Goal: Task Accomplishment & Management: Manage account settings

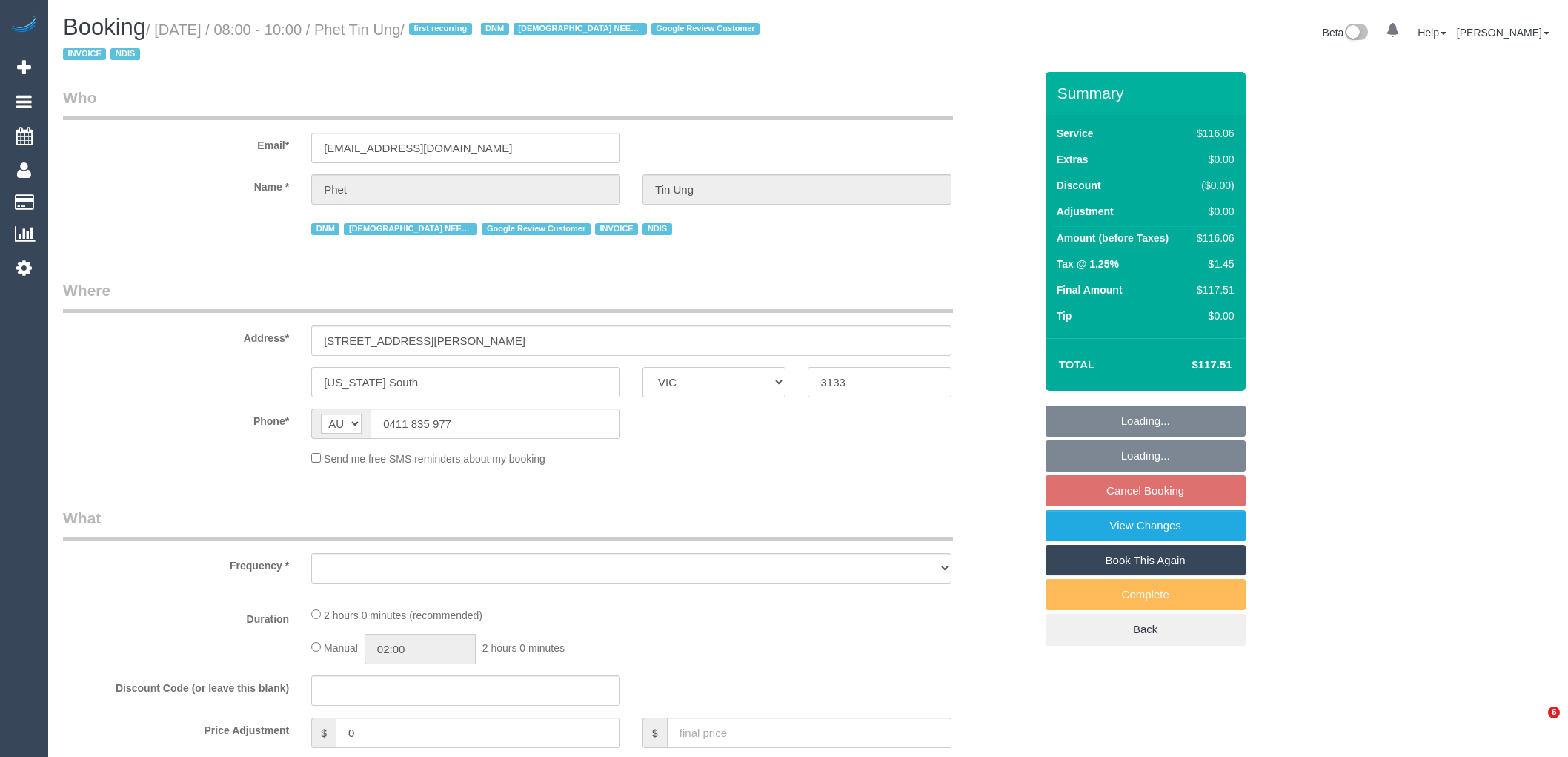
select select "VIC"
select select "object:539"
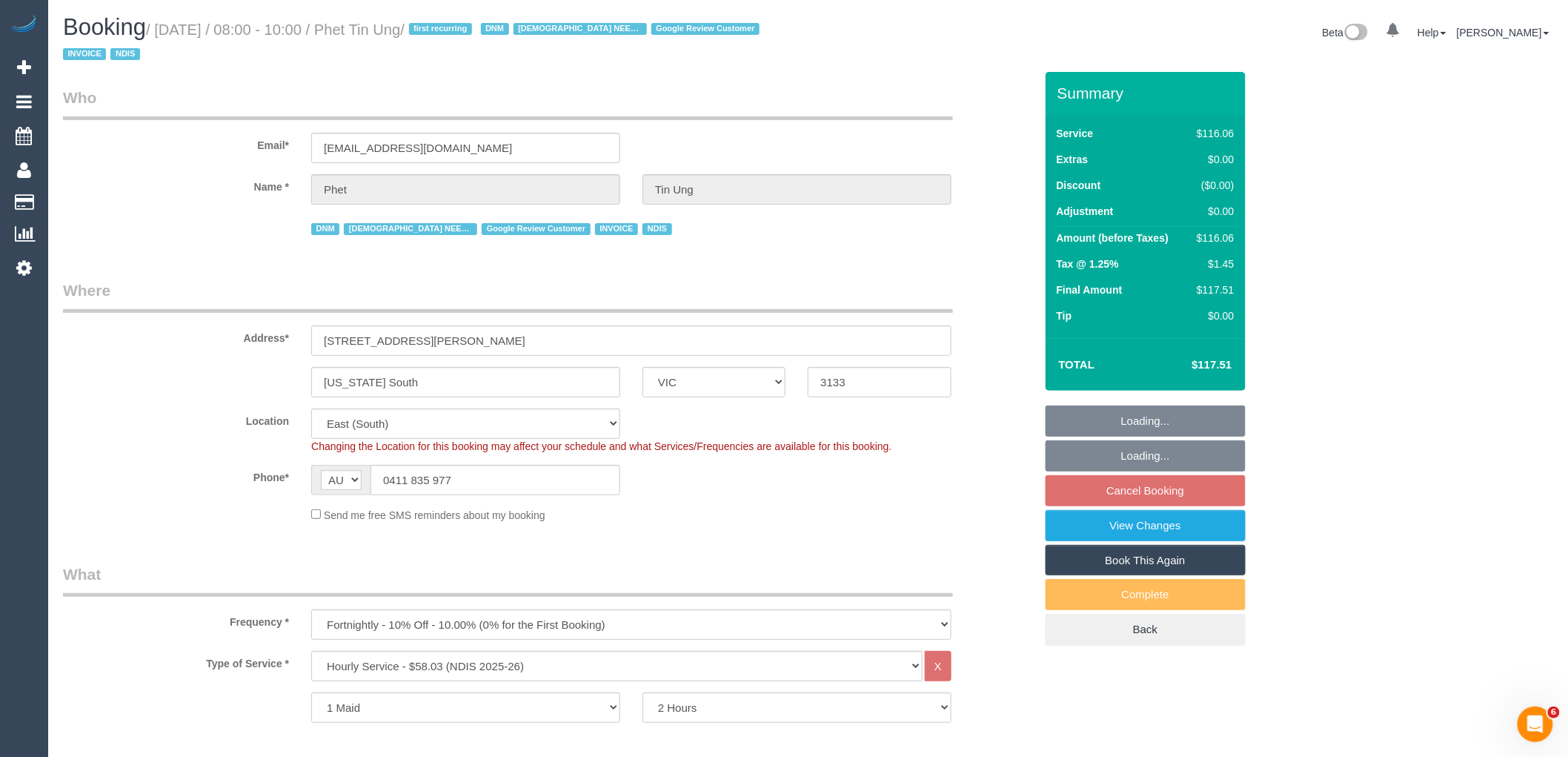
select select "number:28"
select select "object:1225"
select select "spot2"
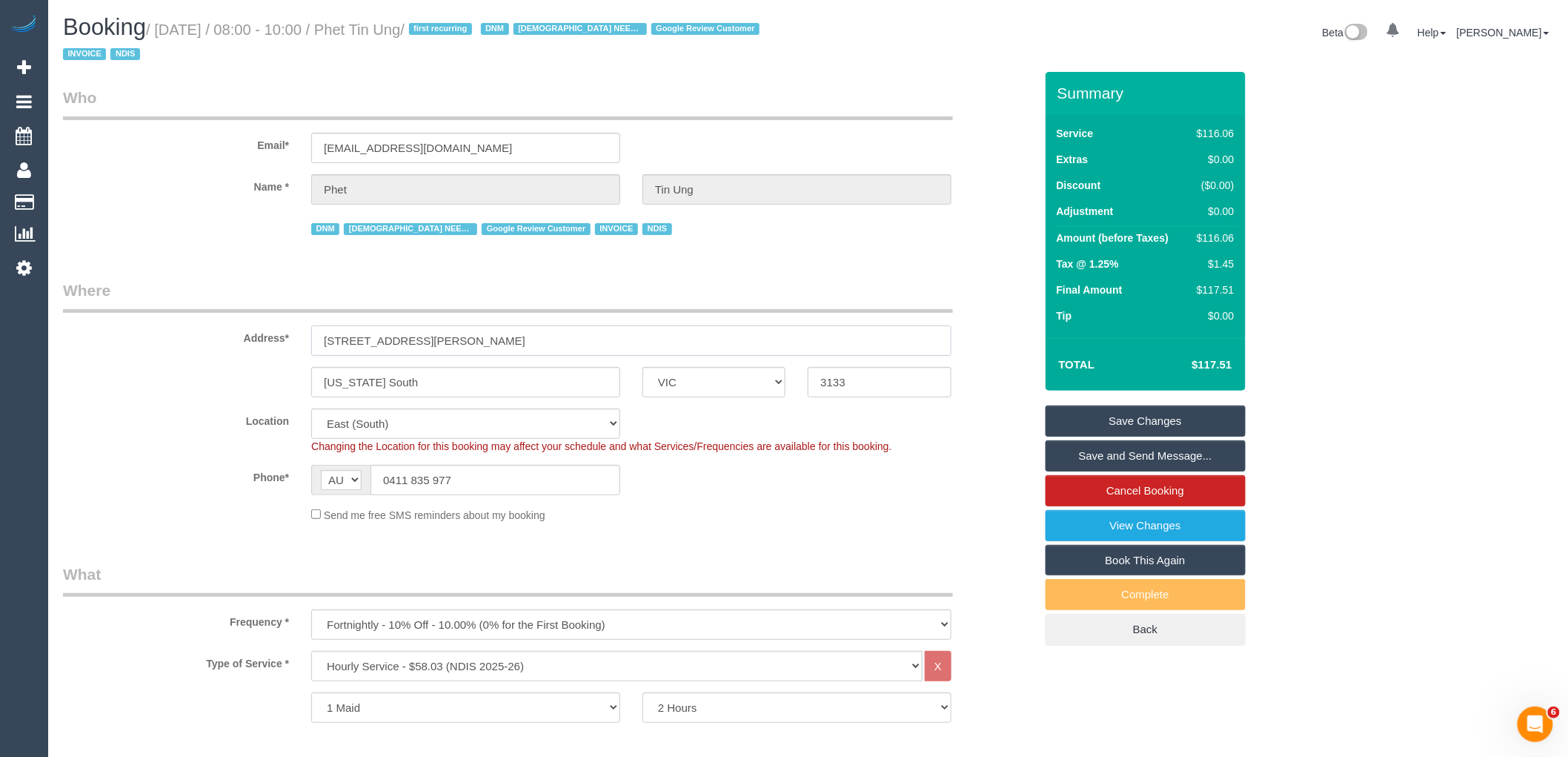
drag, startPoint x: 338, startPoint y: 340, endPoint x: 313, endPoint y: 341, distance: 25.0
click at [317, 341] on input "7 Moran Court" at bounding box center [631, 340] width 640 height 31
paste input "[STREET_ADDRESS][PERSON_NAME]"
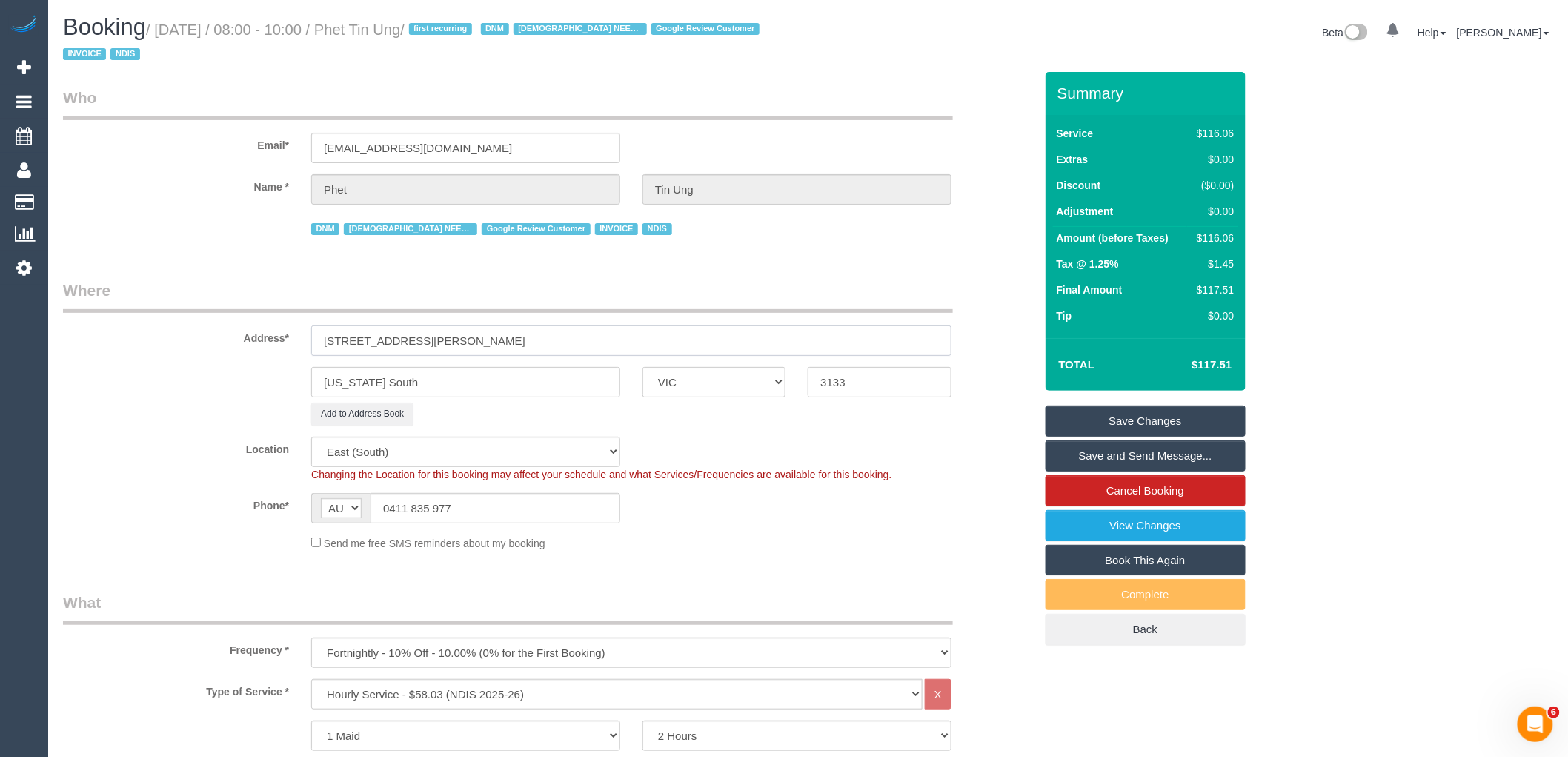
type input "[STREET_ADDRESS][PERSON_NAME]"
drag, startPoint x: 440, startPoint y: 393, endPoint x: 301, endPoint y: 383, distance: 139.4
click at [301, 383] on div "Vermont South" at bounding box center [466, 382] width 331 height 31
paste input "[PERSON_NAME] Waverley"
type input "Glen Waverley"
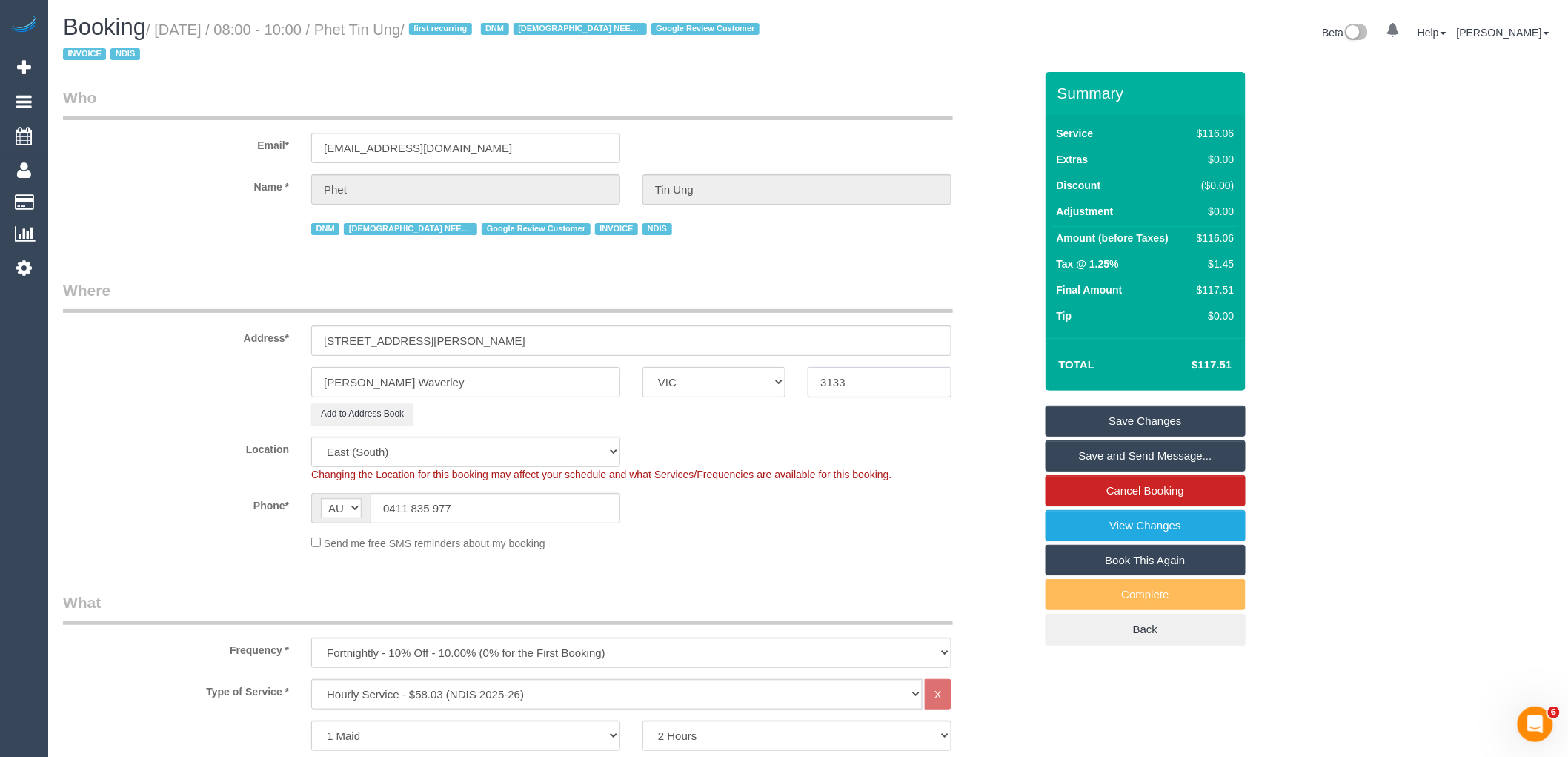
click at [864, 379] on input "3133" at bounding box center [879, 382] width 143 height 31
type input "3150"
select select "48"
select select "object:1670"
select select "spot18"
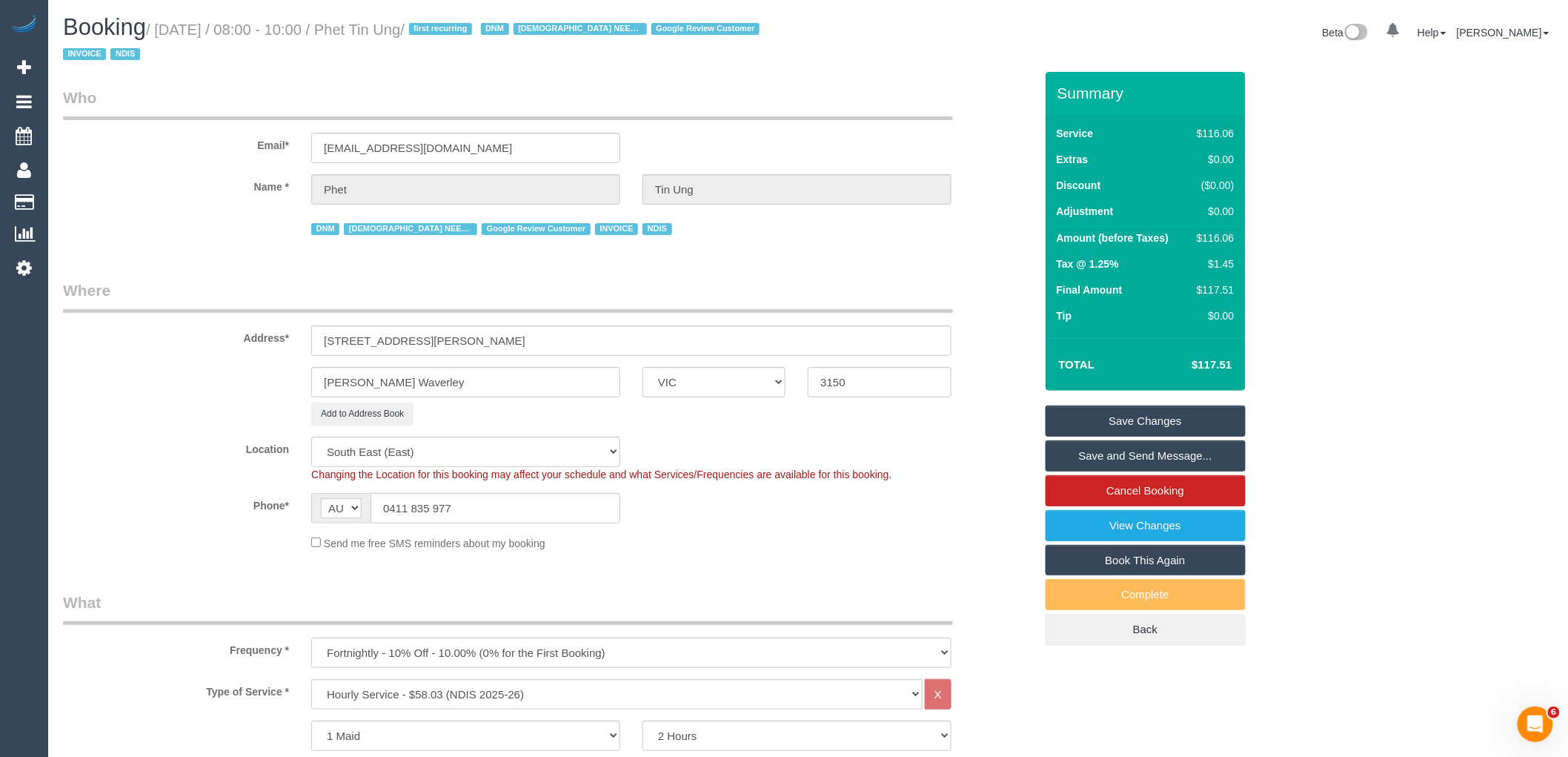
click at [660, 557] on fieldset "Where Address* 15 Medina Road Glen Waverley ACT NSW NT QLD SA TAS VIC WA 3150 A…" at bounding box center [549, 421] width 971 height 283
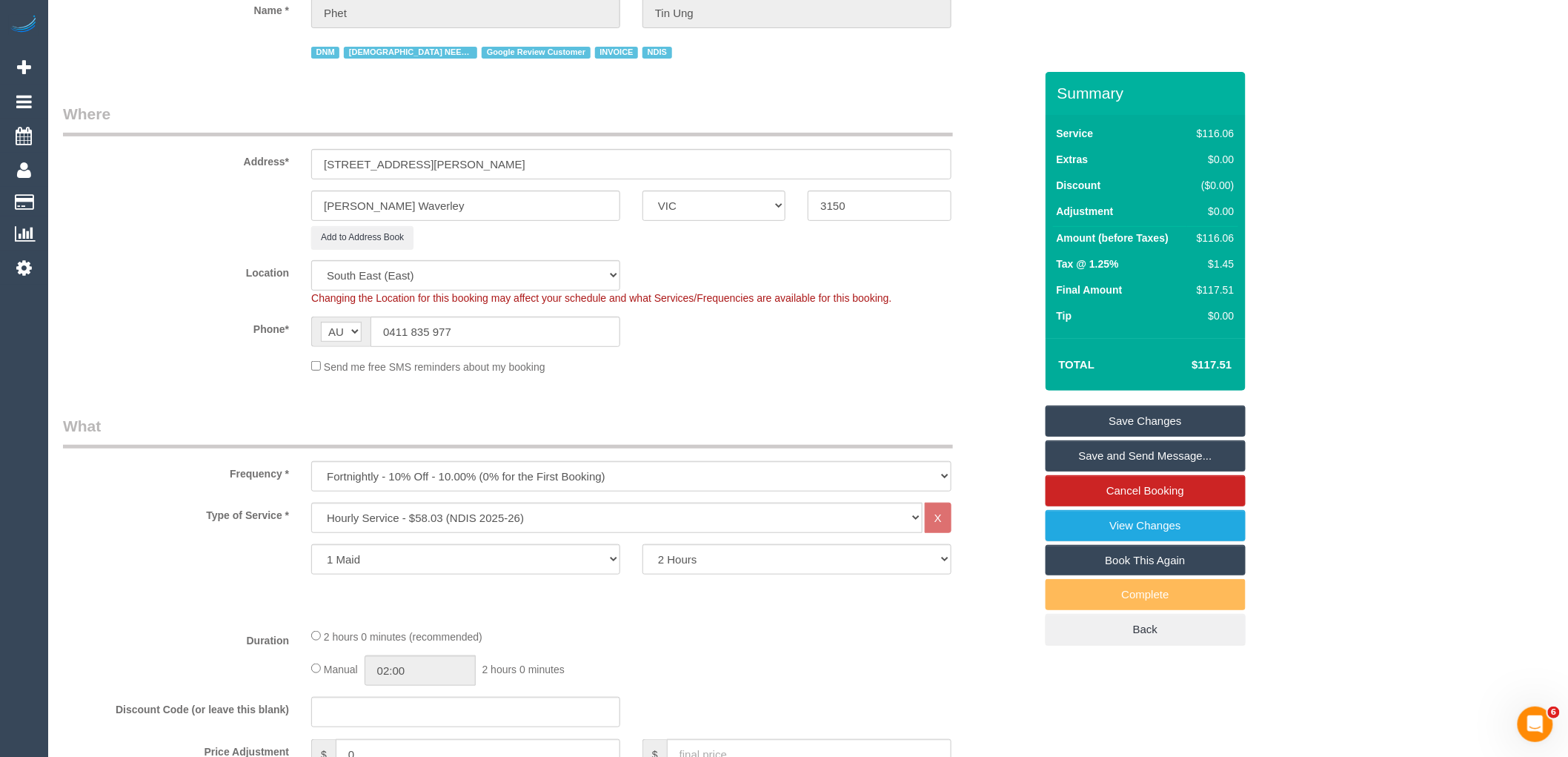
scroll to position [247, 0]
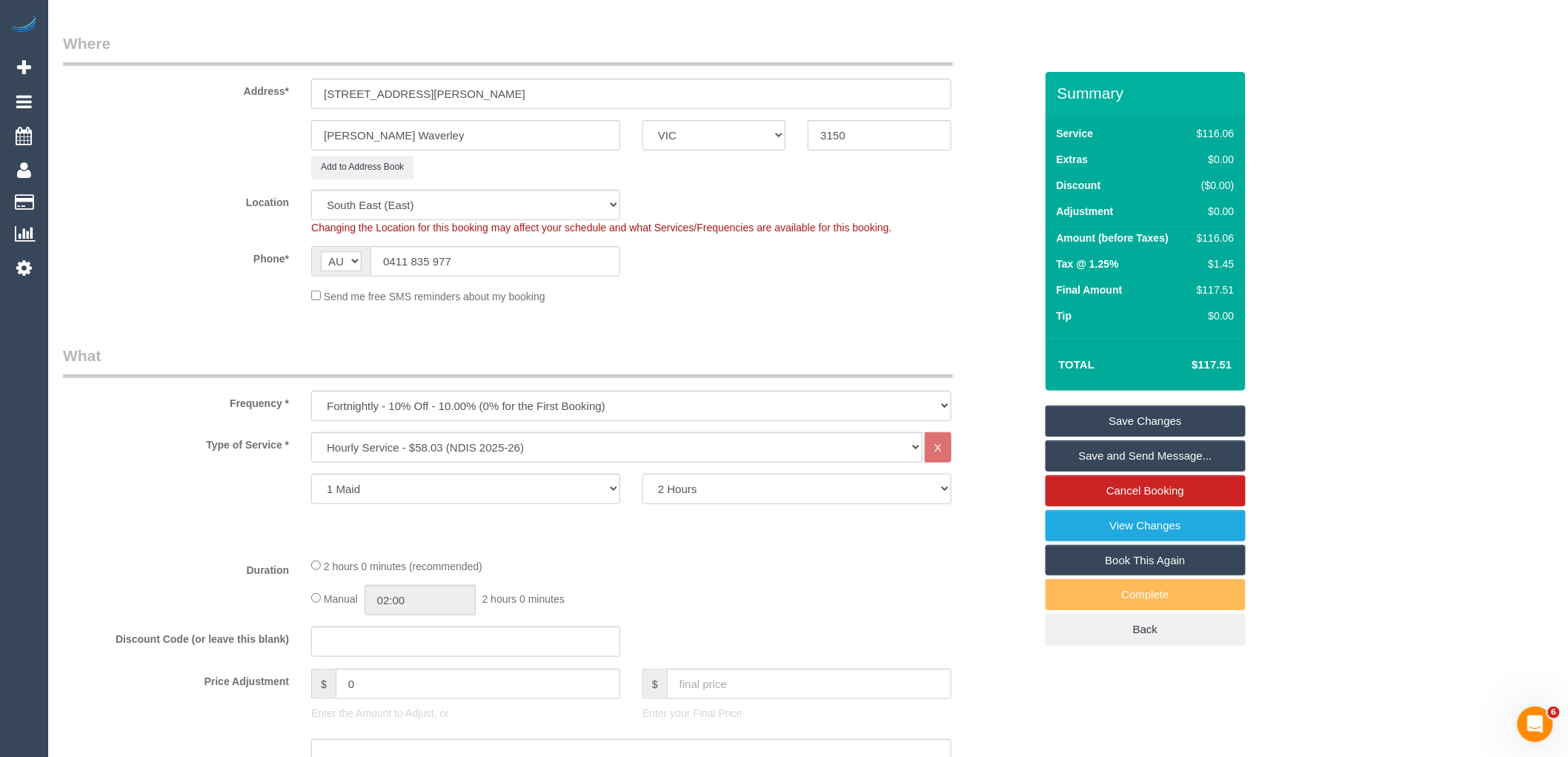
click at [738, 488] on select "2 Hours 2.5 Hours 3 Hours 3.5 Hours 4 Hours 4.5 Hours 5 Hours 5.5 Hours 6 Hours…" at bounding box center [797, 489] width 309 height 31
select select "180"
click at [643, 475] on select "2 Hours 2.5 Hours 3 Hours 3.5 Hours 4 Hours 4.5 Hours 5 Hours 5.5 Hours 6 Hours…" at bounding box center [797, 489] width 309 height 31
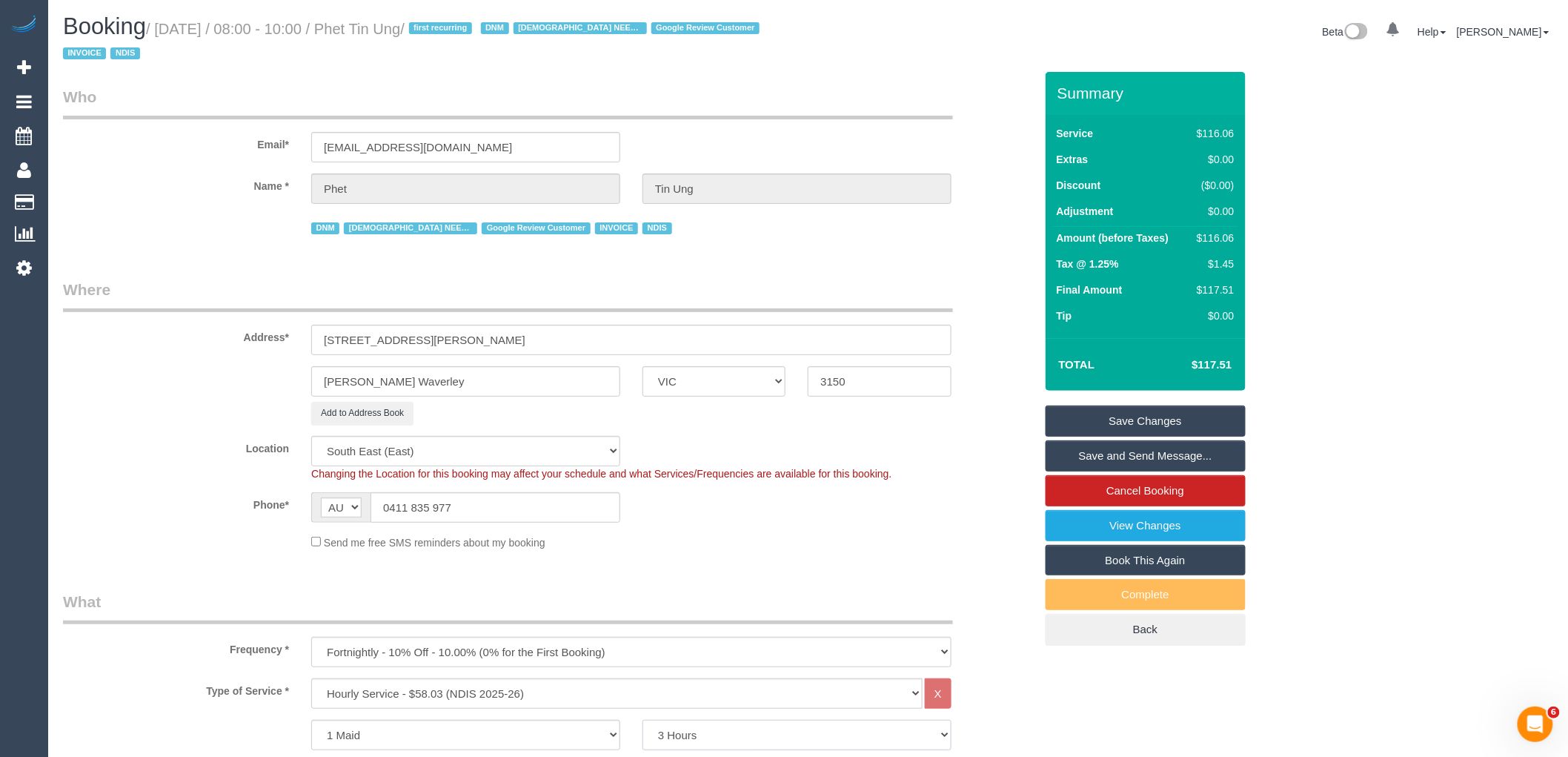
scroll to position [0, 0]
select select "spot34"
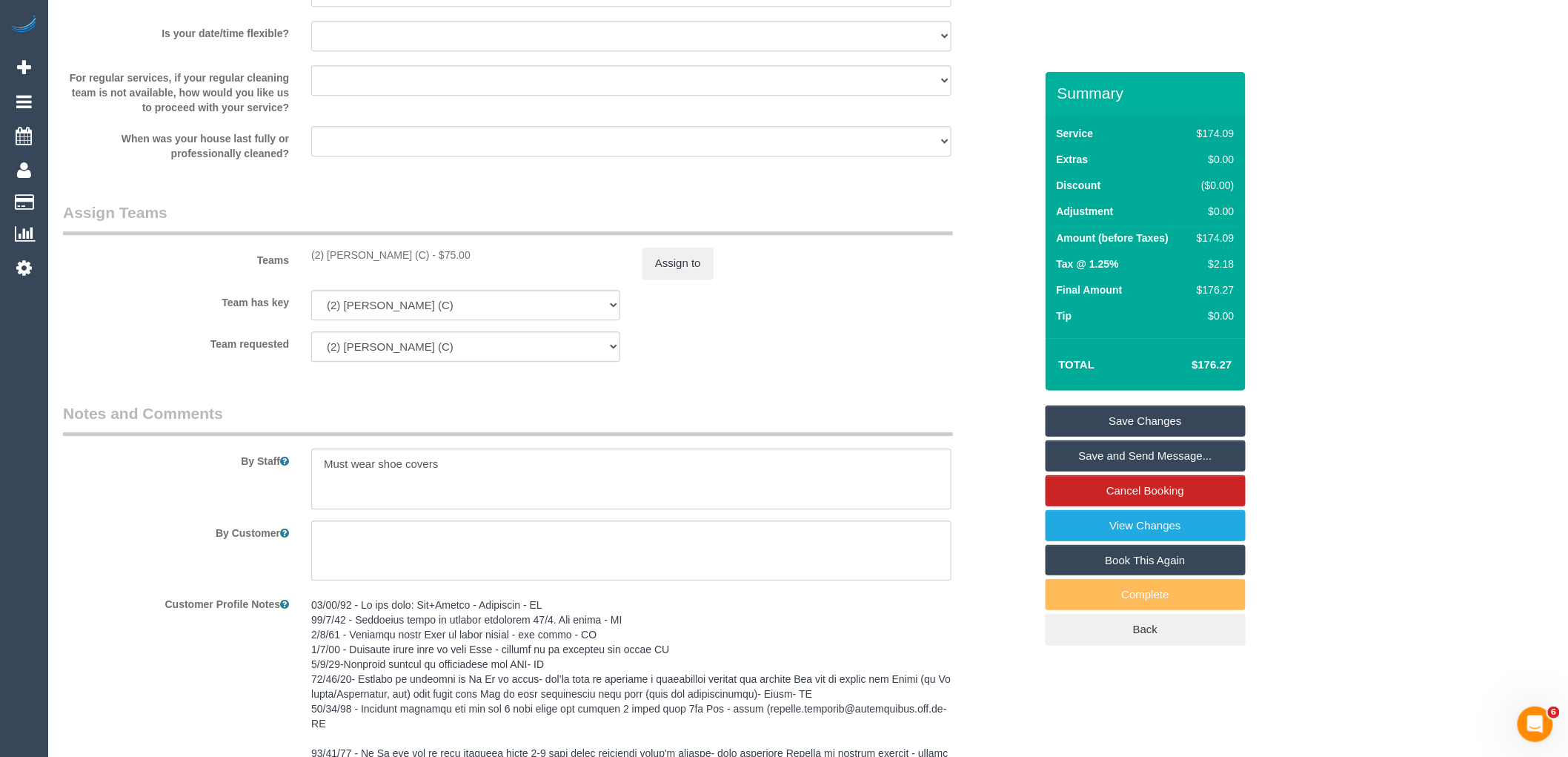
scroll to position [1812, 0]
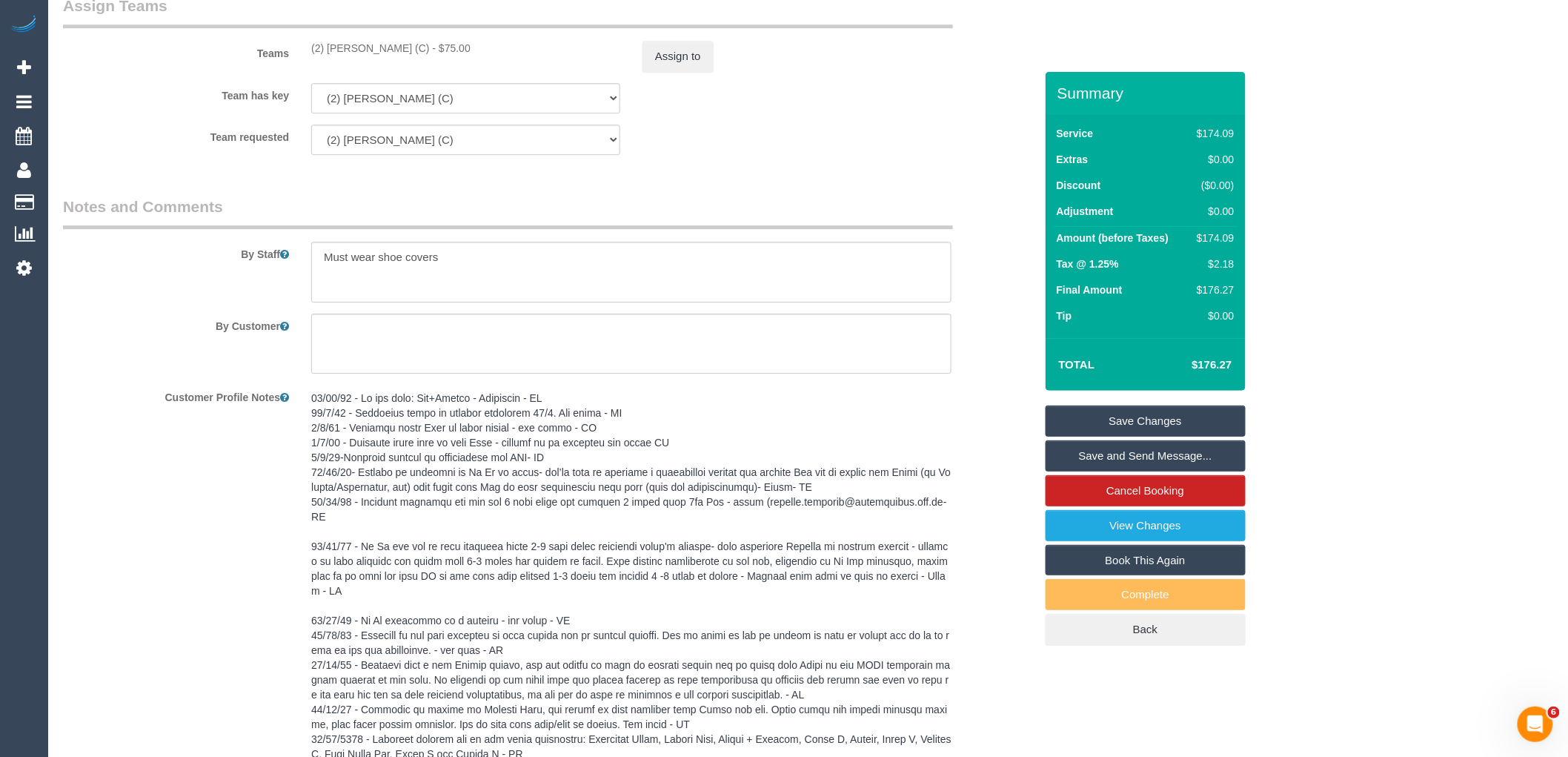
drag, startPoint x: 423, startPoint y: 46, endPoint x: 313, endPoint y: 50, distance: 110.1
click at [313, 50] on div "(2) Danielle Wheeler (C) - $75.00" at bounding box center [465, 48] width 309 height 14
copy div "(2) [PERSON_NAME] (C)"
click at [680, 62] on button "Assign to" at bounding box center [678, 56] width 72 height 31
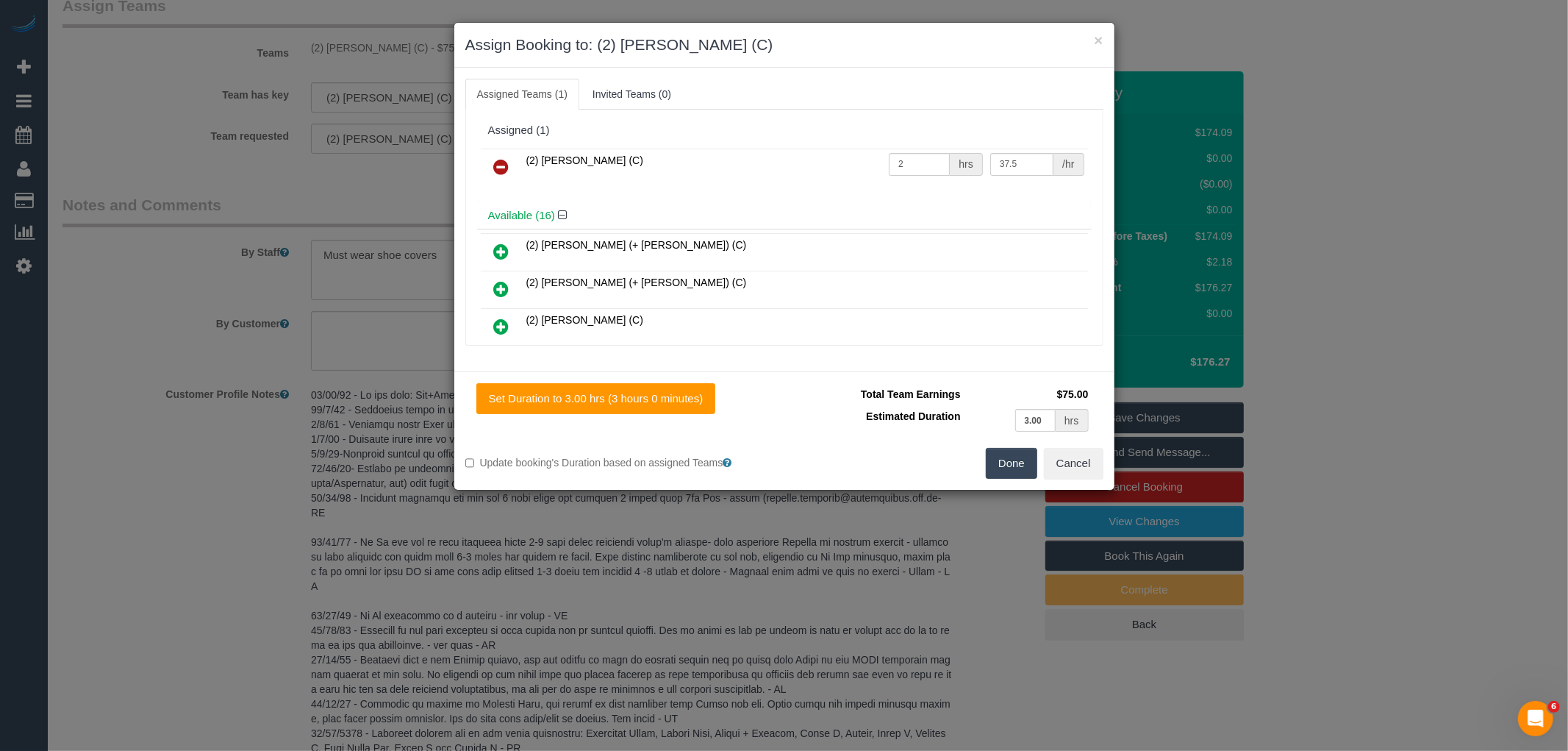
click at [504, 172] on icon at bounding box center [501, 167] width 15 height 18
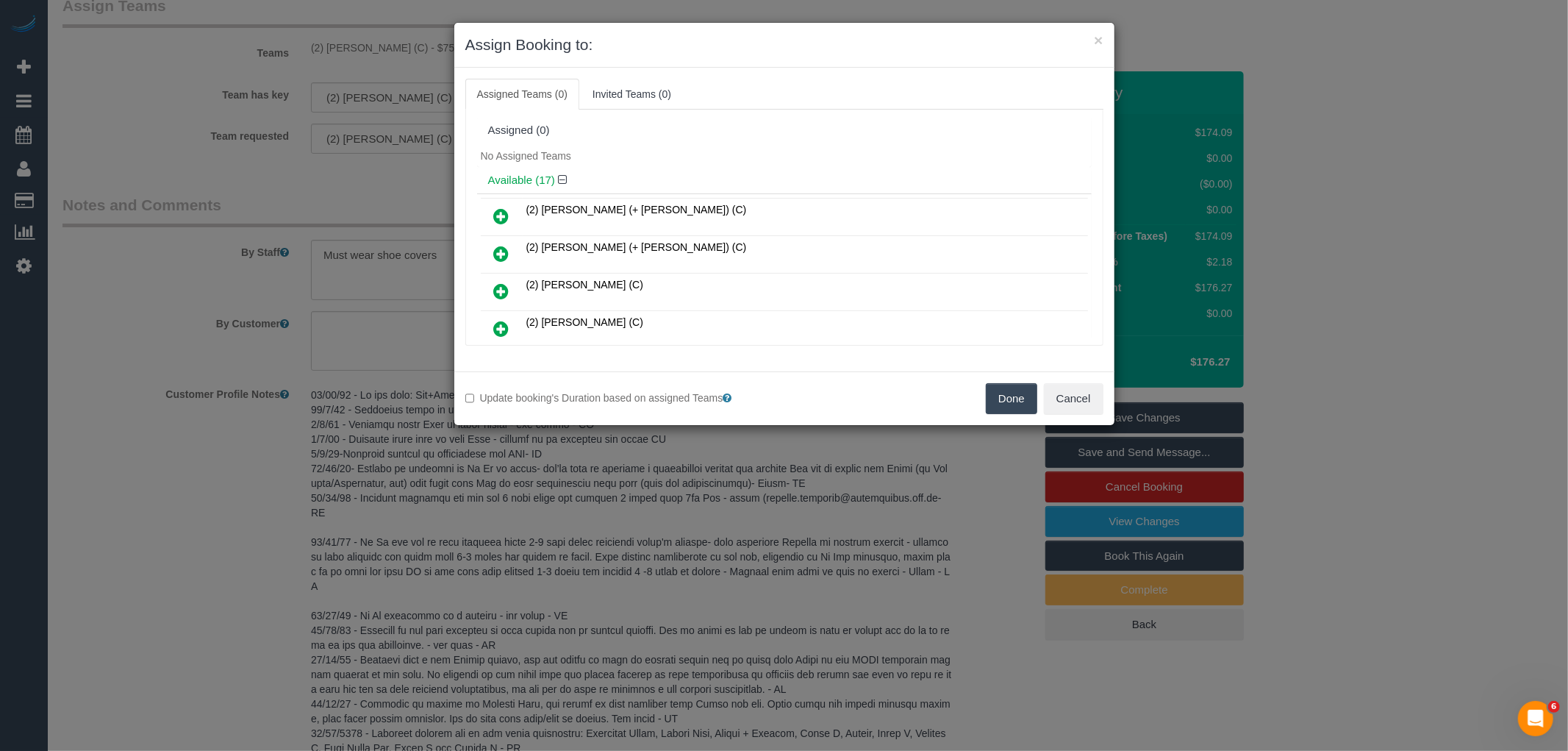
click at [1024, 392] on button "Done" at bounding box center [1011, 399] width 51 height 31
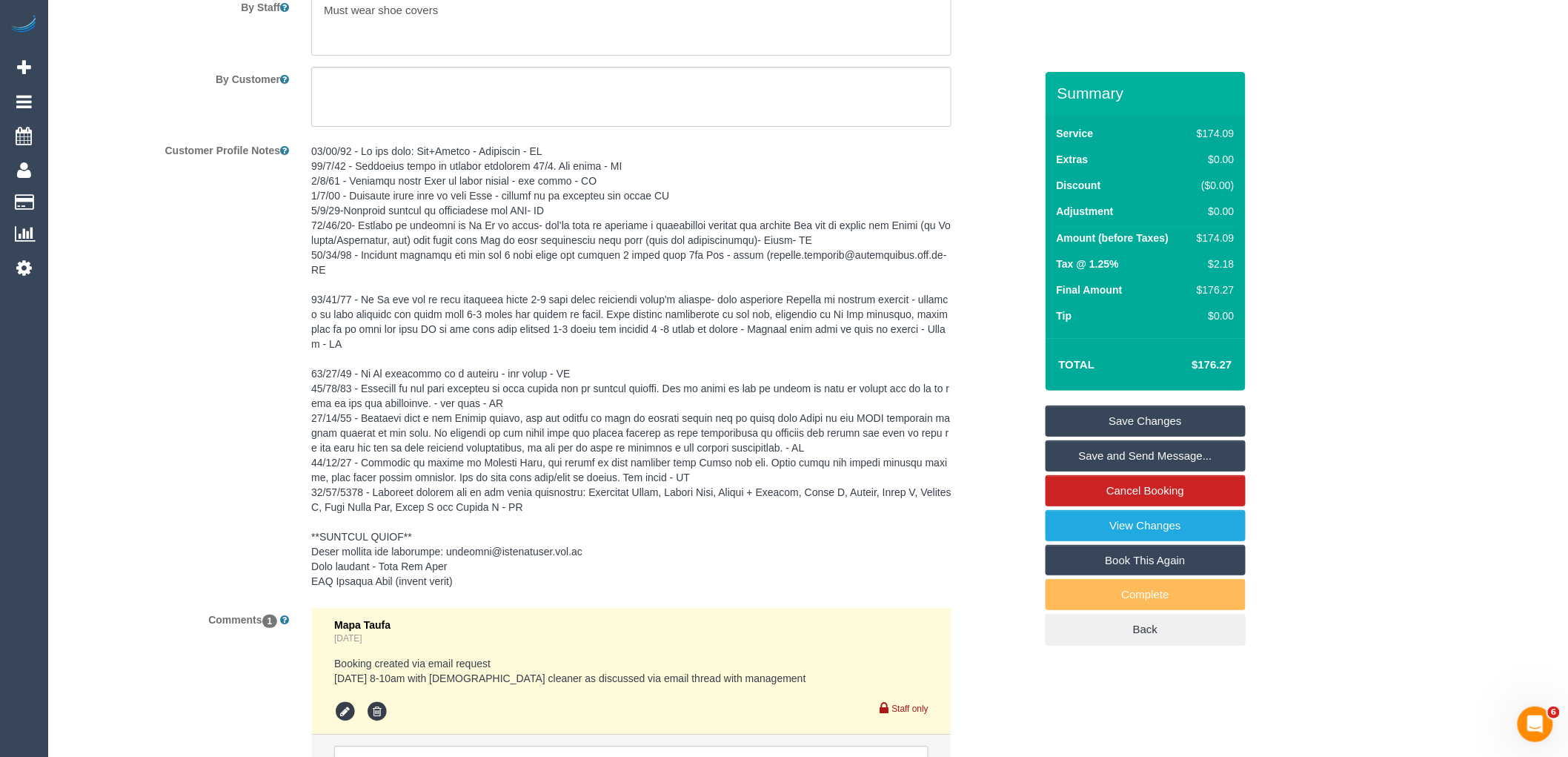
scroll to position [2199, 0]
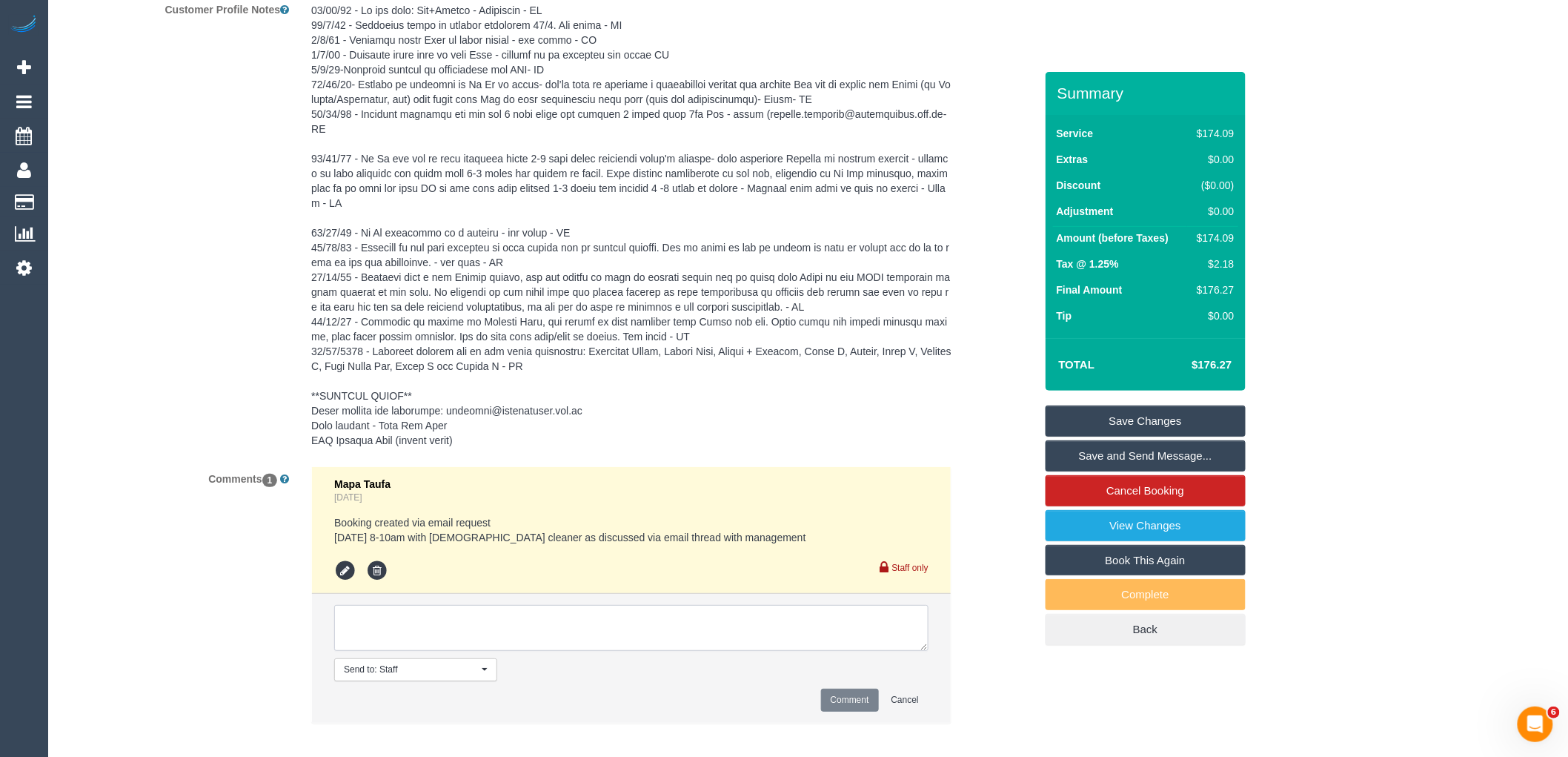
click at [550, 619] on textarea at bounding box center [631, 628] width 595 height 46
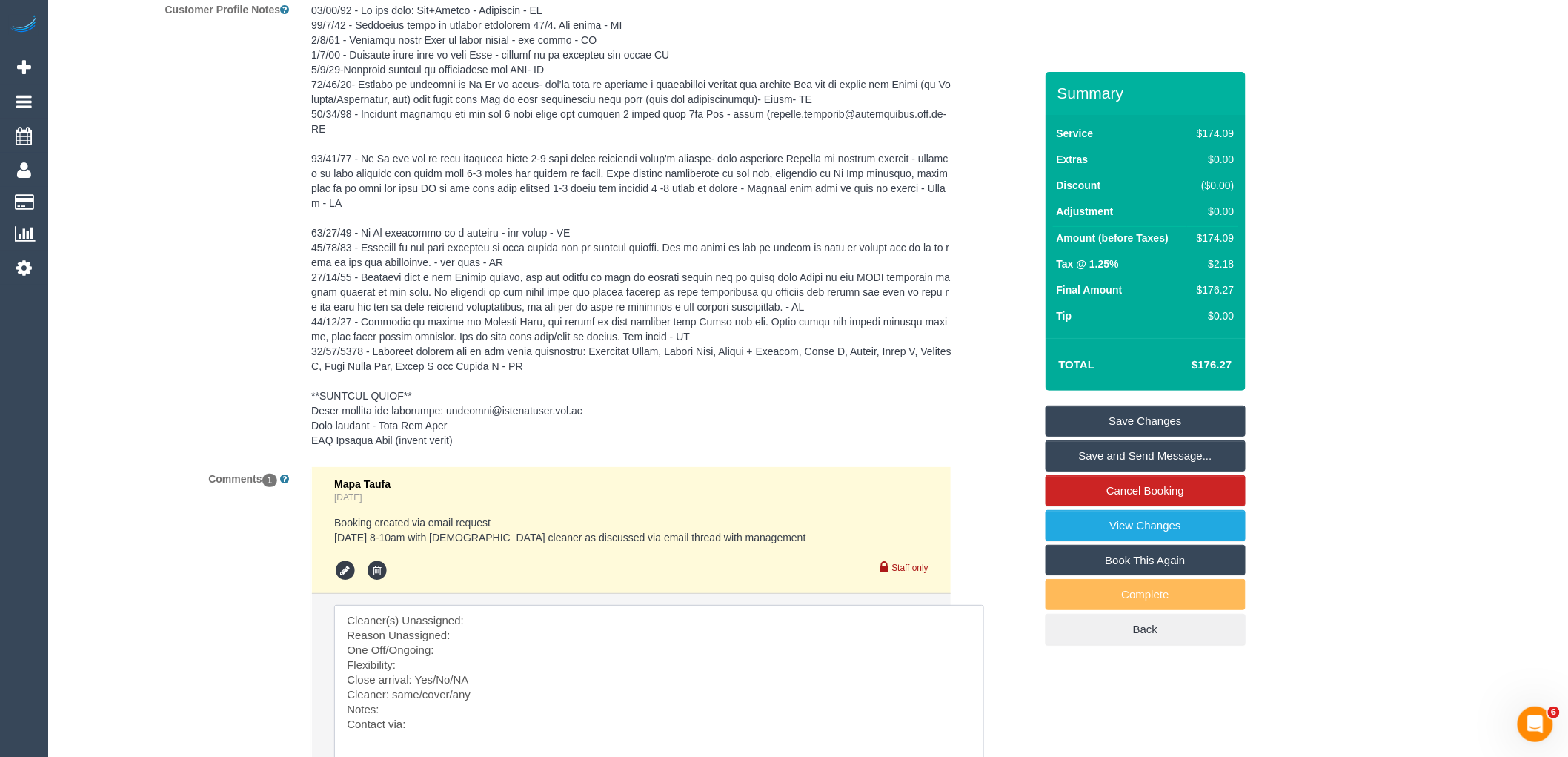
drag, startPoint x: 918, startPoint y: 633, endPoint x: 632, endPoint y: 573, distance: 292.2
click at [603, 605] on textarea at bounding box center [664, 705] width 660 height 201
paste textarea "(2) [PERSON_NAME] (C)"
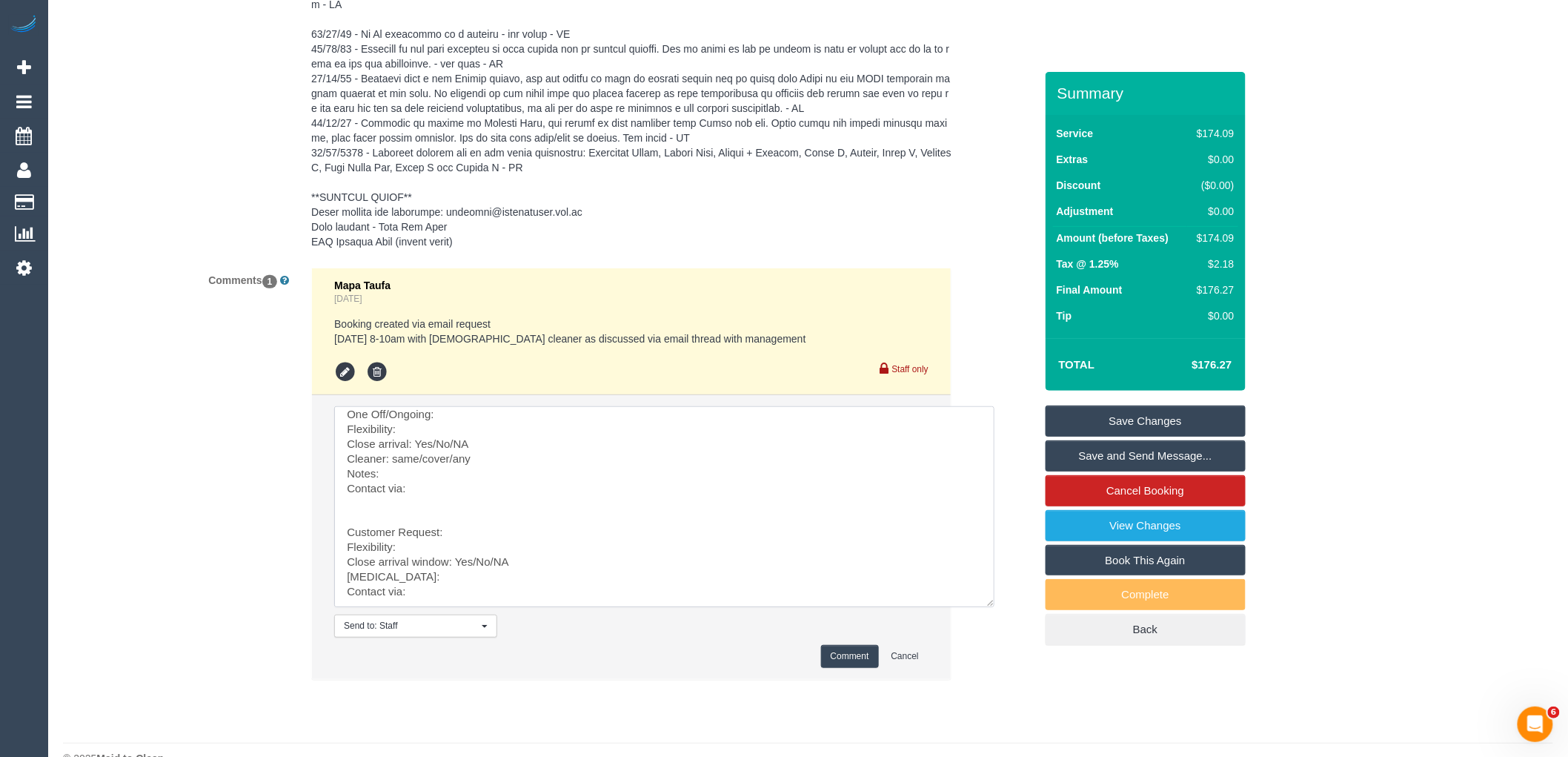
scroll to position [2415, 0]
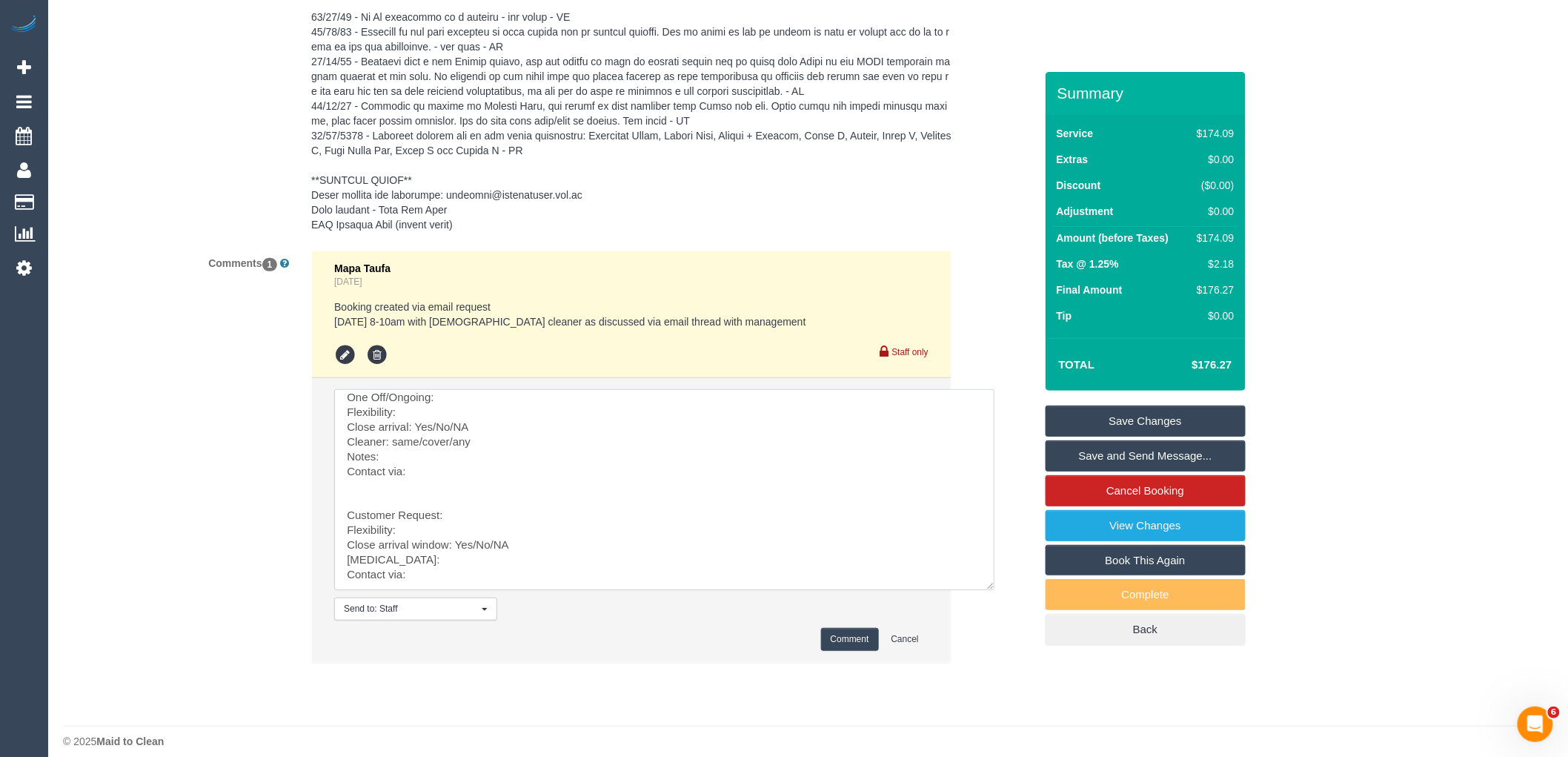
drag, startPoint x: 407, startPoint y: 658, endPoint x: 530, endPoint y: 789, distance: 179.7
click at [490, 409] on textarea at bounding box center [664, 490] width 660 height 201
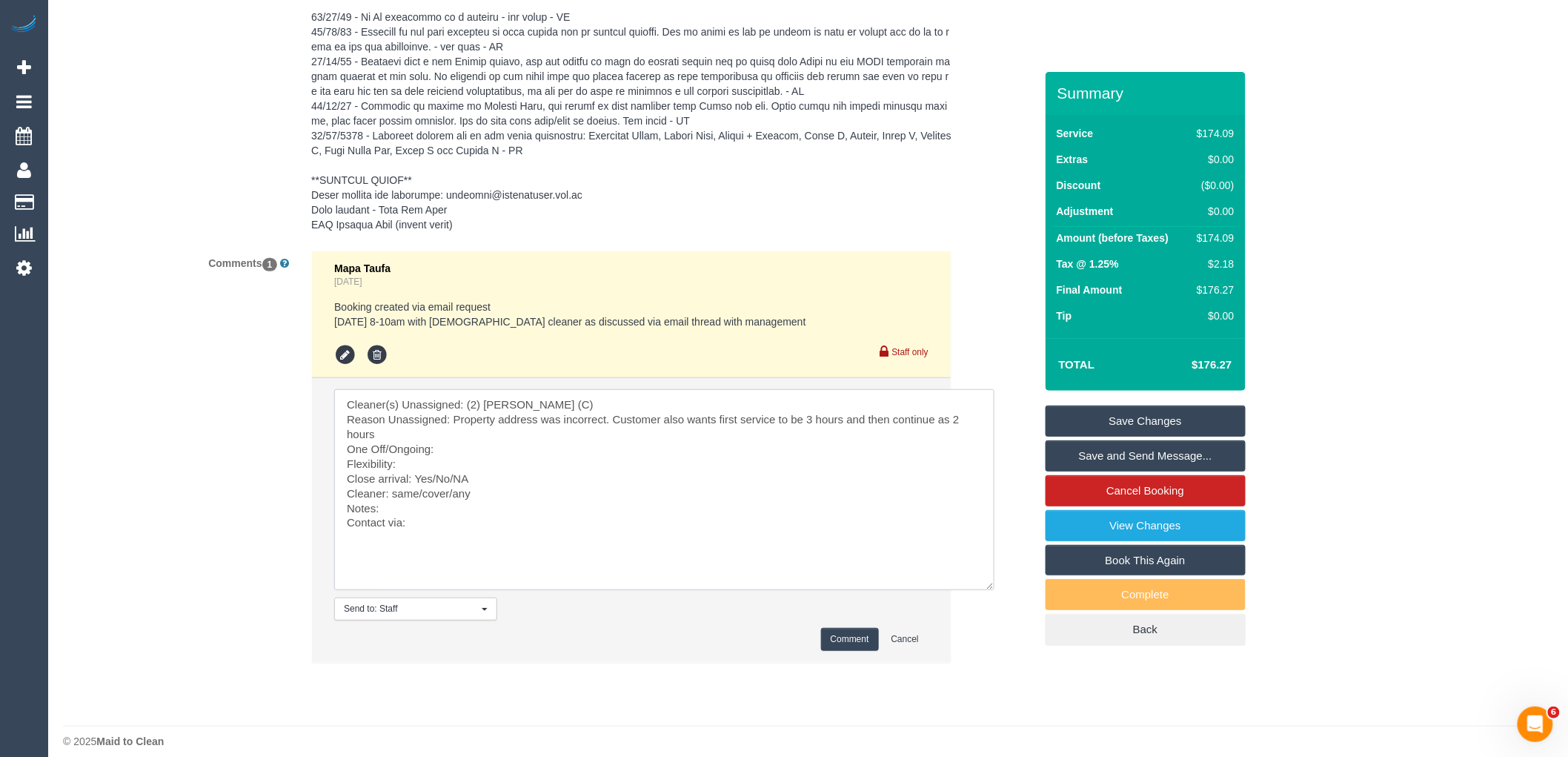
click at [486, 443] on textarea at bounding box center [664, 490] width 660 height 201
click at [489, 438] on textarea at bounding box center [664, 490] width 660 height 201
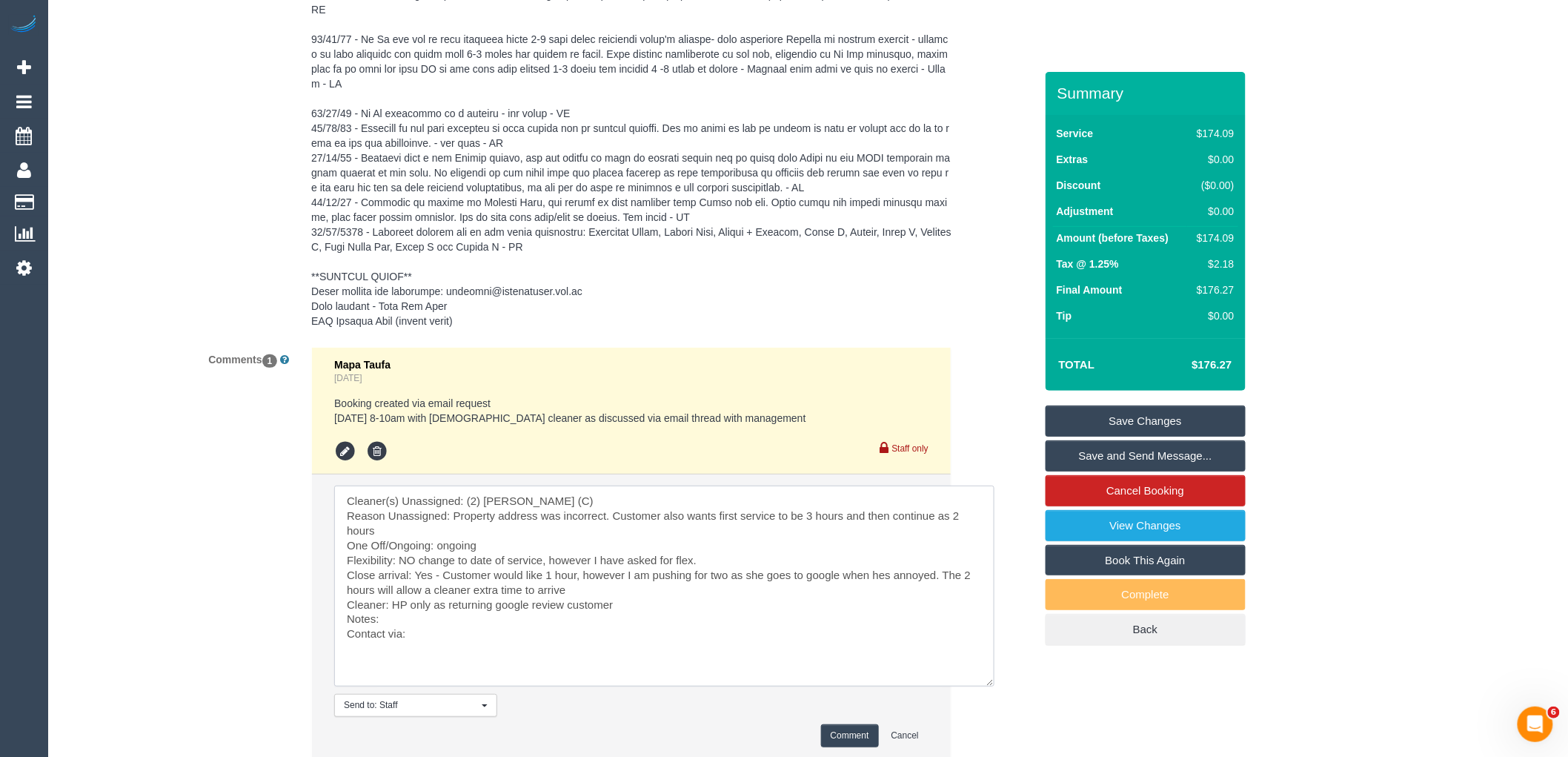
scroll to position [2415, 0]
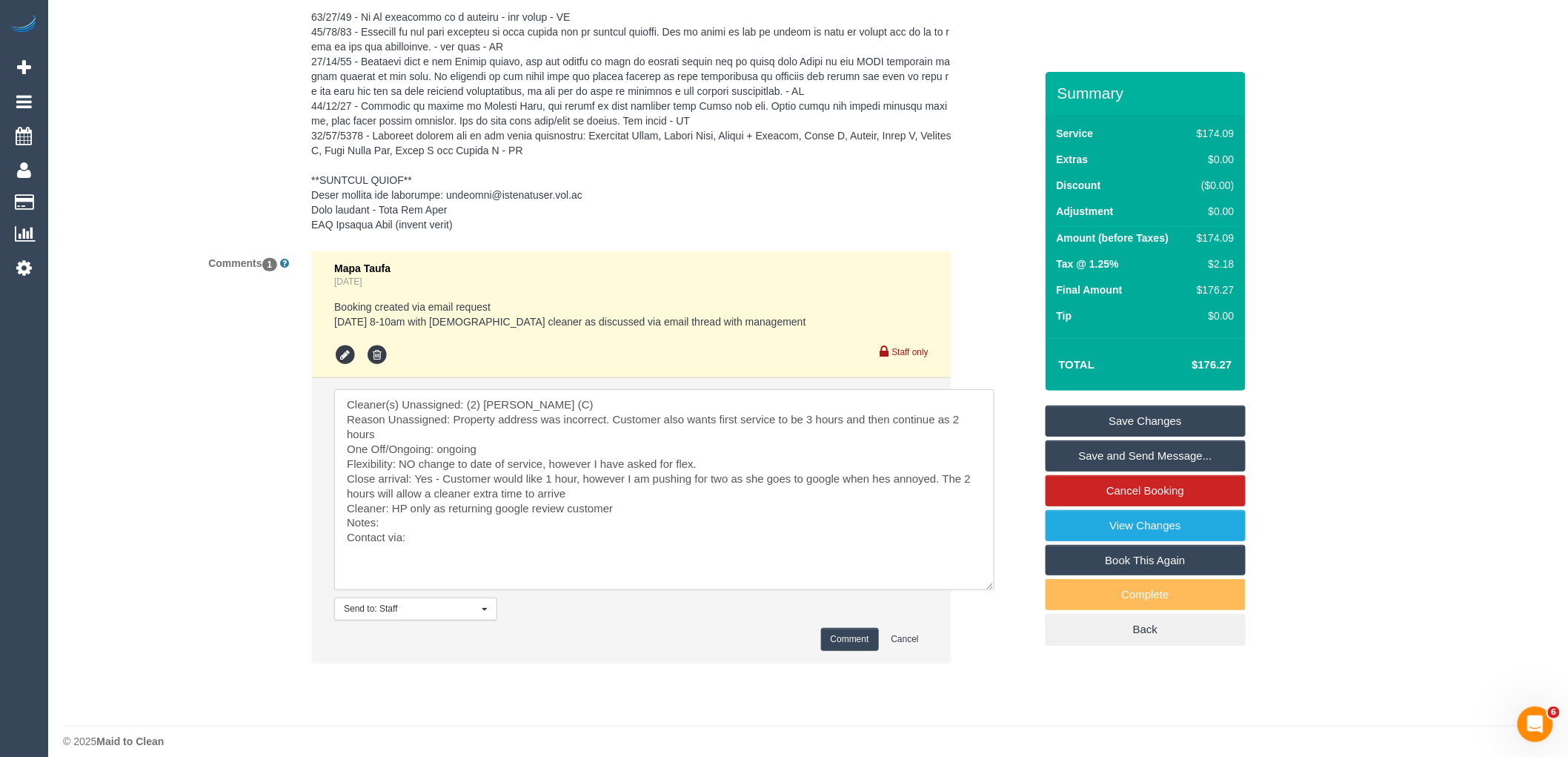
click at [419, 508] on textarea at bounding box center [664, 490] width 660 height 201
click at [568, 531] on textarea at bounding box center [664, 490] width 660 height 201
paste textarea "cnv_qhgb5fz"
type textarea "Cleaner(s) Unassigned: (2) Danielle Wheeler (C) Reason Unassigned: Property add…"
click at [856, 628] on button "Comment" at bounding box center [850, 638] width 58 height 23
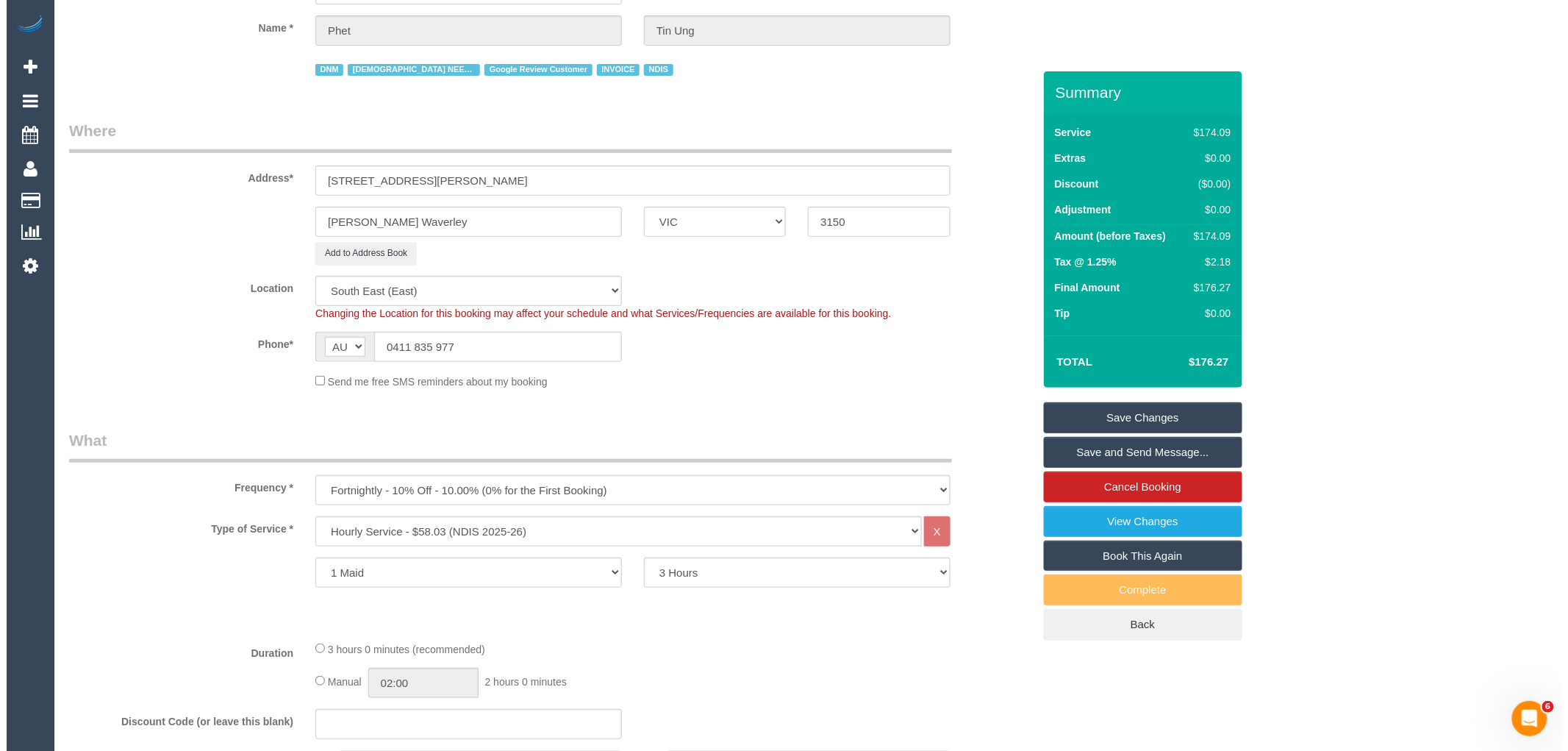
scroll to position [0, 0]
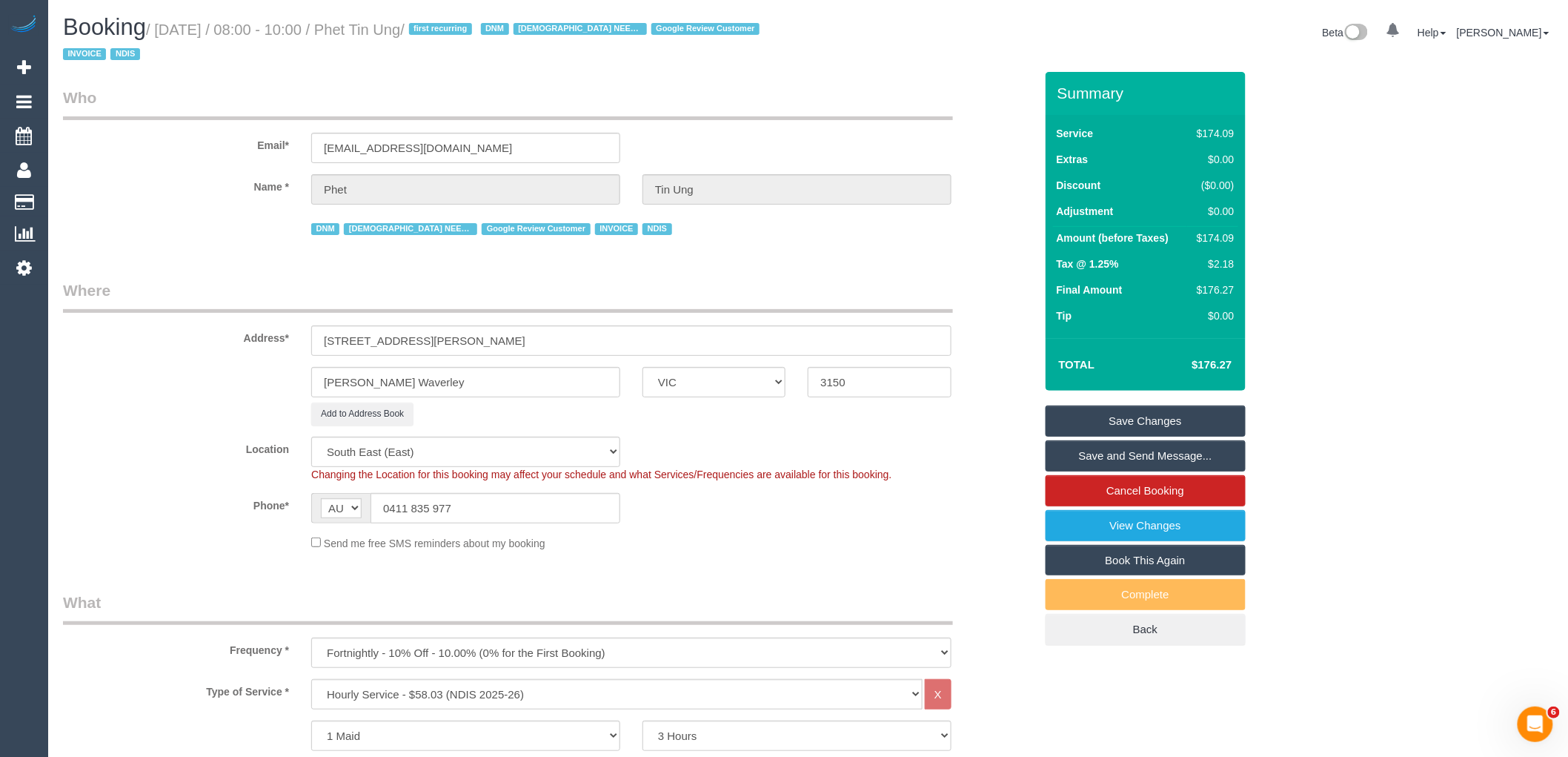
click at [1179, 416] on link "Save Changes" at bounding box center [1145, 421] width 200 height 31
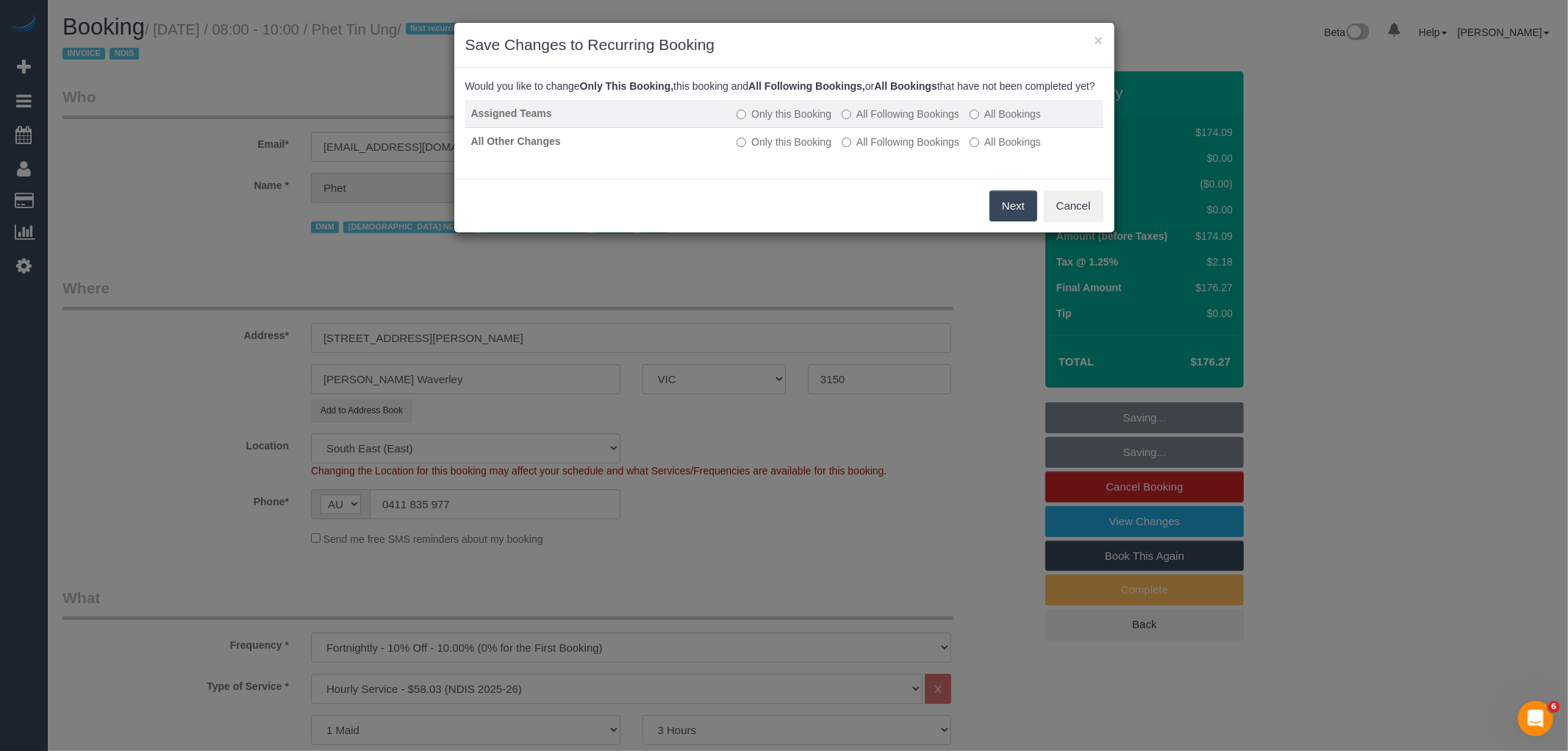
click at [900, 121] on label "All Following Bookings" at bounding box center [900, 114] width 118 height 14
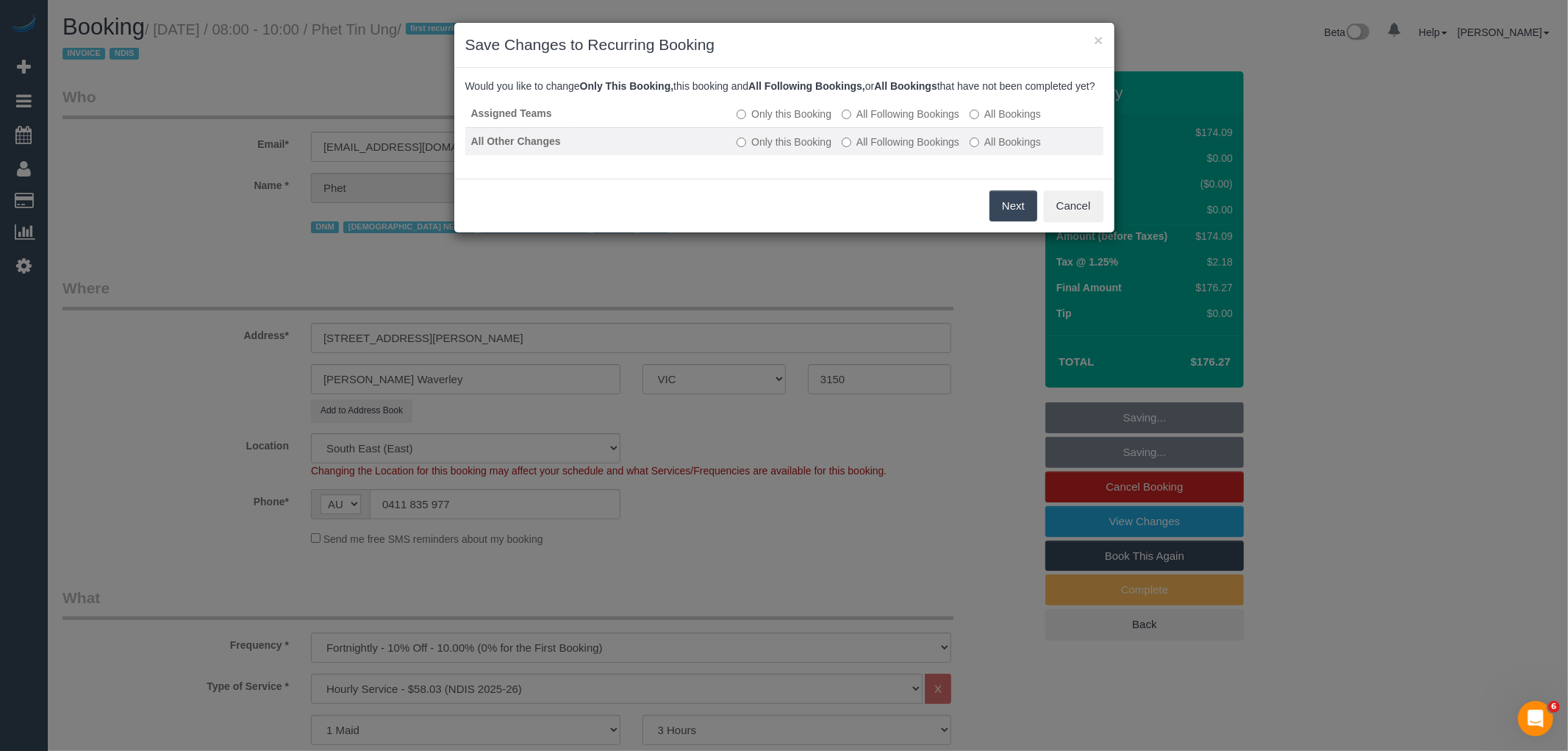
click at [906, 149] on label "All Following Bookings" at bounding box center [900, 142] width 118 height 14
click at [1020, 216] on button "Save" at bounding box center [1013, 206] width 50 height 31
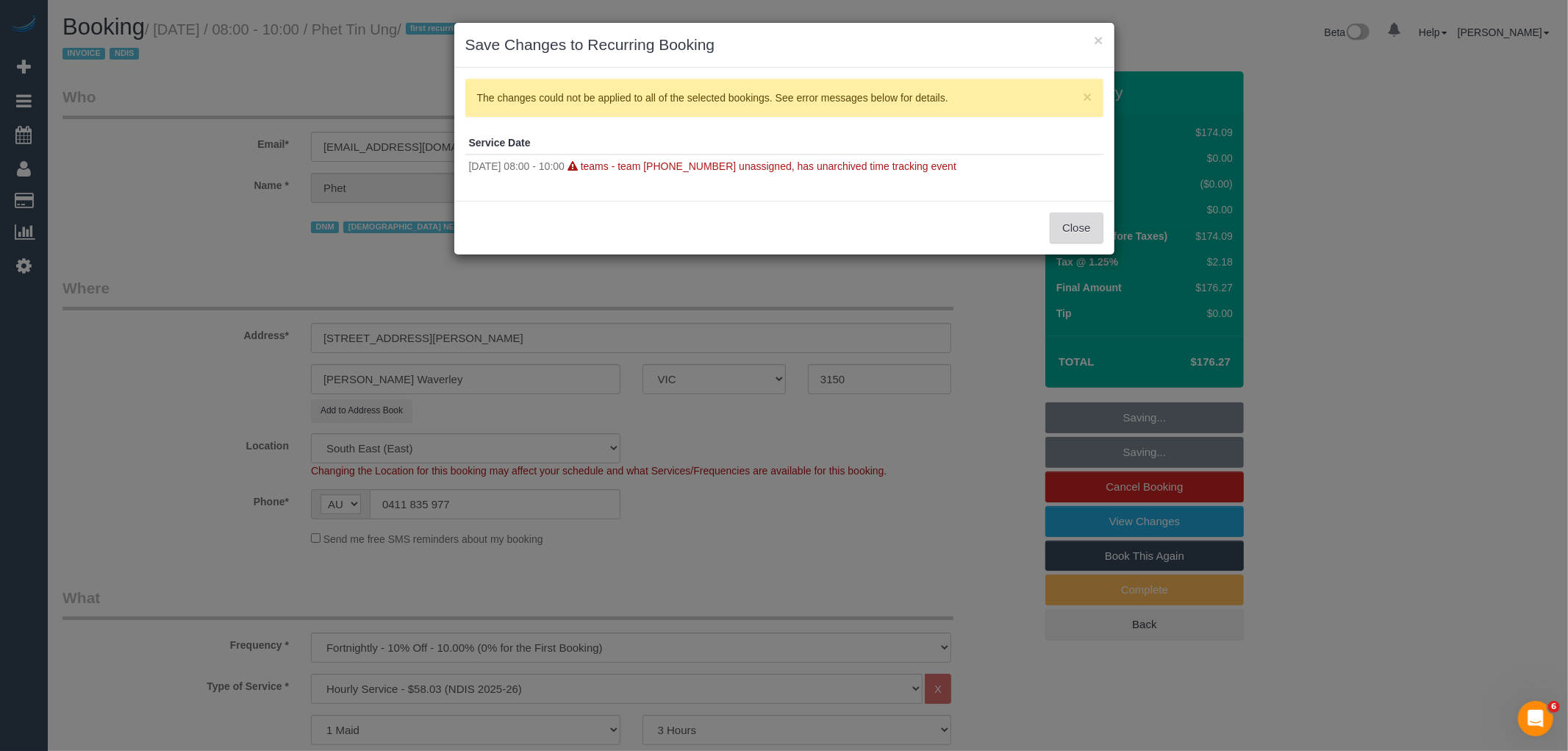
click at [1077, 231] on button "Close" at bounding box center [1076, 228] width 53 height 31
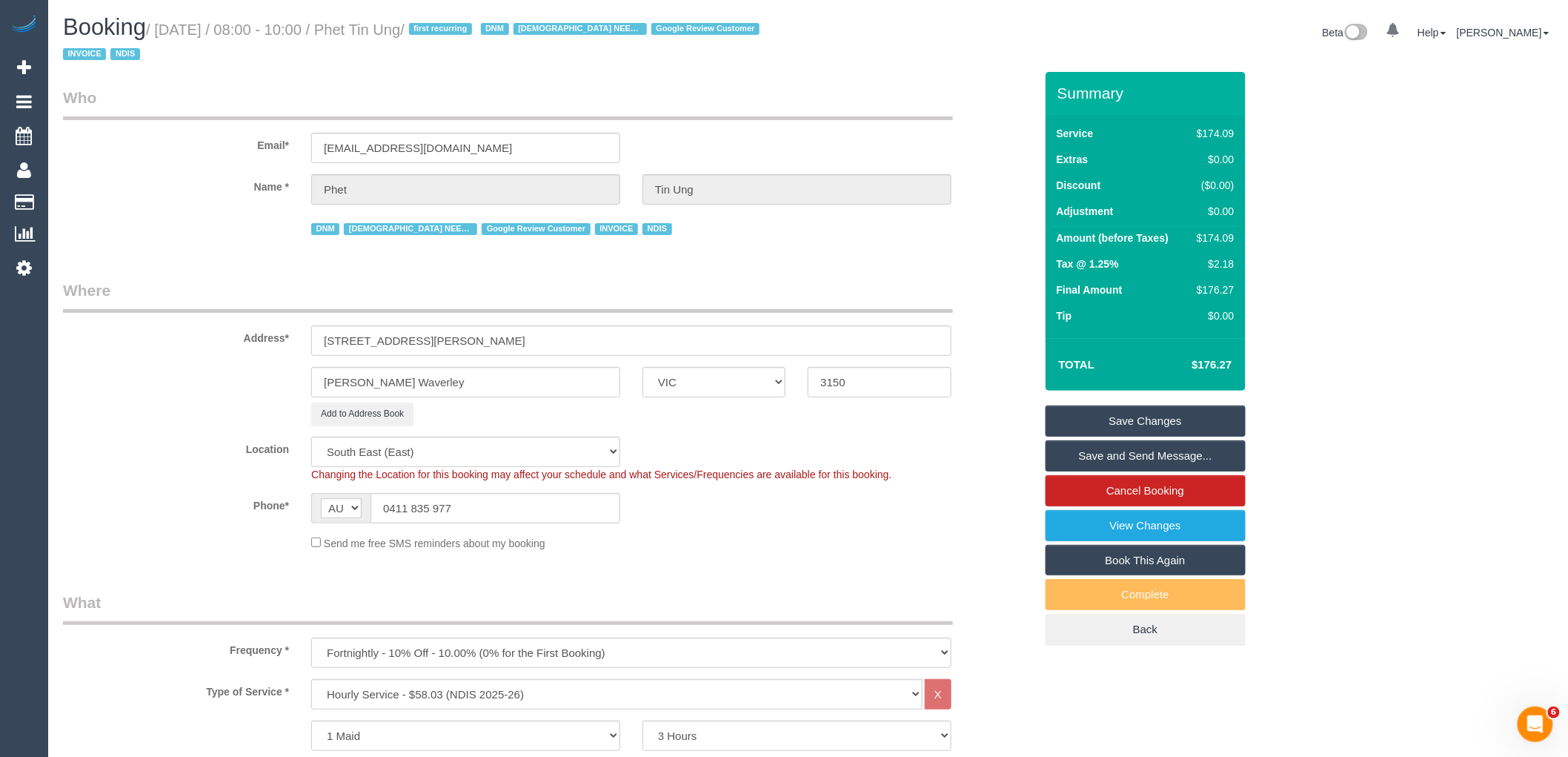
click at [1146, 421] on link "Save Changes" at bounding box center [1145, 421] width 200 height 31
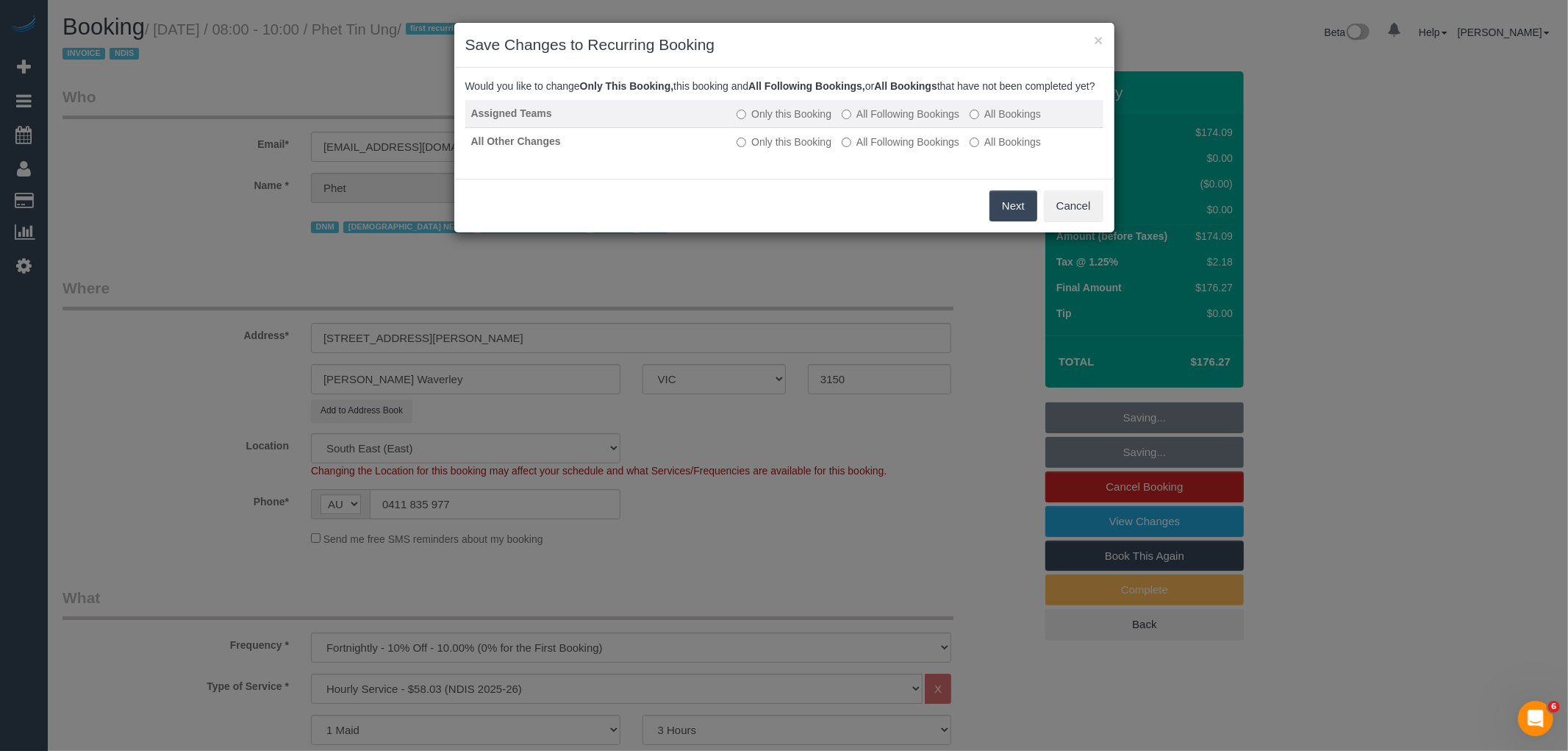
click at [917, 121] on label "All Following Bookings" at bounding box center [900, 114] width 118 height 14
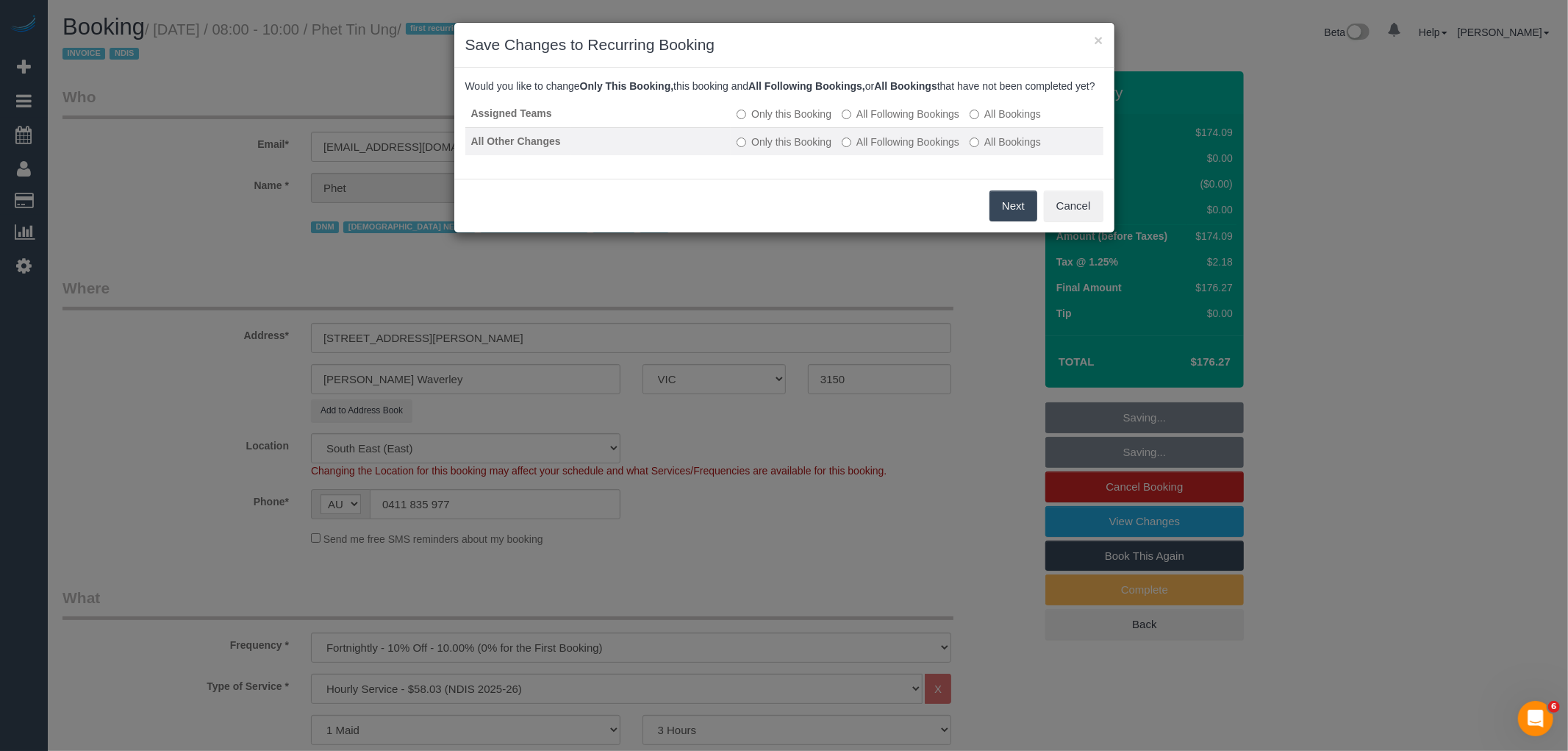
click at [921, 149] on label "All Following Bookings" at bounding box center [900, 142] width 118 height 14
click at [1015, 217] on button "Save" at bounding box center [1013, 206] width 50 height 31
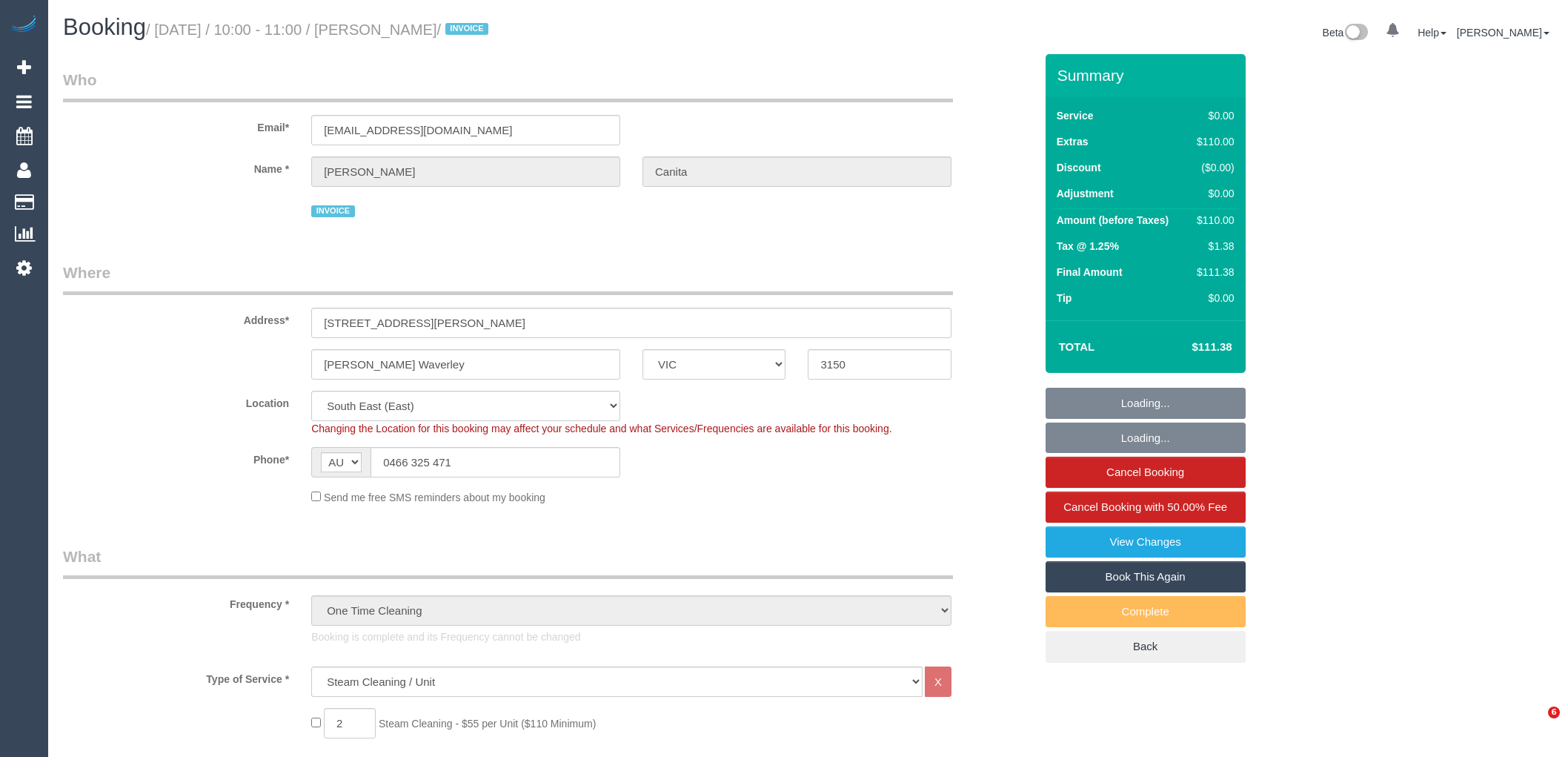
select select "VIC"
select select "number:28"
select select "number:14"
select select "number:19"
select select "number:25"
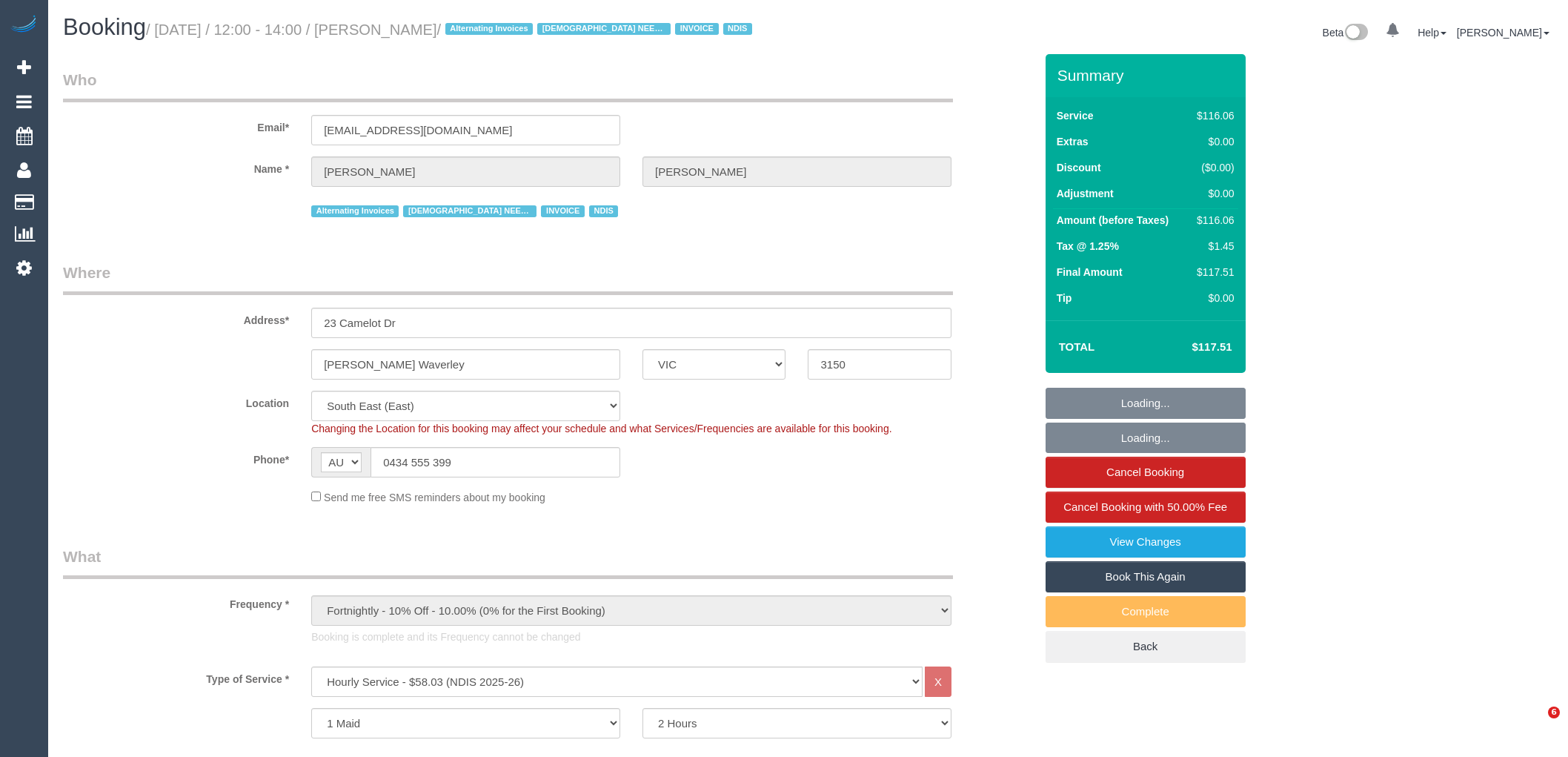
select select "VIC"
select select "number:30"
select select "number:14"
select select "number:19"
select select "number:23"
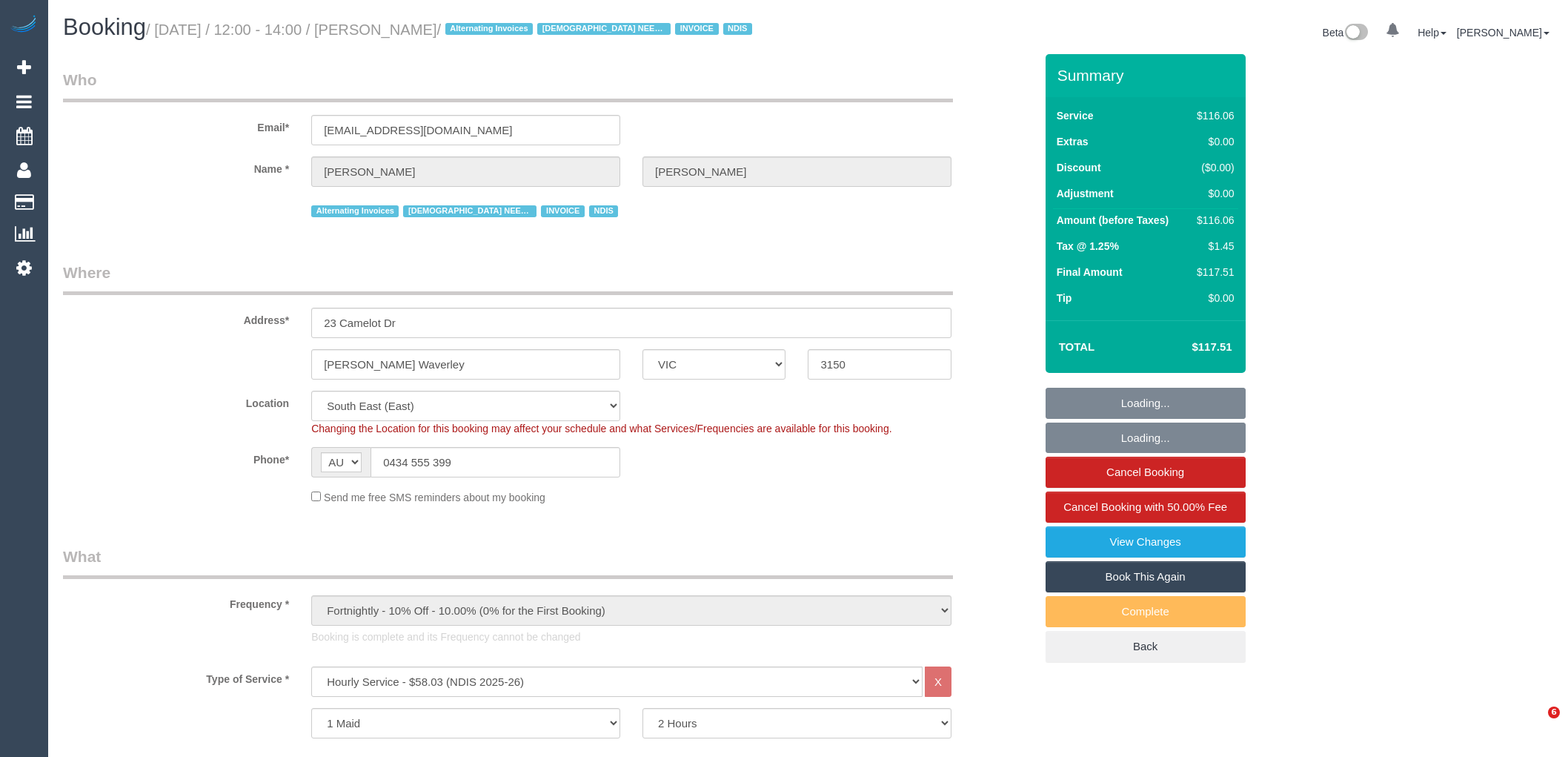
select select "number:34"
select select "number:12"
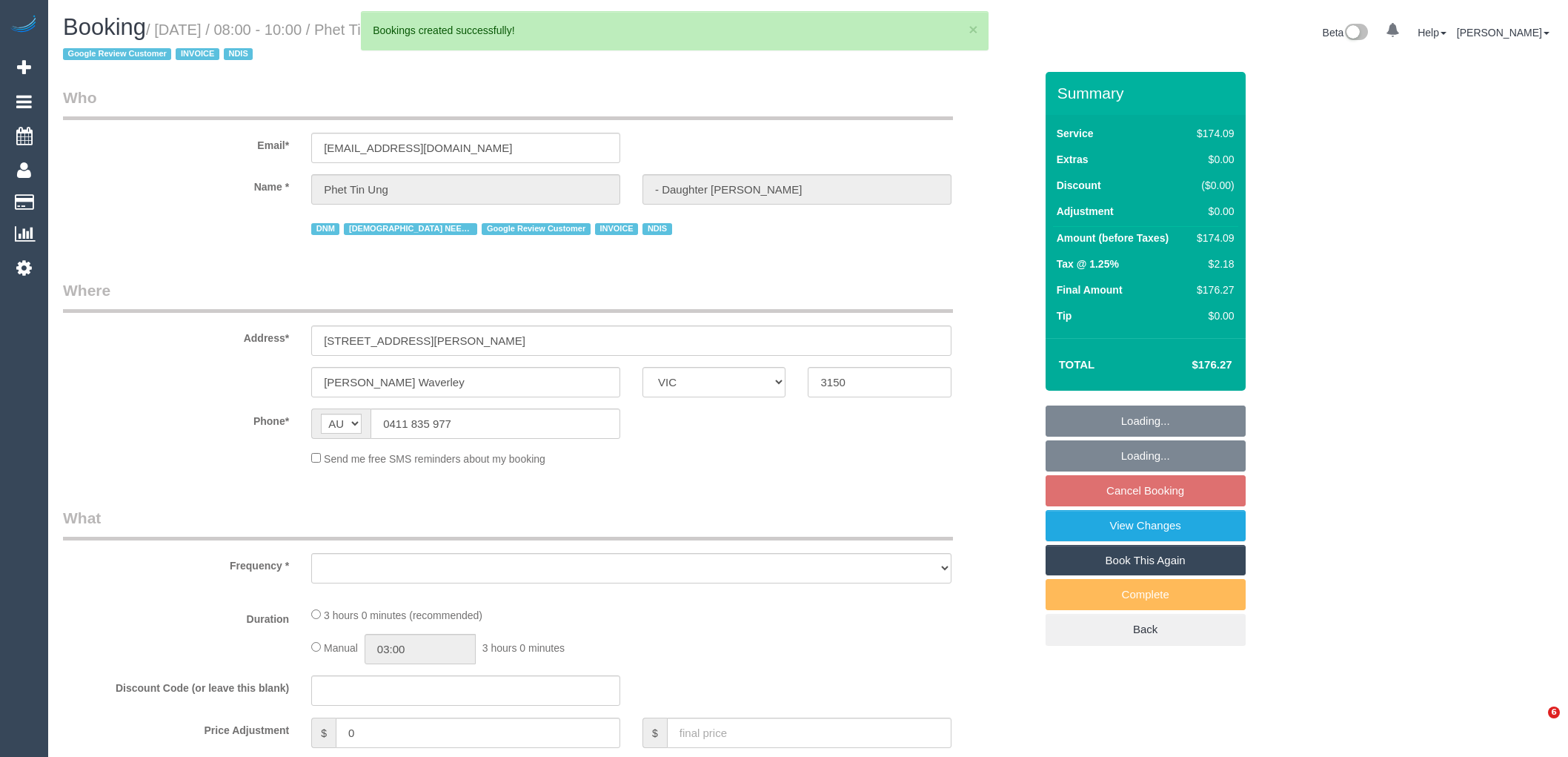
select select "VIC"
select select "object:4605"
select select "180"
select select "number:28"
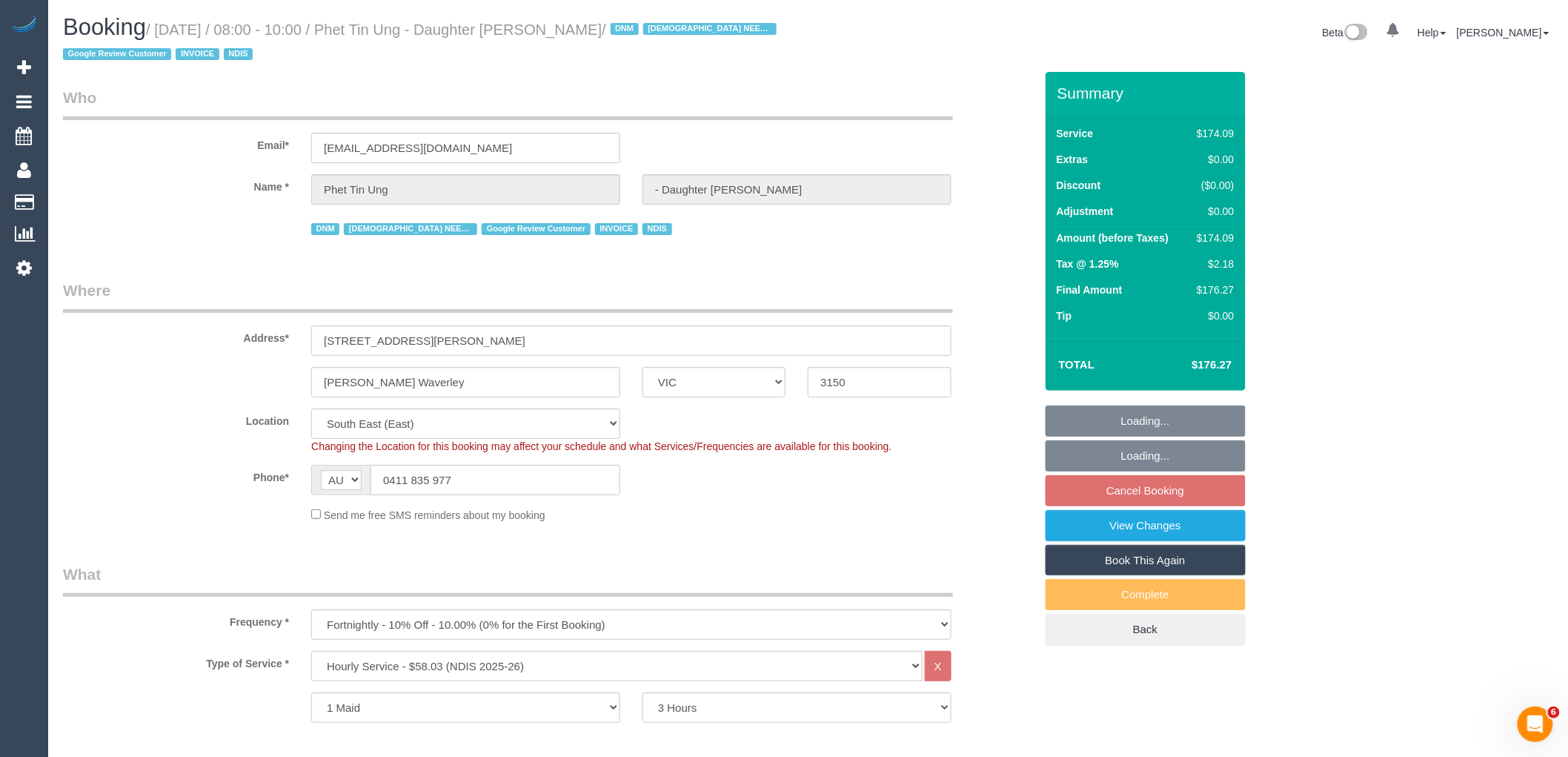
select select "object:5340"
select select "spot2"
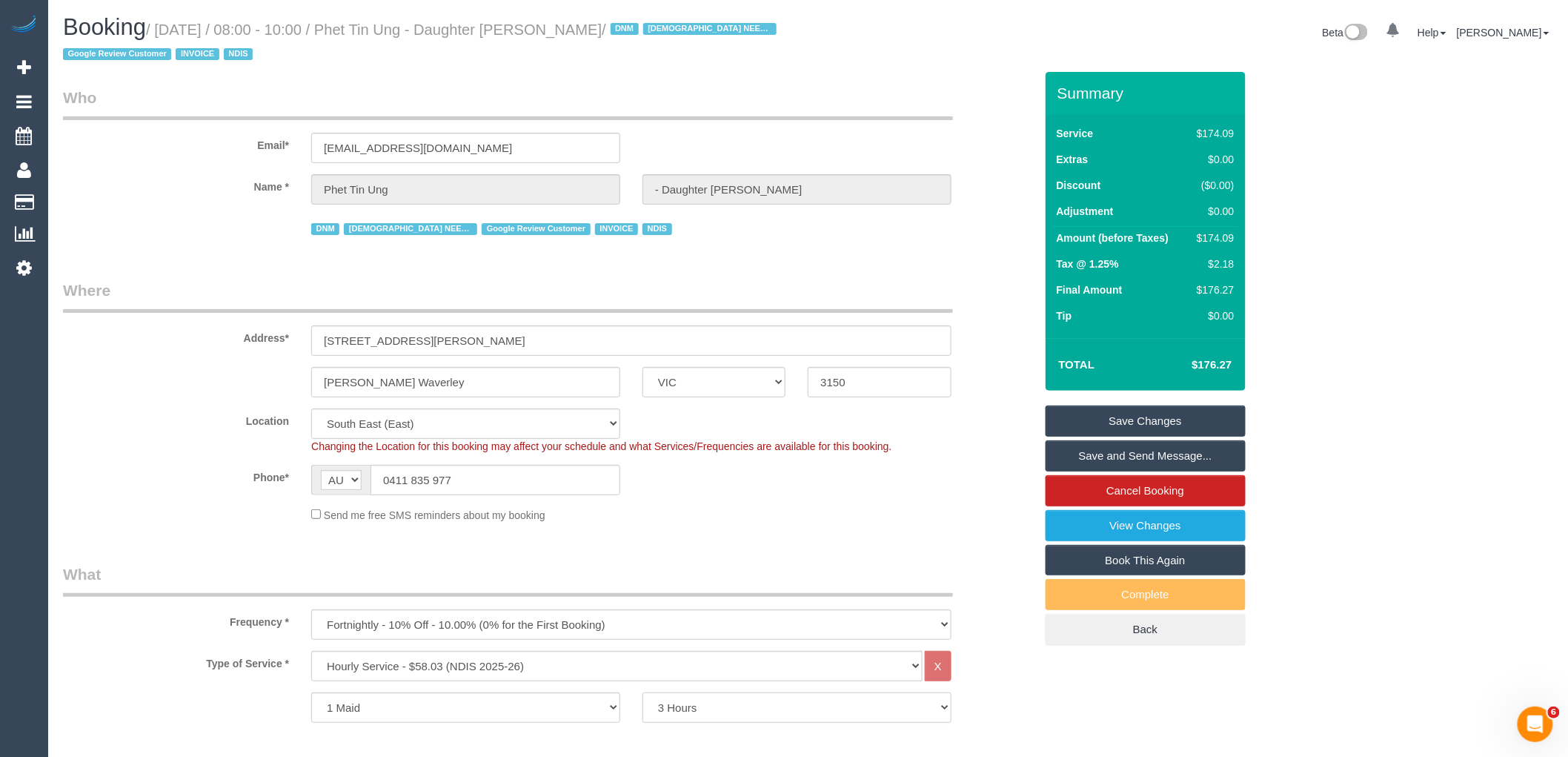
click at [705, 705] on select "2 Hours 2.5 Hours 3 Hours 3.5 Hours 4 Hours 4.5 Hours 5 Hours 5.5 Hours 6 Hours…" at bounding box center [797, 708] width 309 height 31
select select "120"
click at [643, 694] on select "2 Hours 2.5 Hours 3 Hours 3.5 Hours 4 Hours 4.5 Hours 5 Hours 5.5 Hours 6 Hours…" at bounding box center [797, 708] width 309 height 31
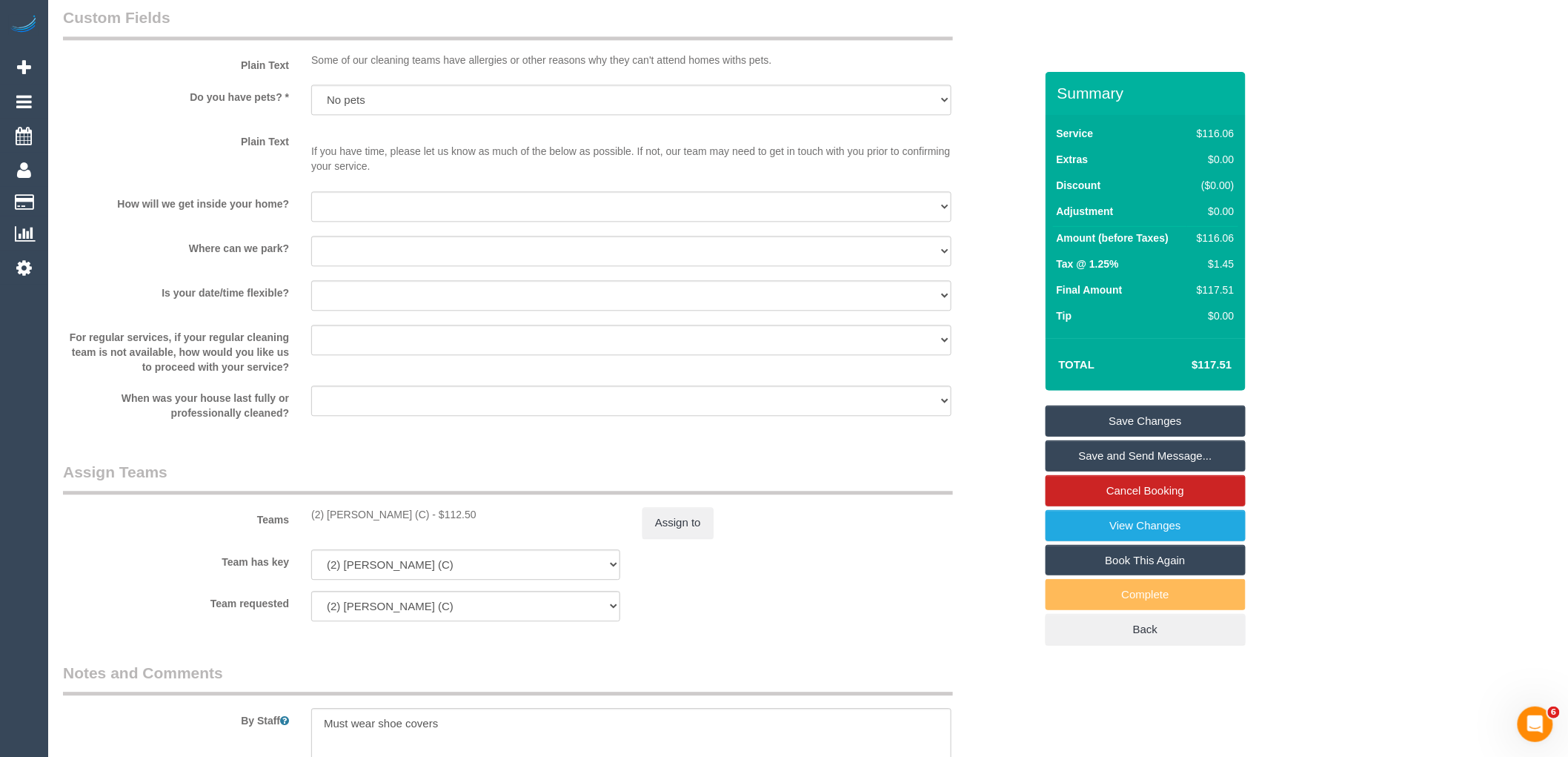
select select "spot23"
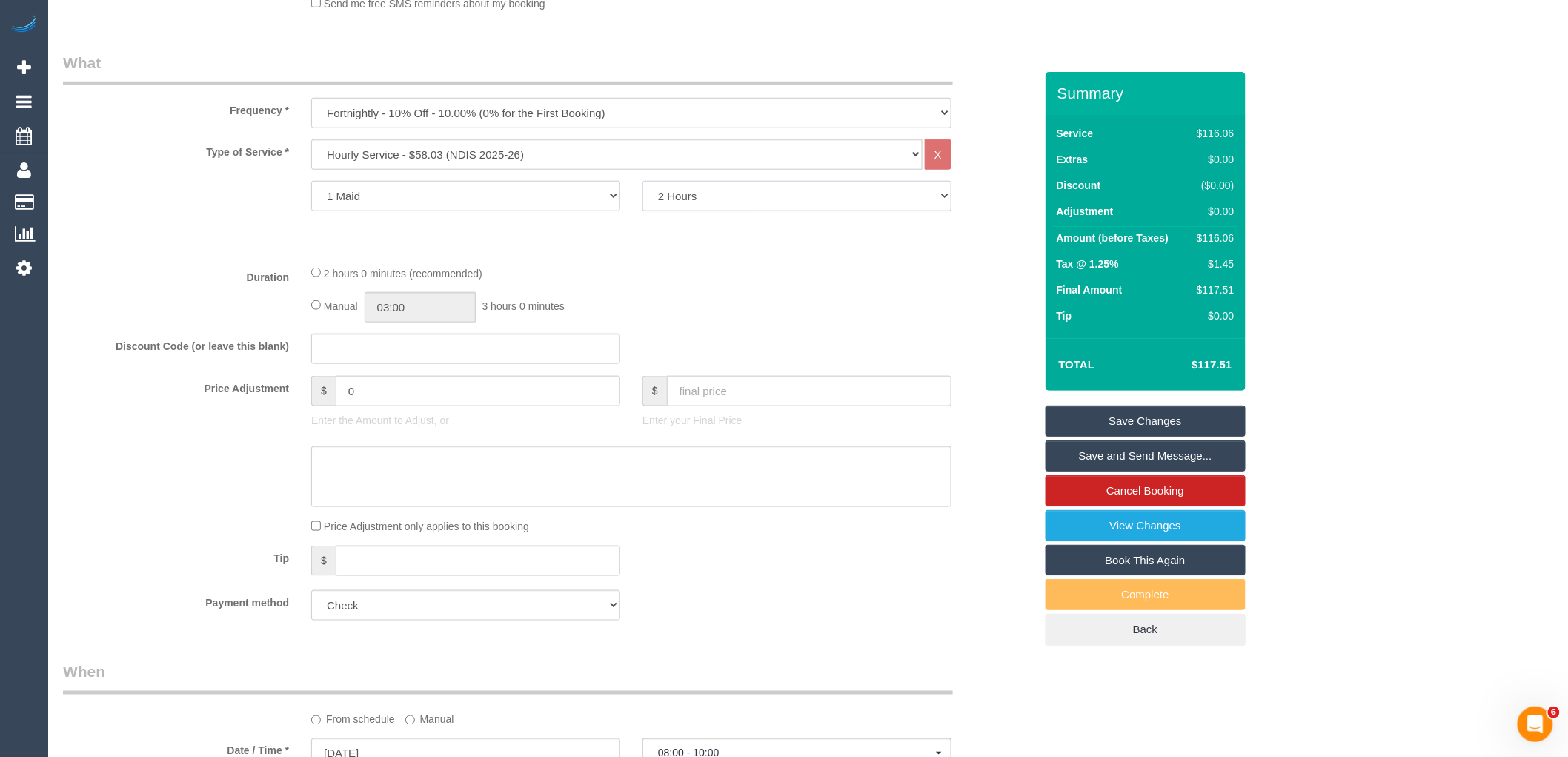
scroll to position [165, 0]
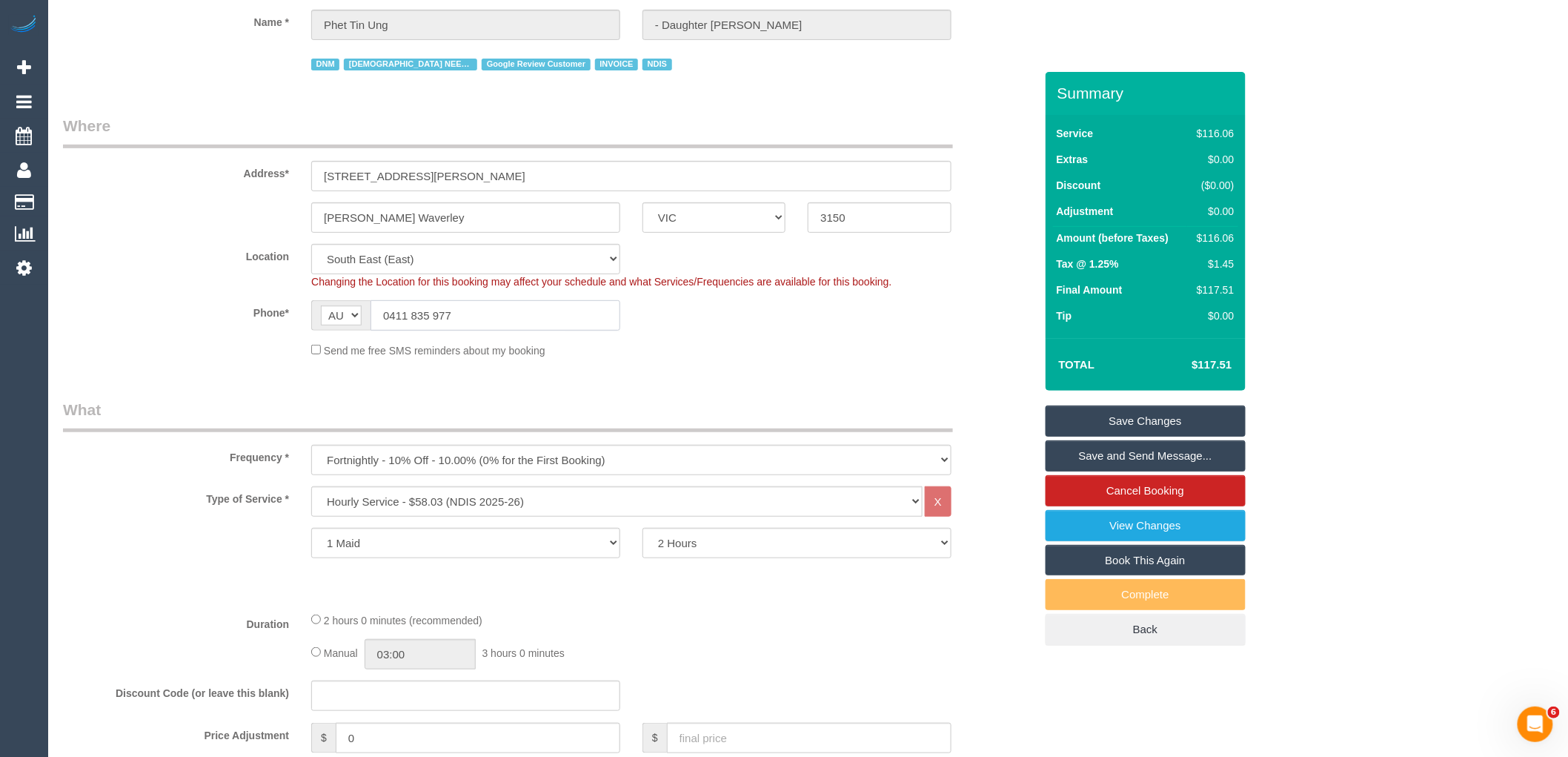
drag, startPoint x: 529, startPoint y: 325, endPoint x: 305, endPoint y: 321, distance: 224.0
click at [305, 321] on div "AF AL DZ AD AO AI AQ AG AR AM AW AU AT AZ BS BH BD BB BY BE BZ BJ BM BT BO BA B…" at bounding box center [466, 316] width 331 height 31
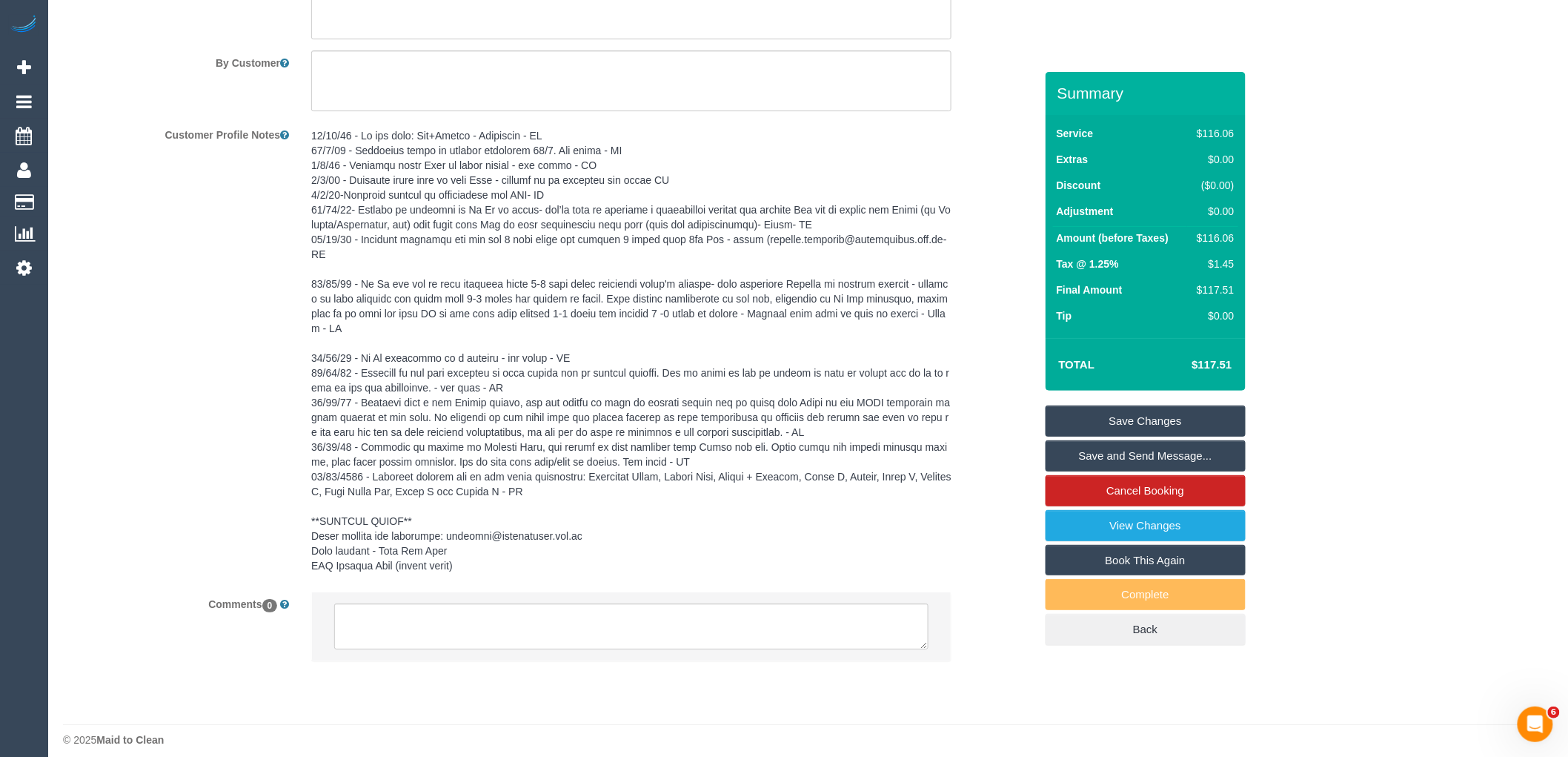
scroll to position [1634, 0]
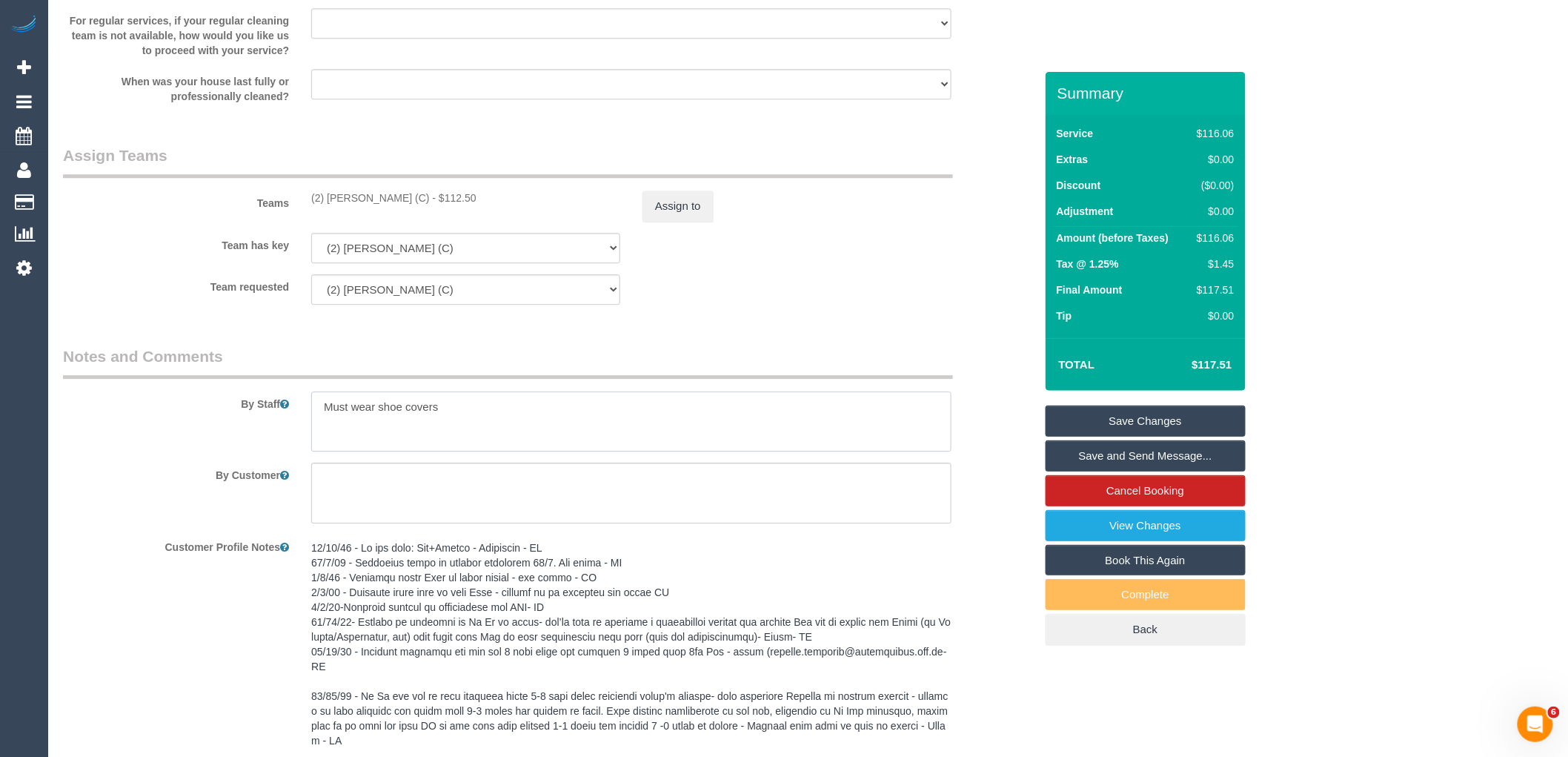
click at [562, 406] on textarea at bounding box center [631, 421] width 640 height 61
paste textarea "0411 835 977"
type textarea "Must wear shoe covers - Contact customers Daughter Pauline 20mins before arriva…"
click at [1143, 419] on link "Save Changes" at bounding box center [1145, 421] width 200 height 31
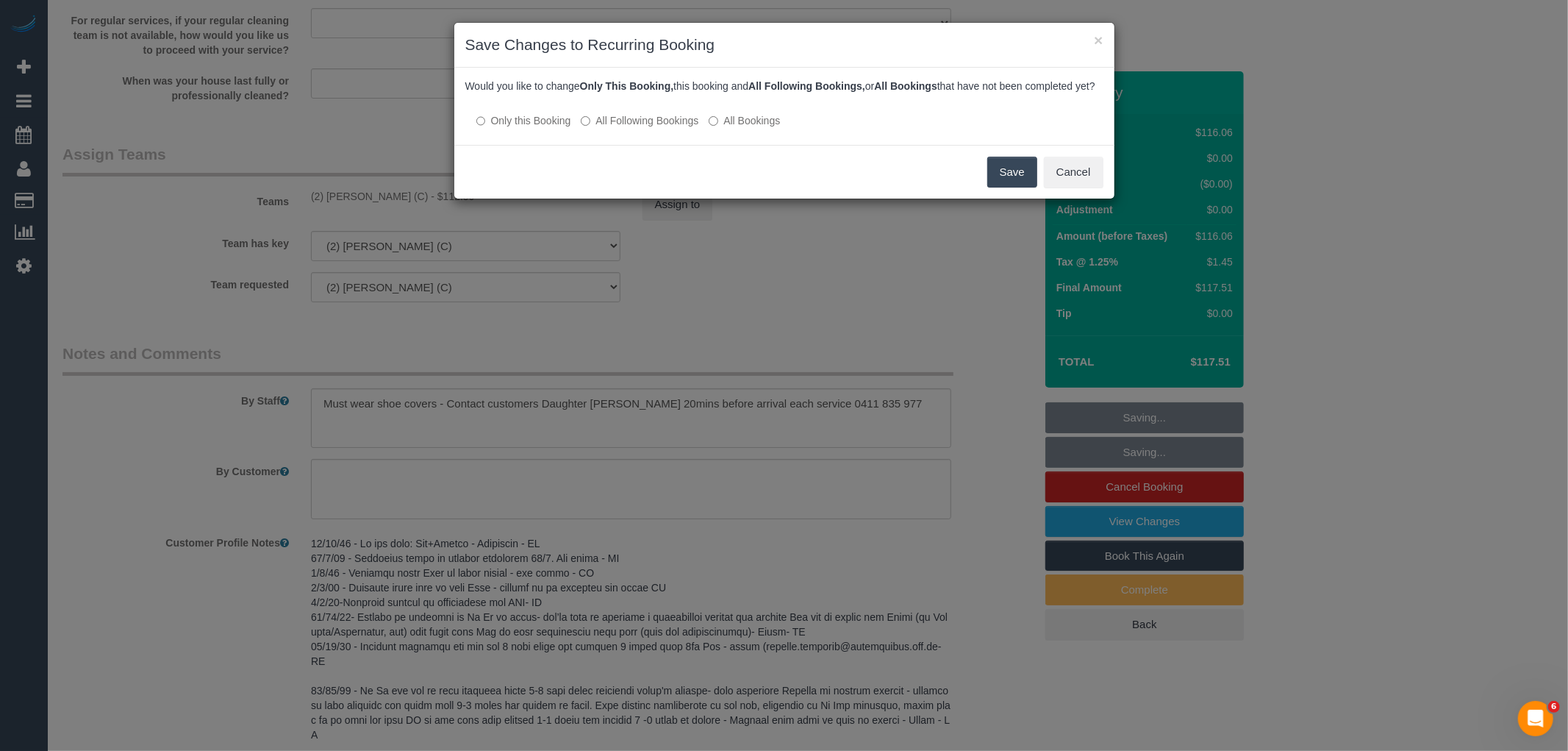
drag, startPoint x: 639, startPoint y: 130, endPoint x: 866, endPoint y: 146, distance: 227.6
click at [639, 128] on label "All Following Bookings" at bounding box center [639, 120] width 118 height 14
click at [1024, 188] on button "Save" at bounding box center [1013, 172] width 50 height 31
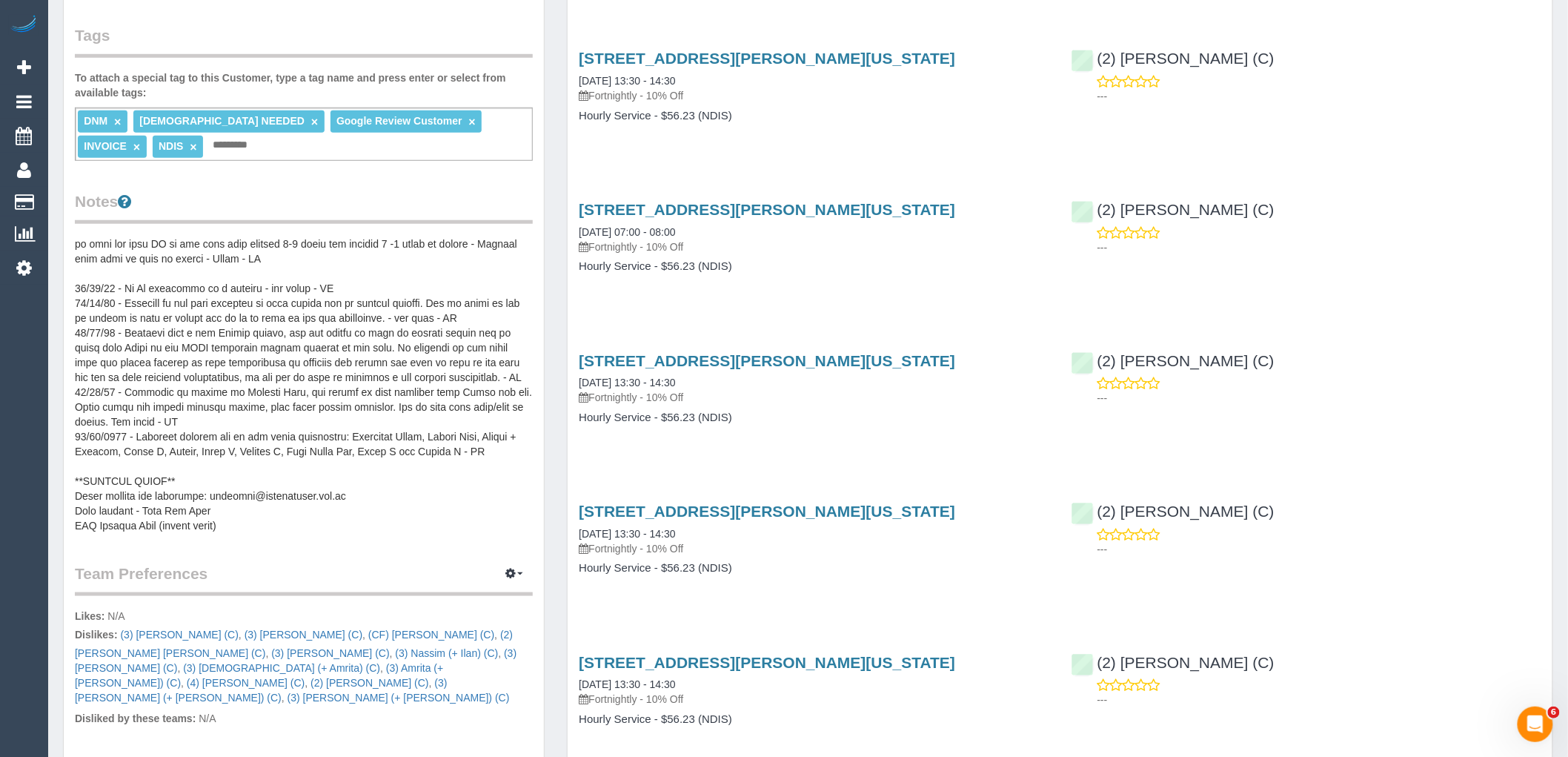
scroll to position [221, 0]
click at [239, 481] on pre at bounding box center [304, 384] width 458 height 296
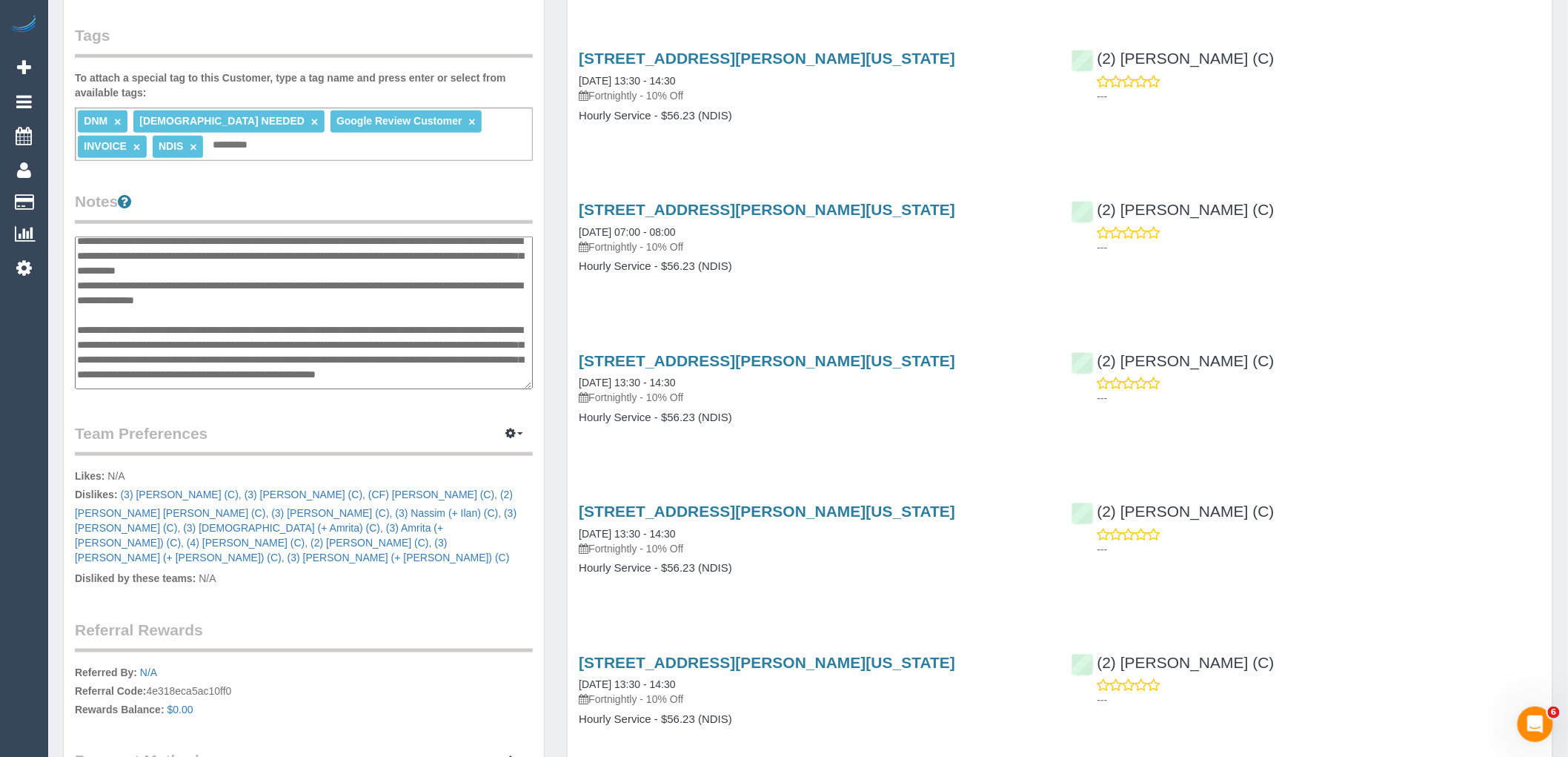
scroll to position [0, 0]
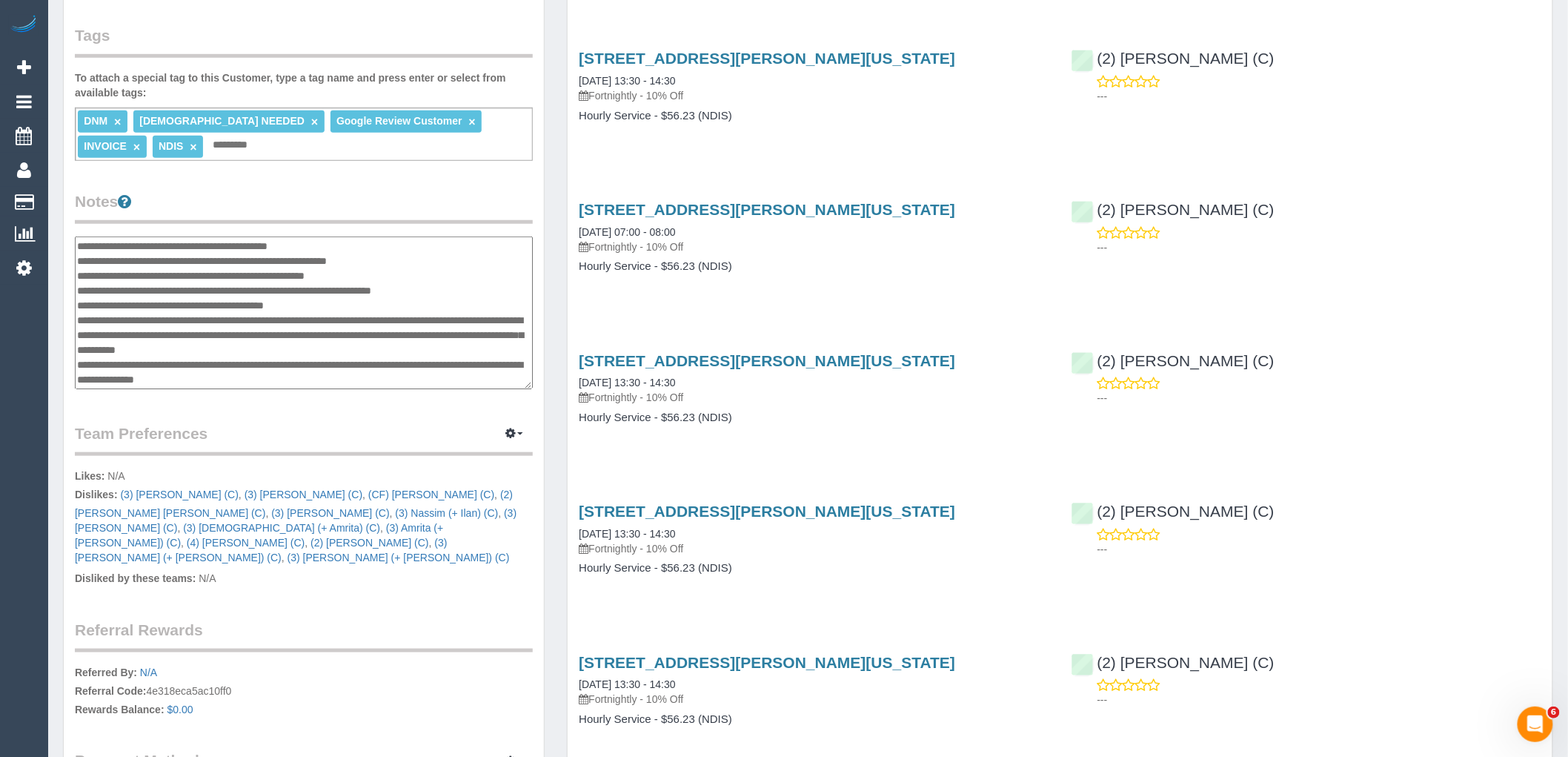
drag, startPoint x: 261, startPoint y: 378, endPoint x: 79, endPoint y: 245, distance: 225.4
click at [79, 245] on textarea at bounding box center [304, 312] width 458 height 153
click at [272, 268] on textarea at bounding box center [304, 312] width 458 height 153
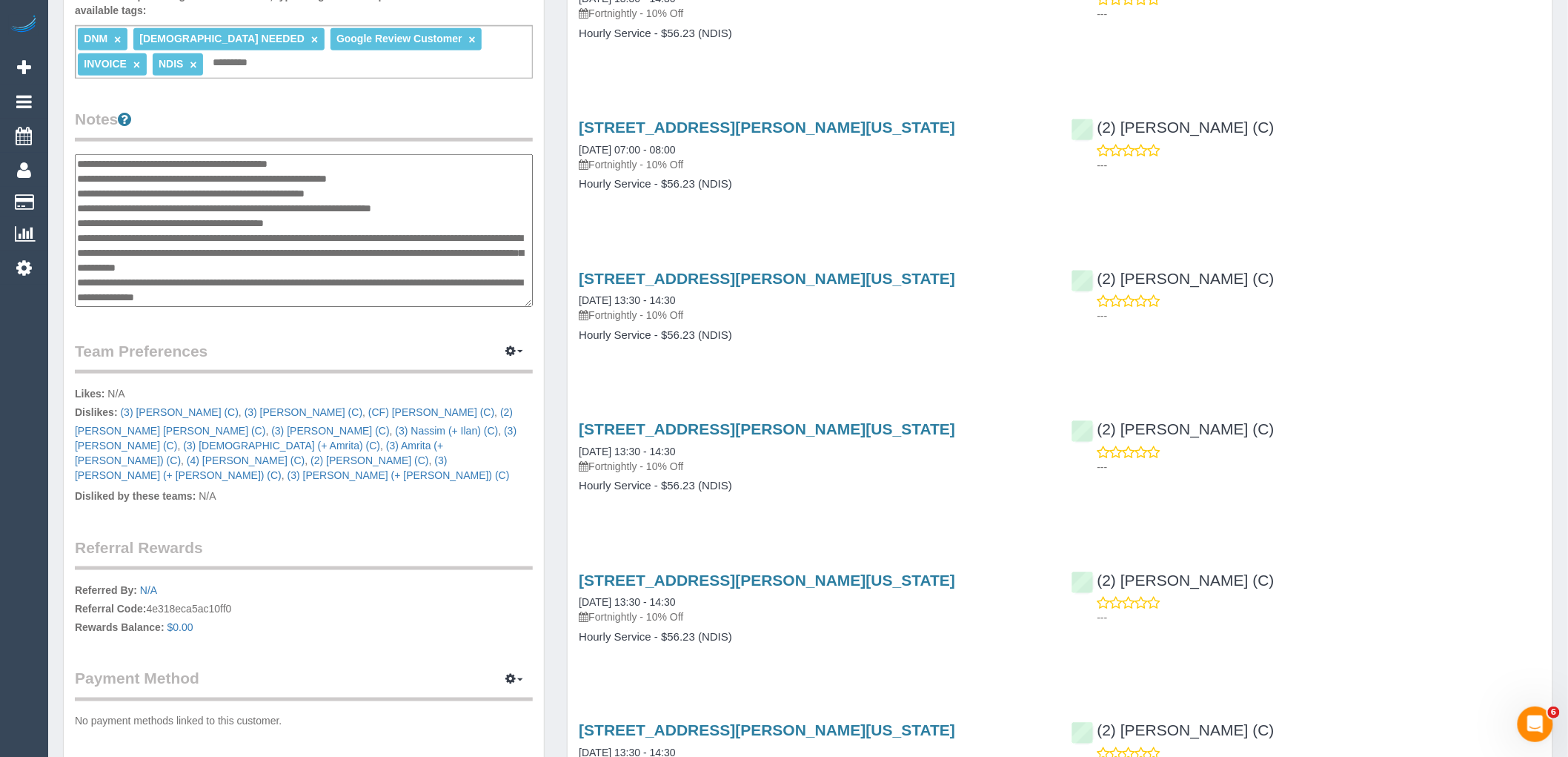
drag, startPoint x: 256, startPoint y: 296, endPoint x: 81, endPoint y: 160, distance: 221.6
click at [81, 160] on textarea at bounding box center [304, 230] width 458 height 153
type textarea "*"
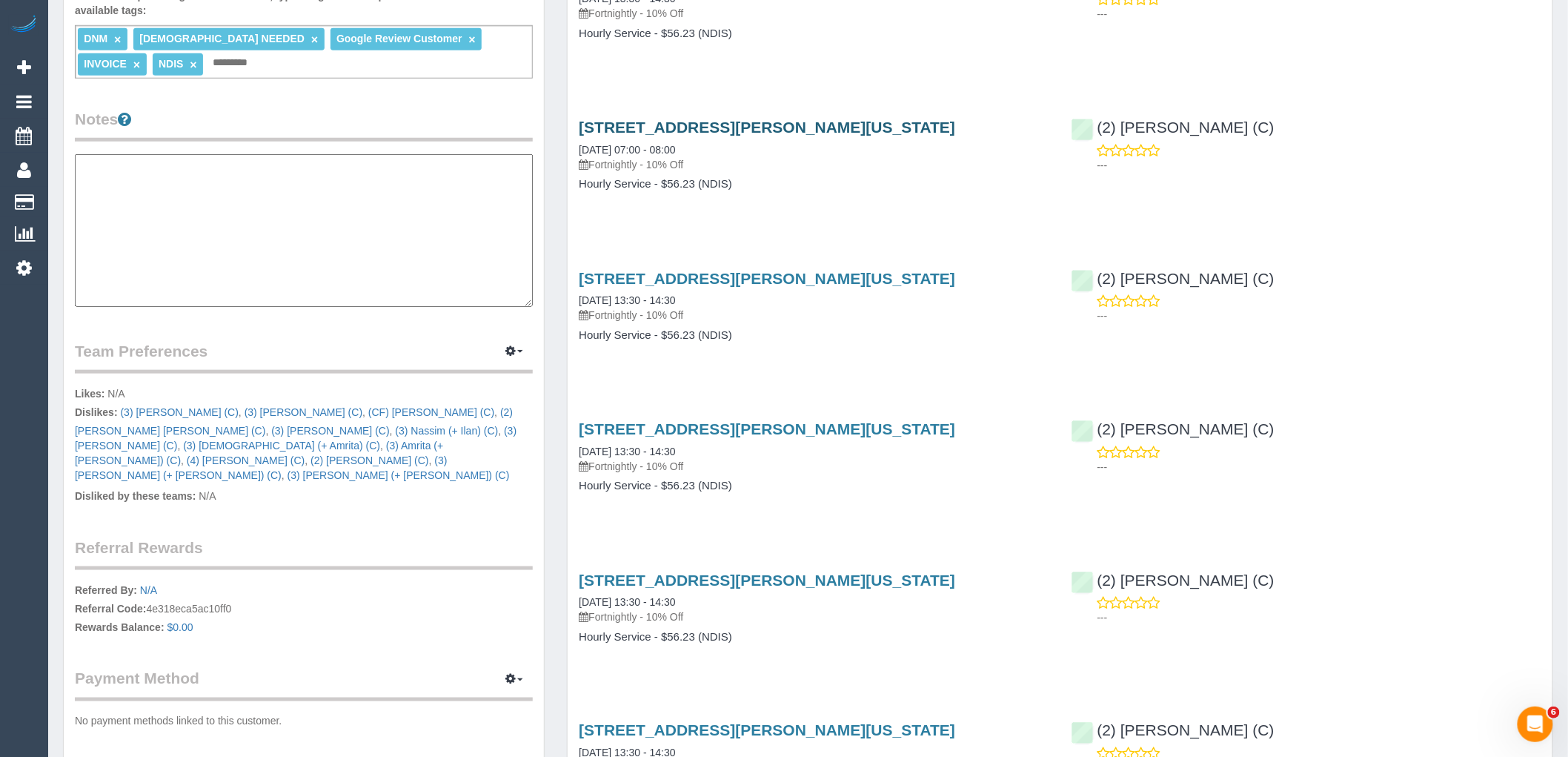
paste textarea "**********"
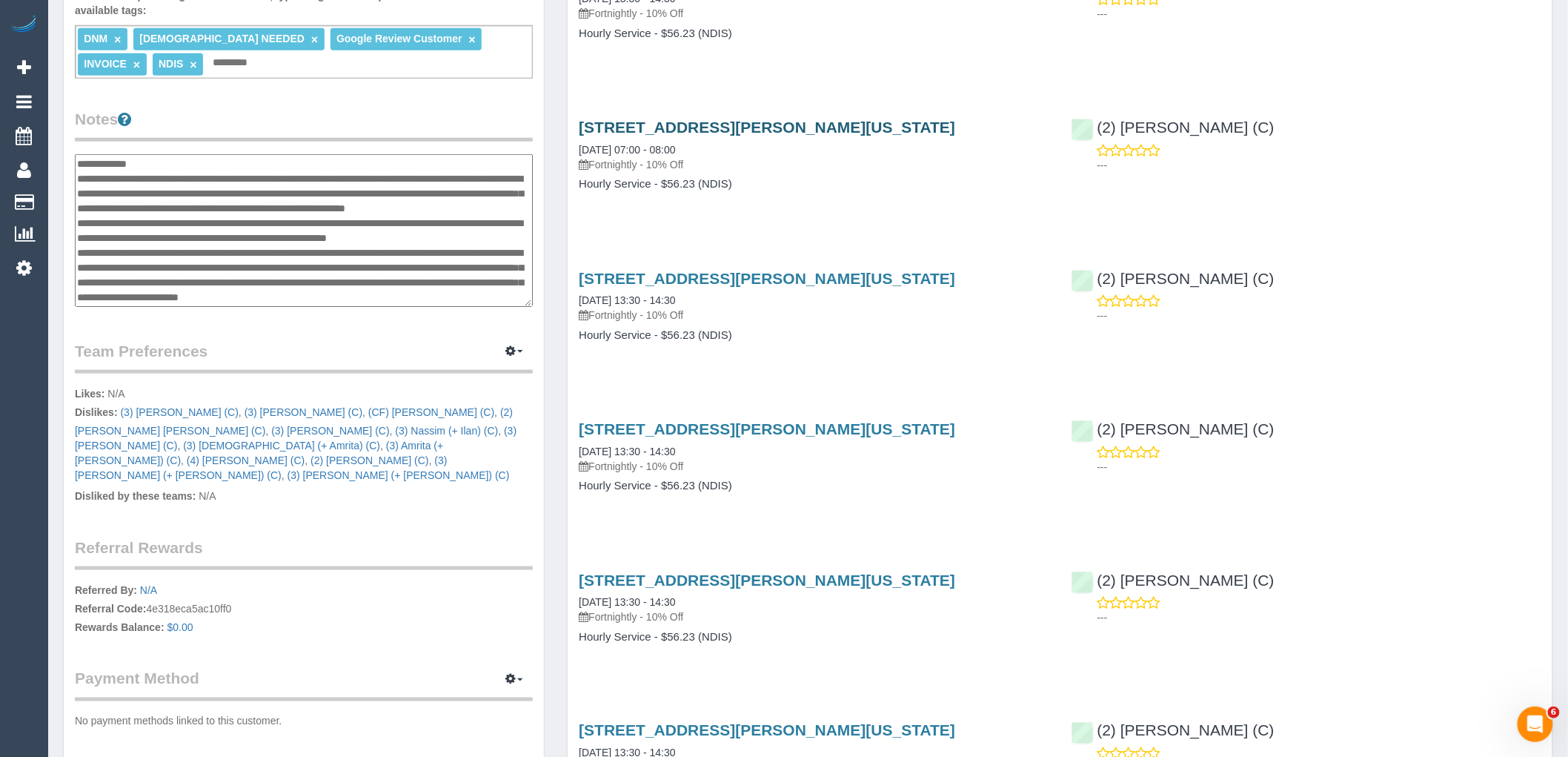
scroll to position [589, 0]
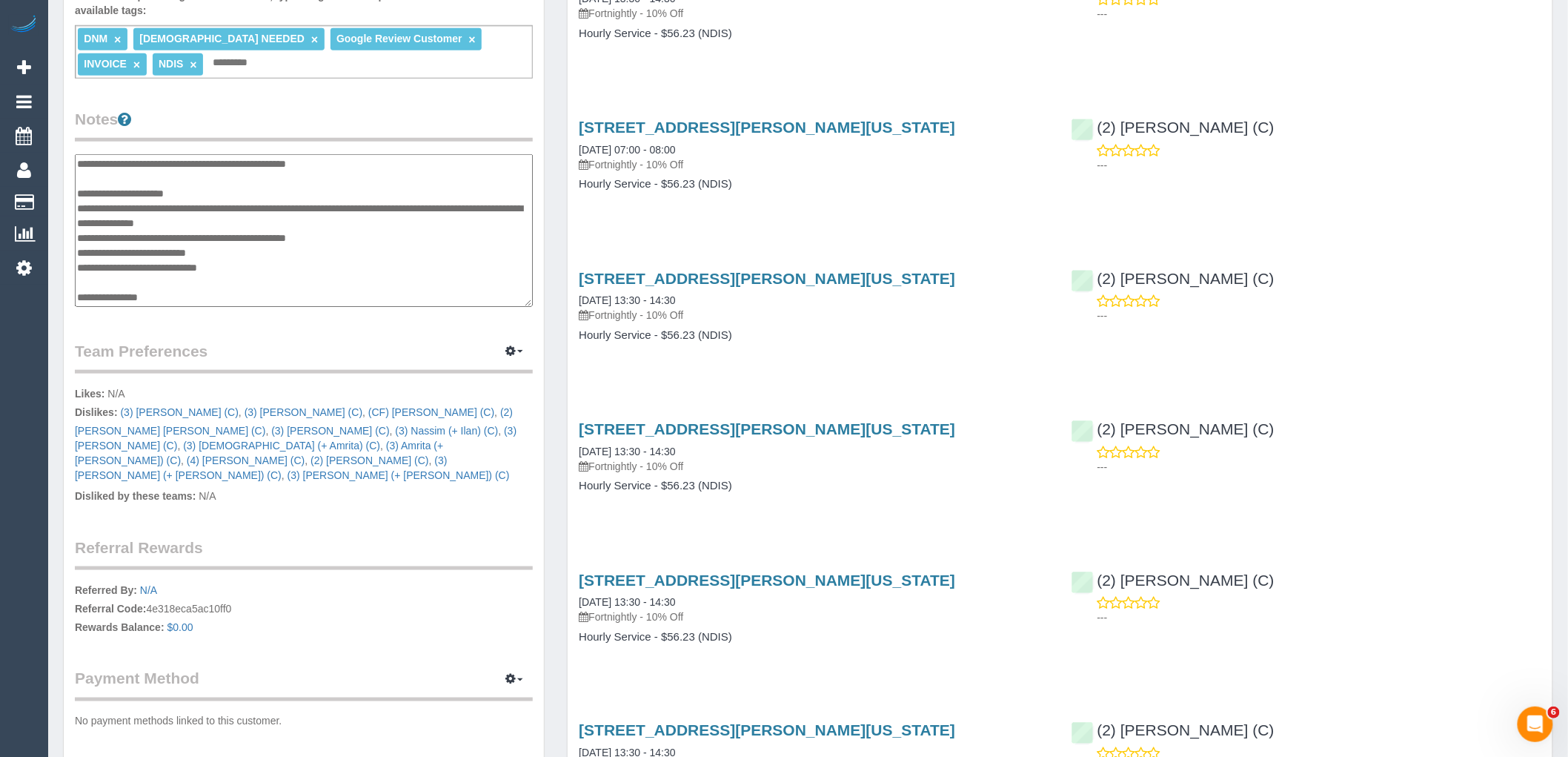
type textarea "**********"
click at [458, 109] on legend "Notes" at bounding box center [304, 125] width 458 height 34
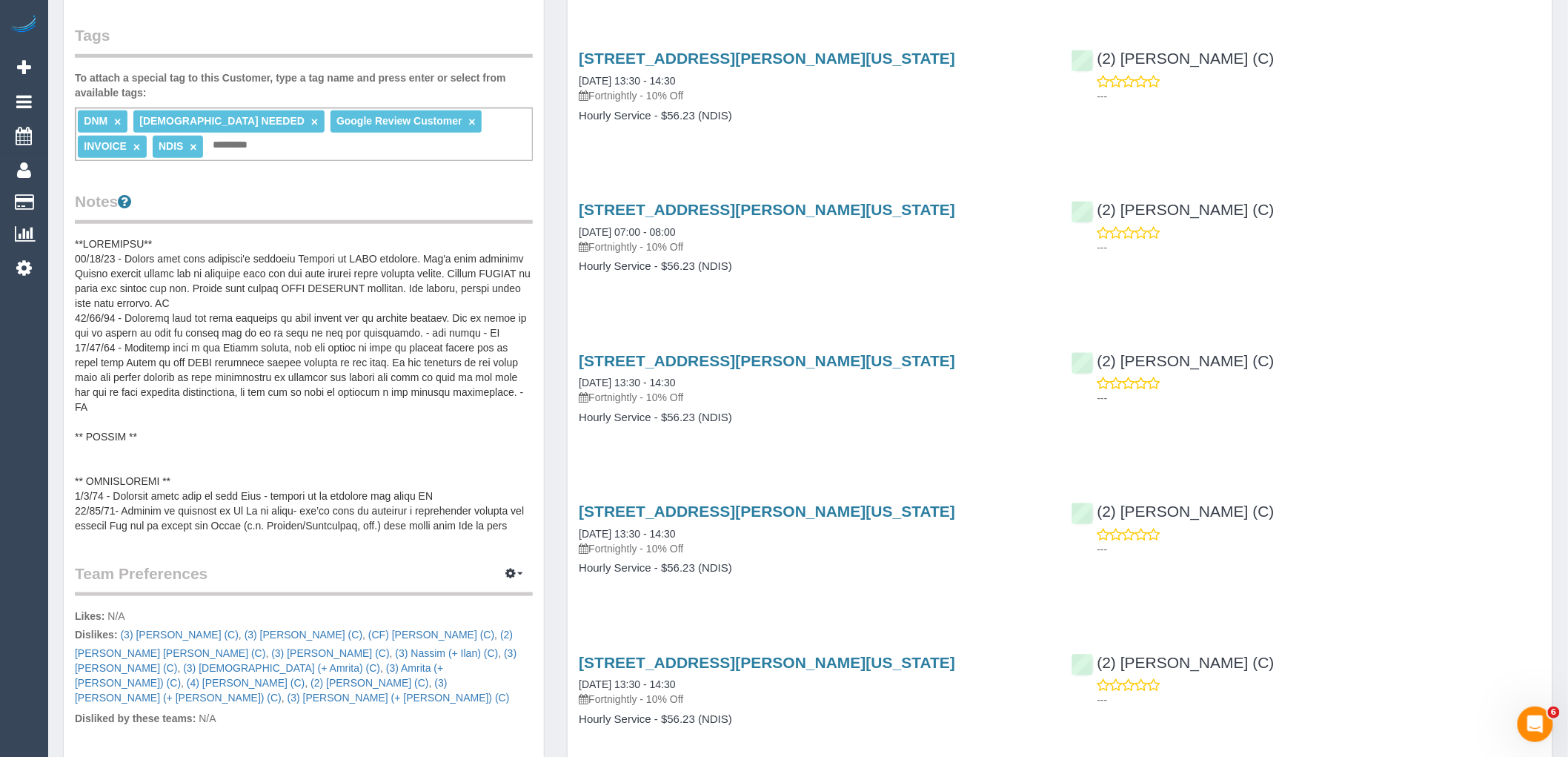
scroll to position [0, 0]
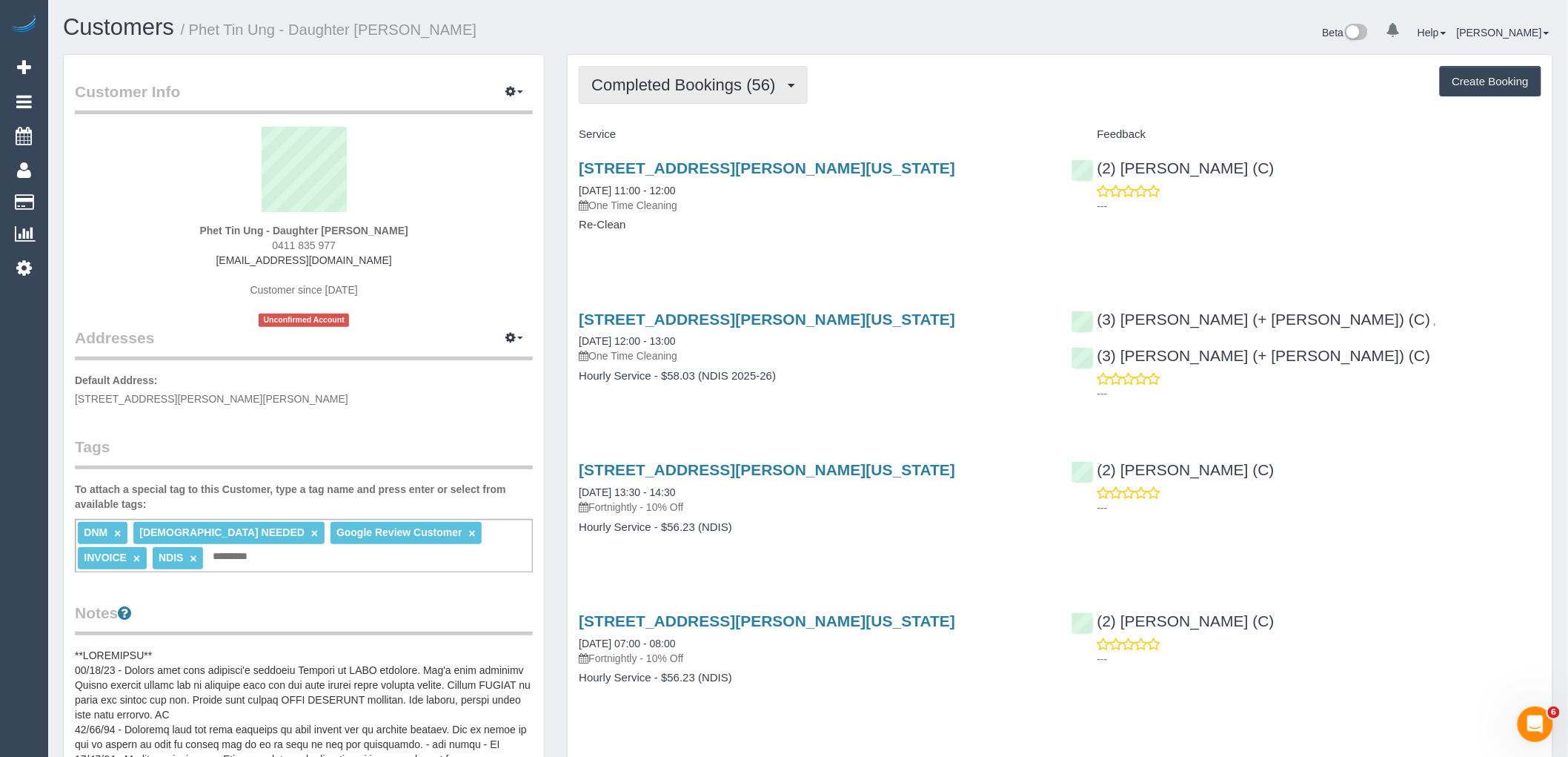
click at [757, 101] on button "Completed Bookings (56)" at bounding box center [693, 85] width 228 height 38
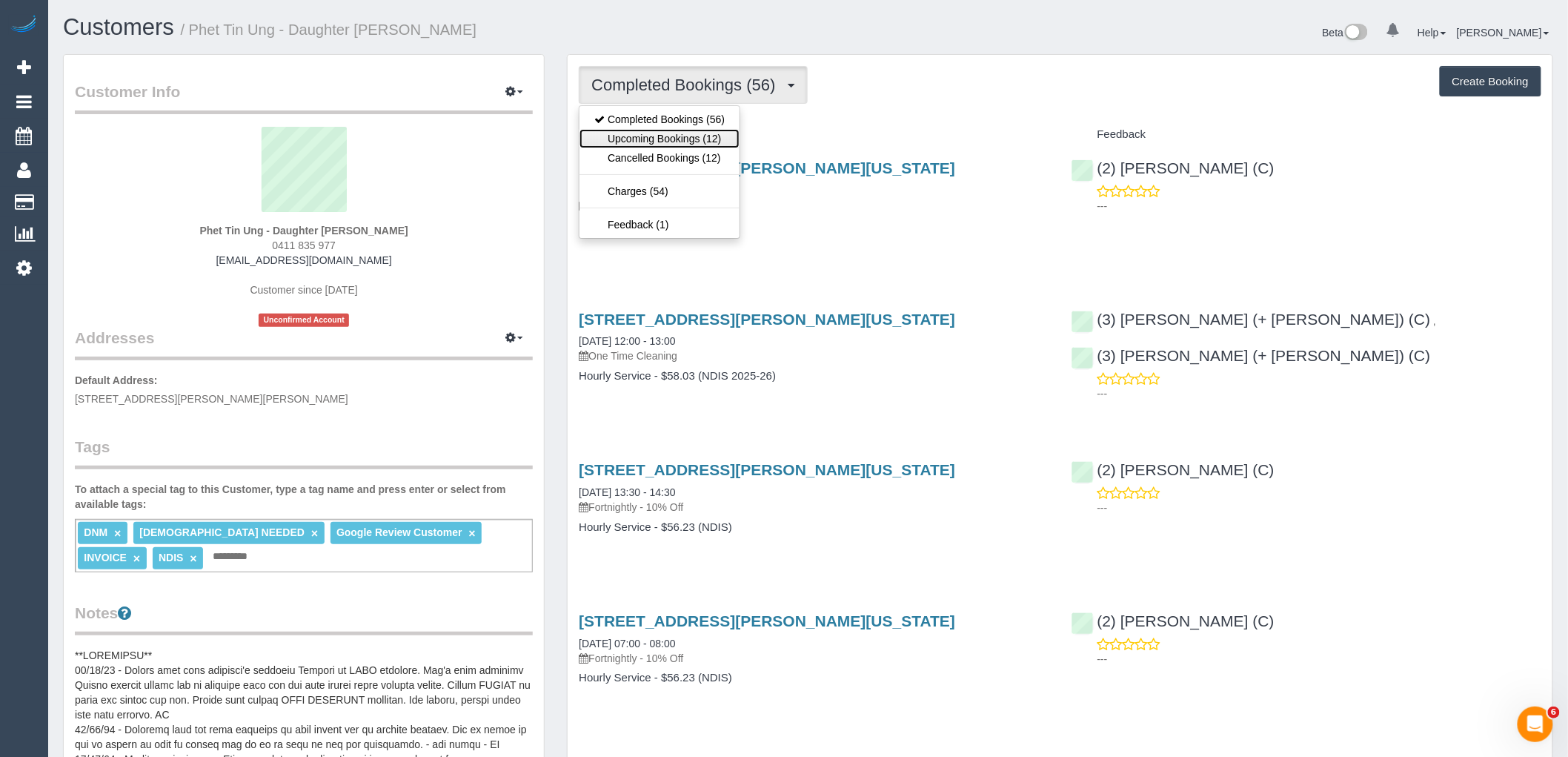
click at [721, 142] on link "Upcoming Bookings (12)" at bounding box center [659, 138] width 160 height 19
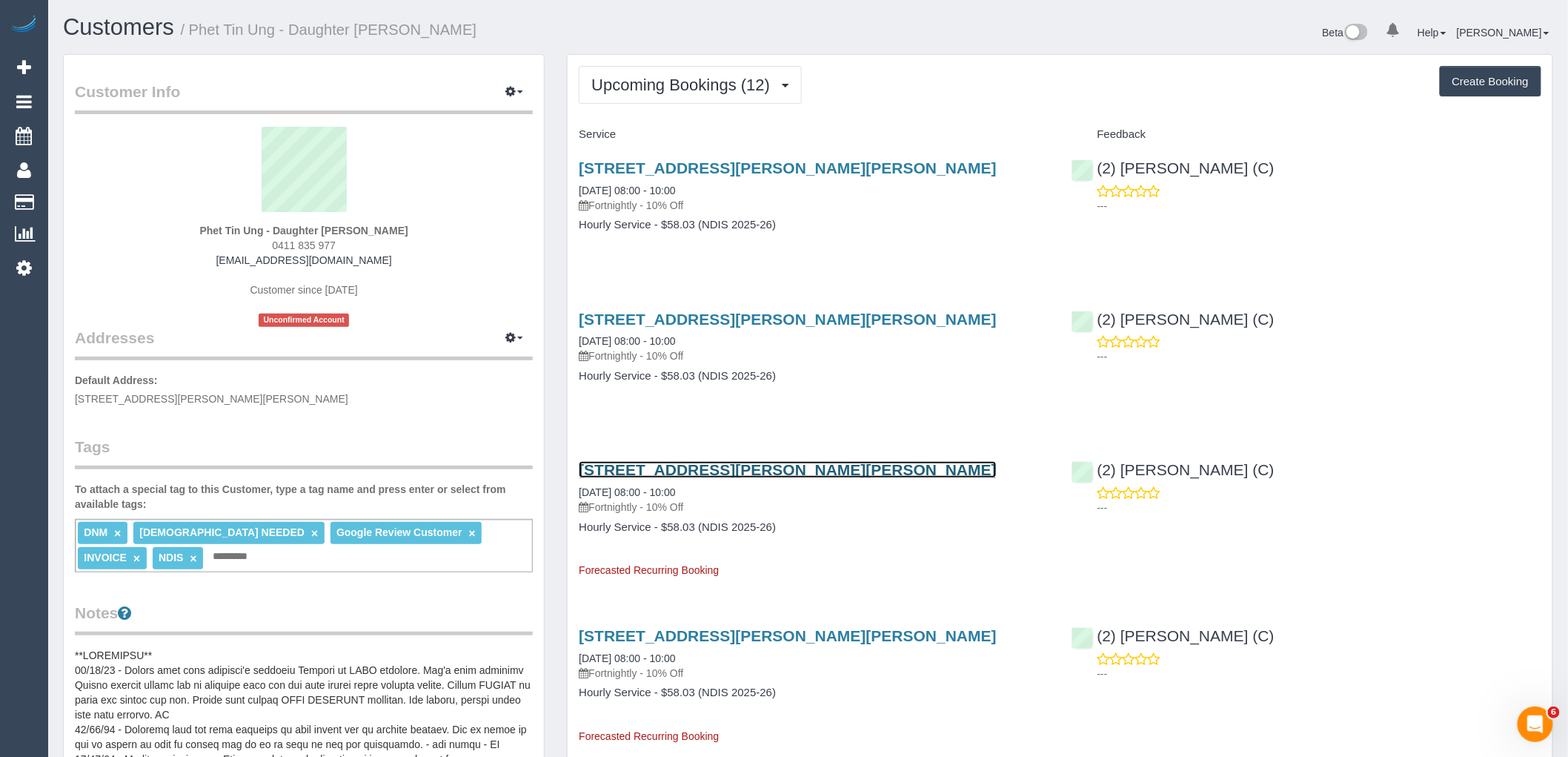
click at [802, 467] on link "15 Medina Road, Glen Waverley, VIC 3150" at bounding box center [788, 469] width 418 height 17
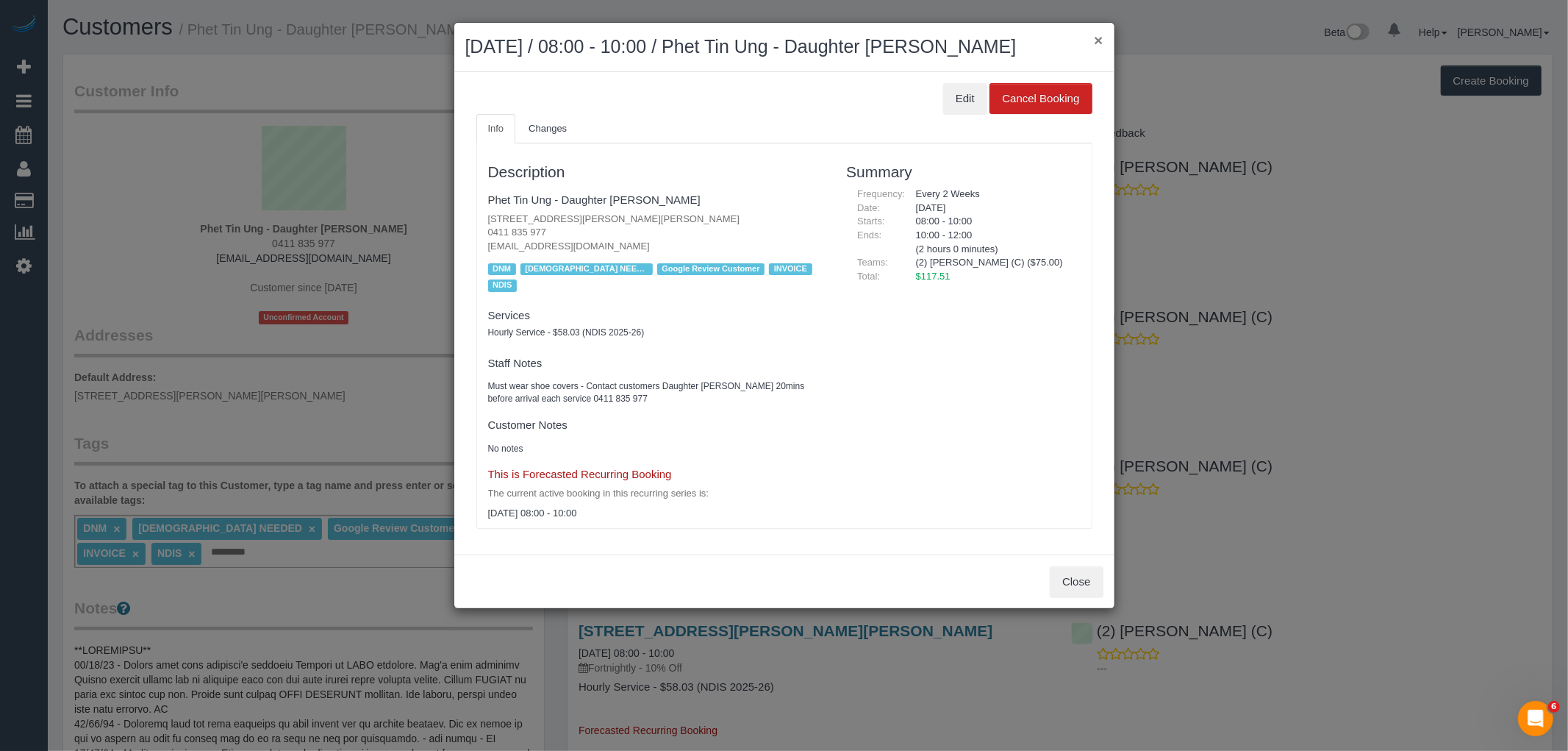
click at [1097, 37] on button "×" at bounding box center [1098, 40] width 9 height 15
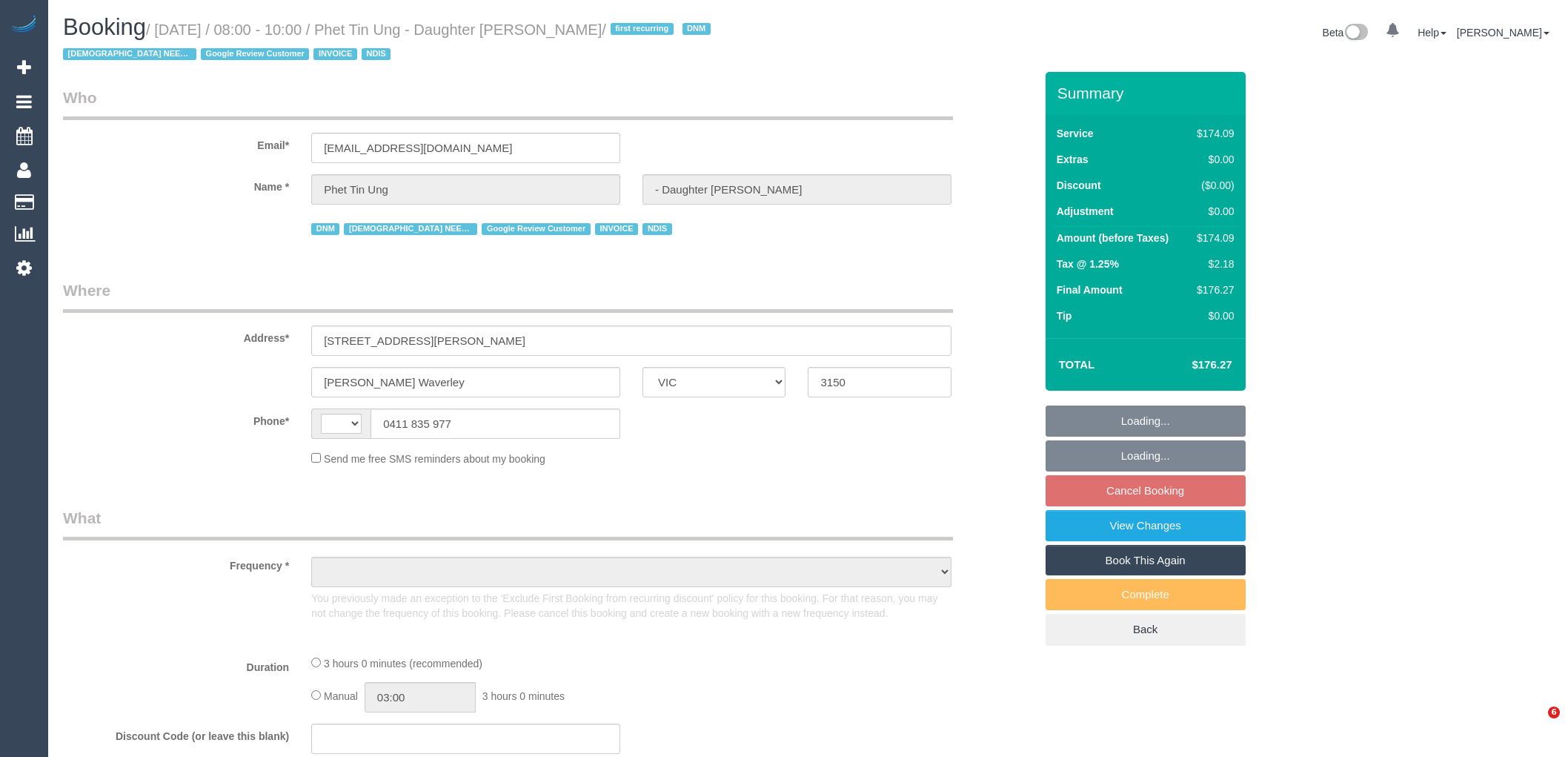
select select "VIC"
select select "string:AU"
select select "object:583"
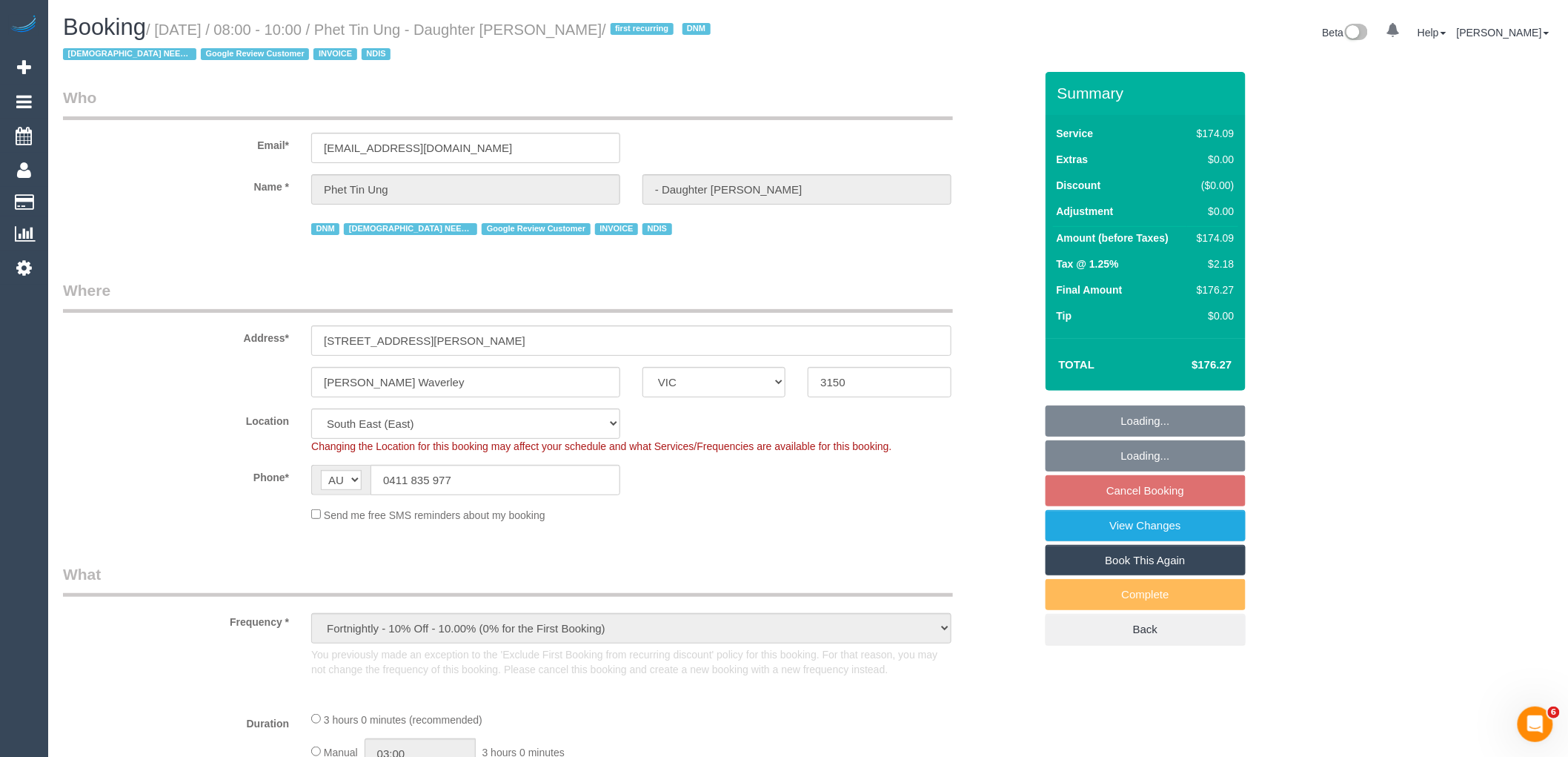
select select "180"
select select "spot2"
select select "number:28"
select select "object:1318"
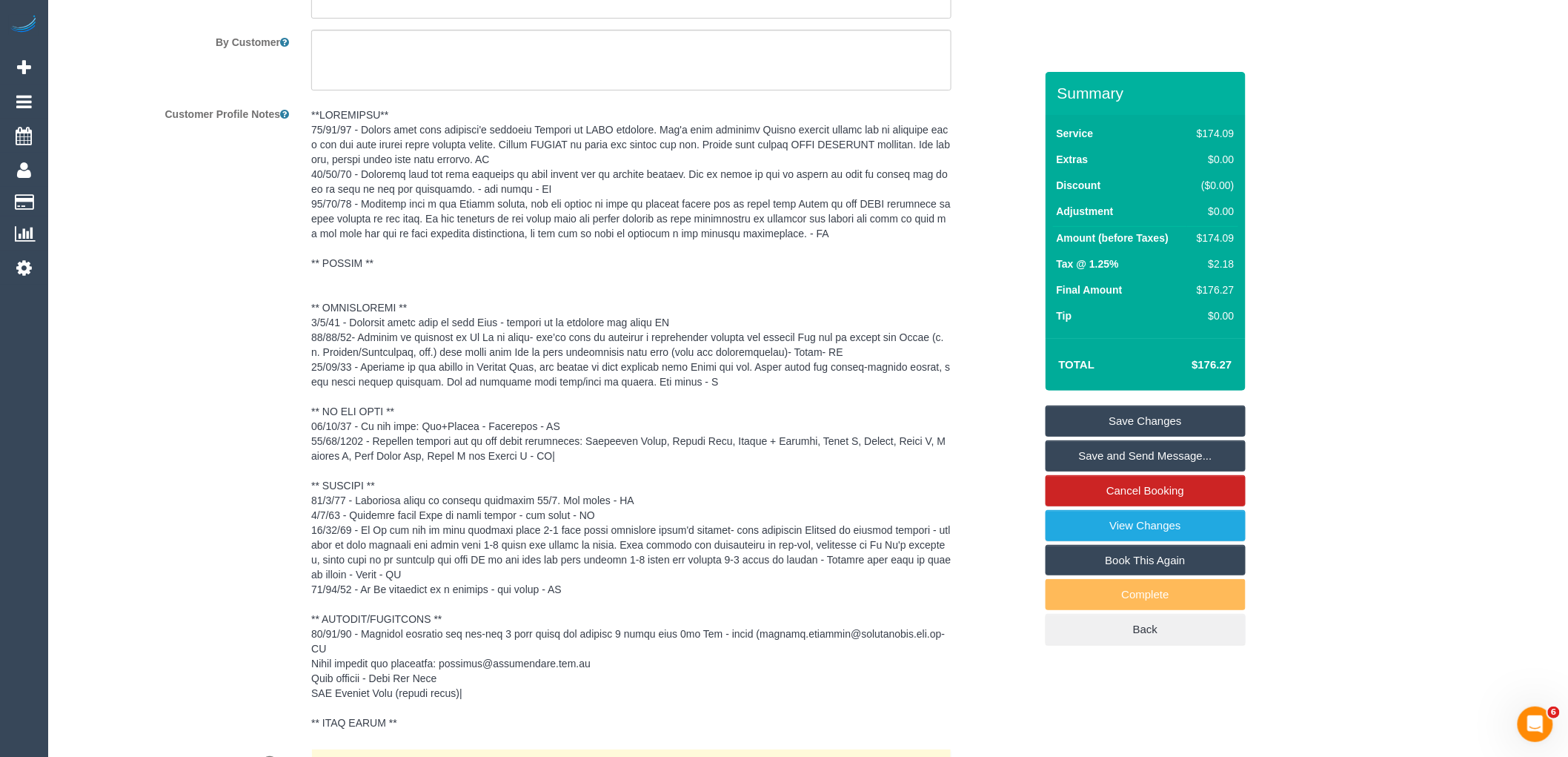
scroll to position [2668, 0]
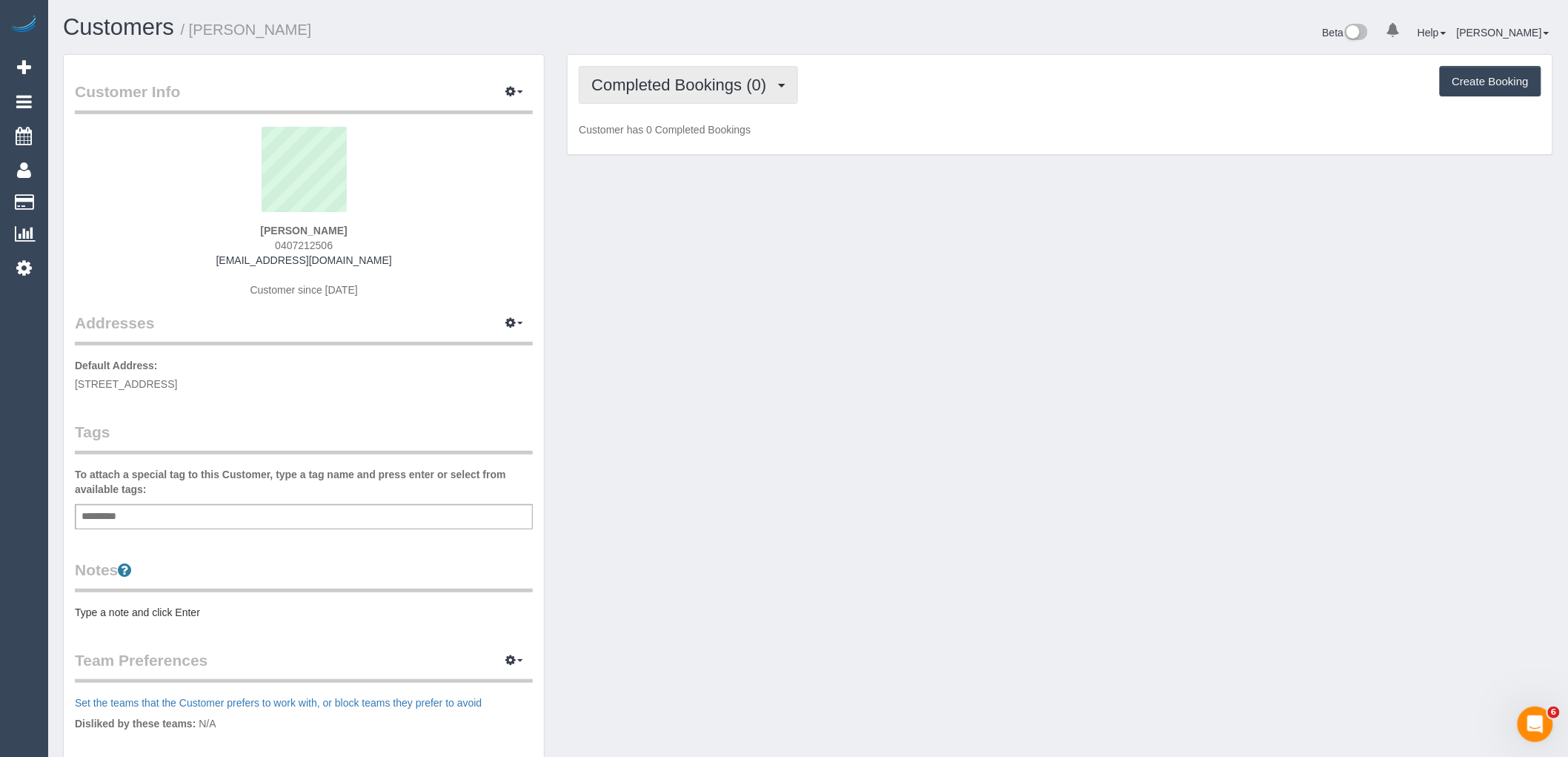
click at [678, 84] on span "Completed Bookings (0)" at bounding box center [682, 85] width 182 height 18
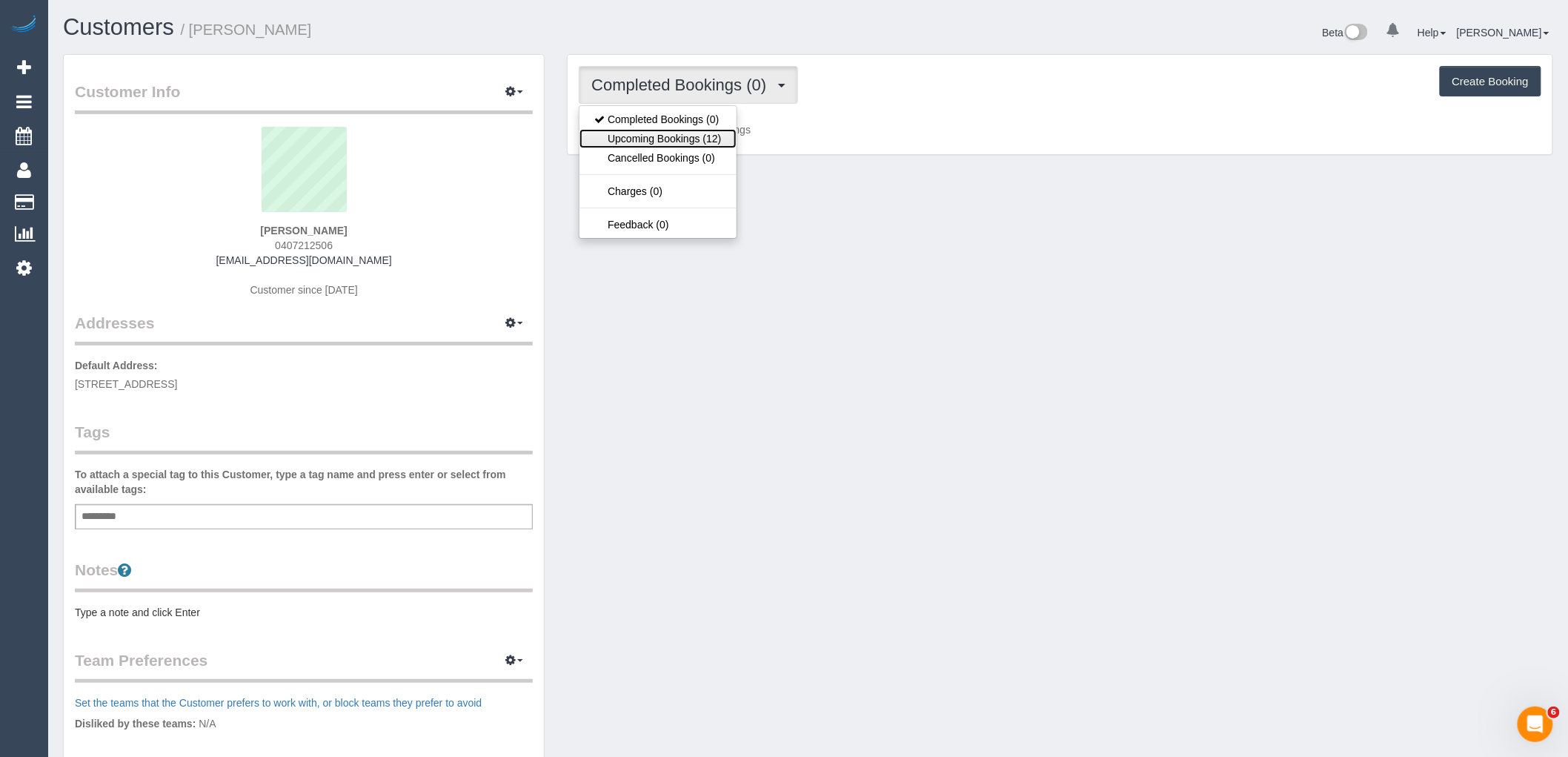
click at [710, 137] on link "Upcoming Bookings (12)" at bounding box center [657, 138] width 157 height 19
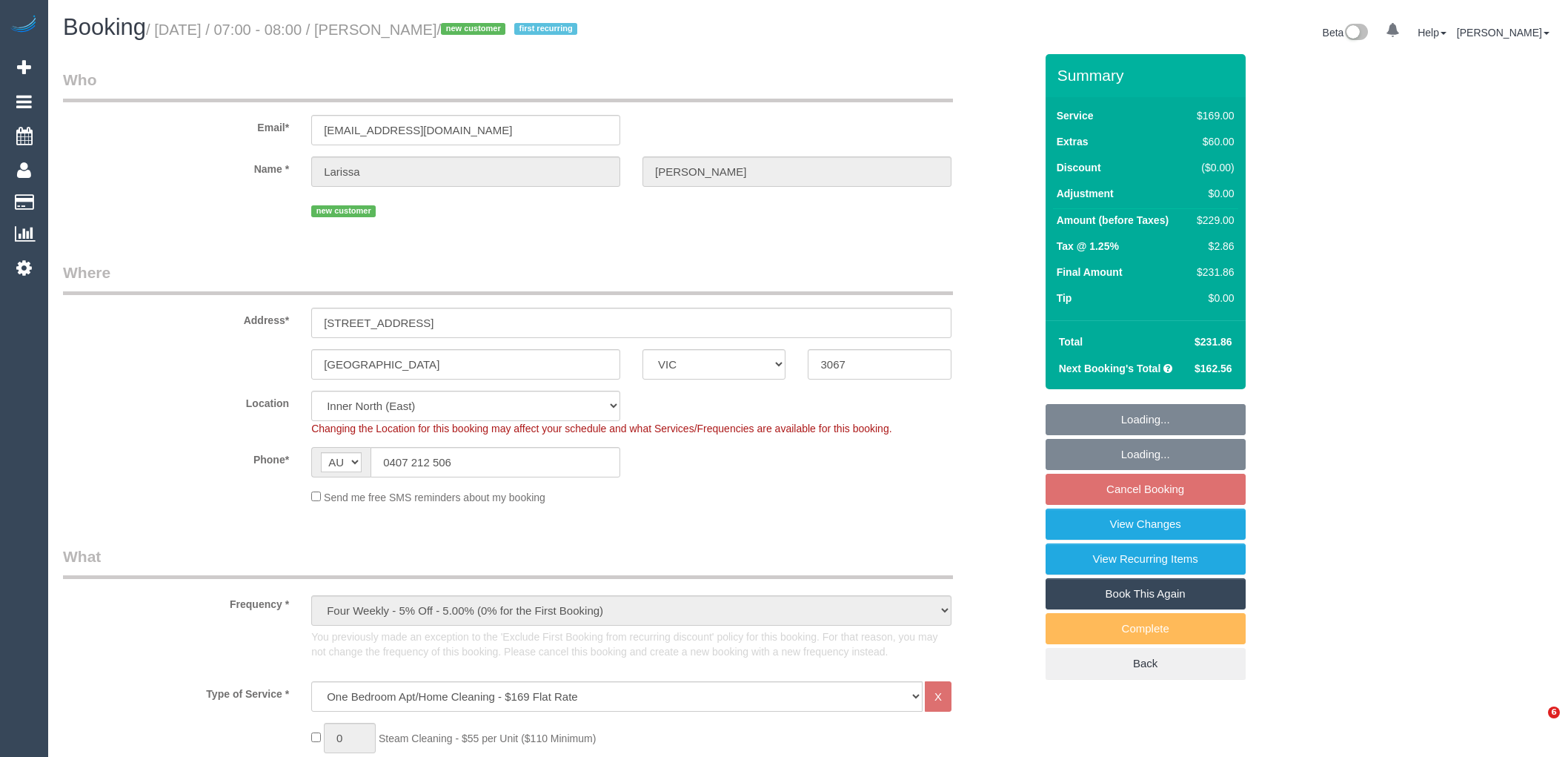
select select "VIC"
select select "number:27"
select select "number:14"
select select "number:19"
select select "number:24"
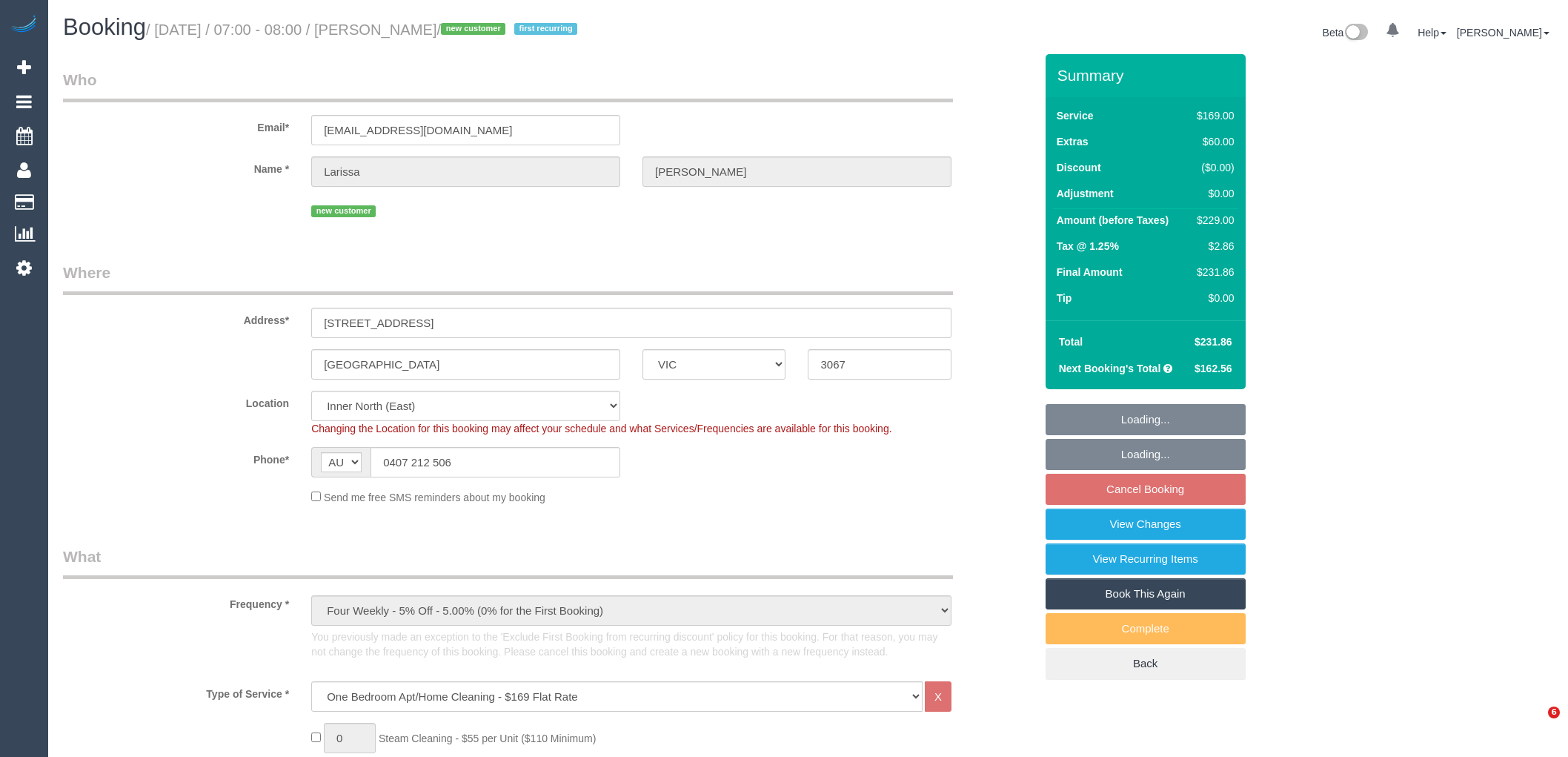
select select "number:34"
select select "number:26"
select select "spot1"
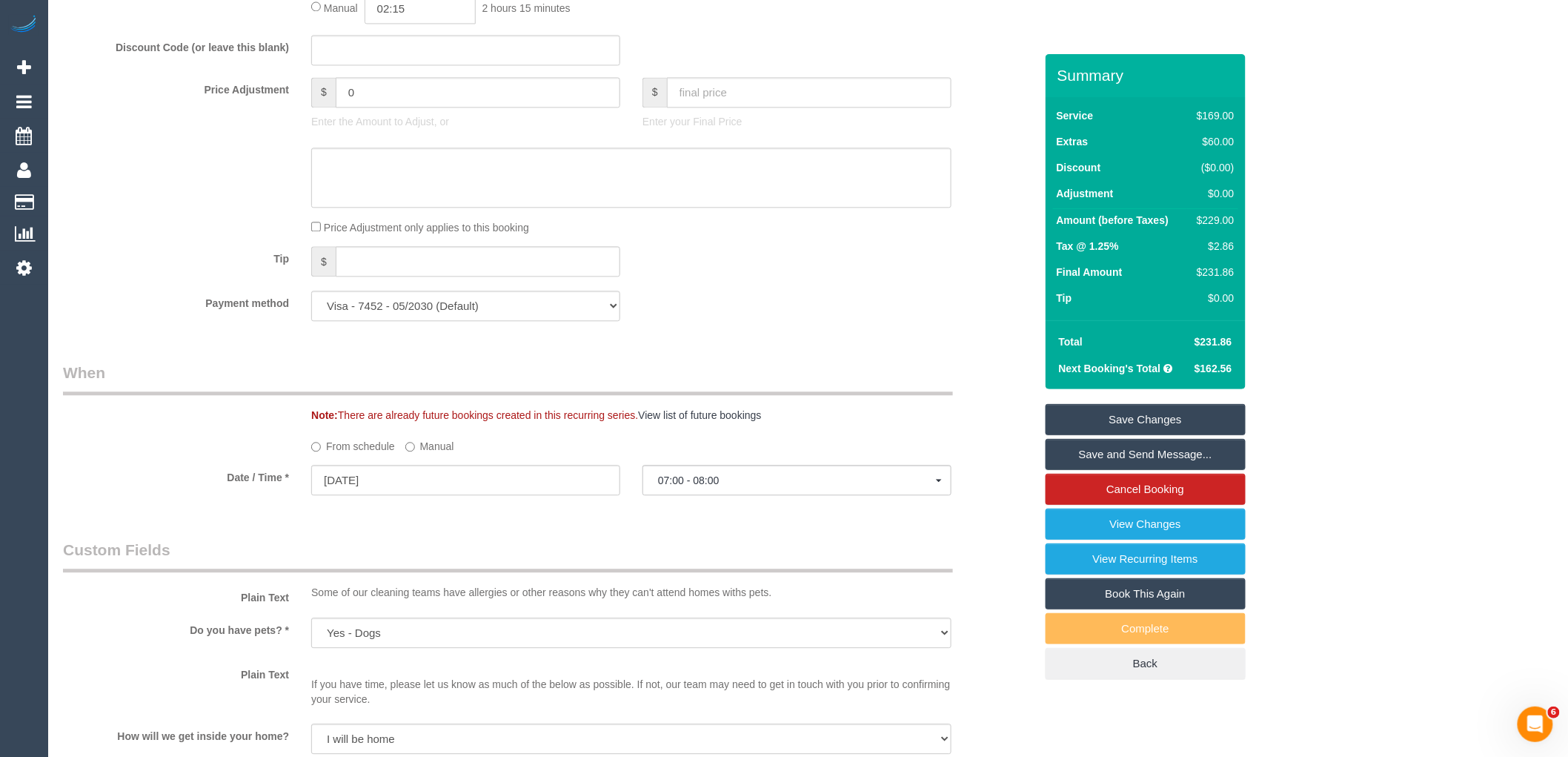
scroll to position [1977, 0]
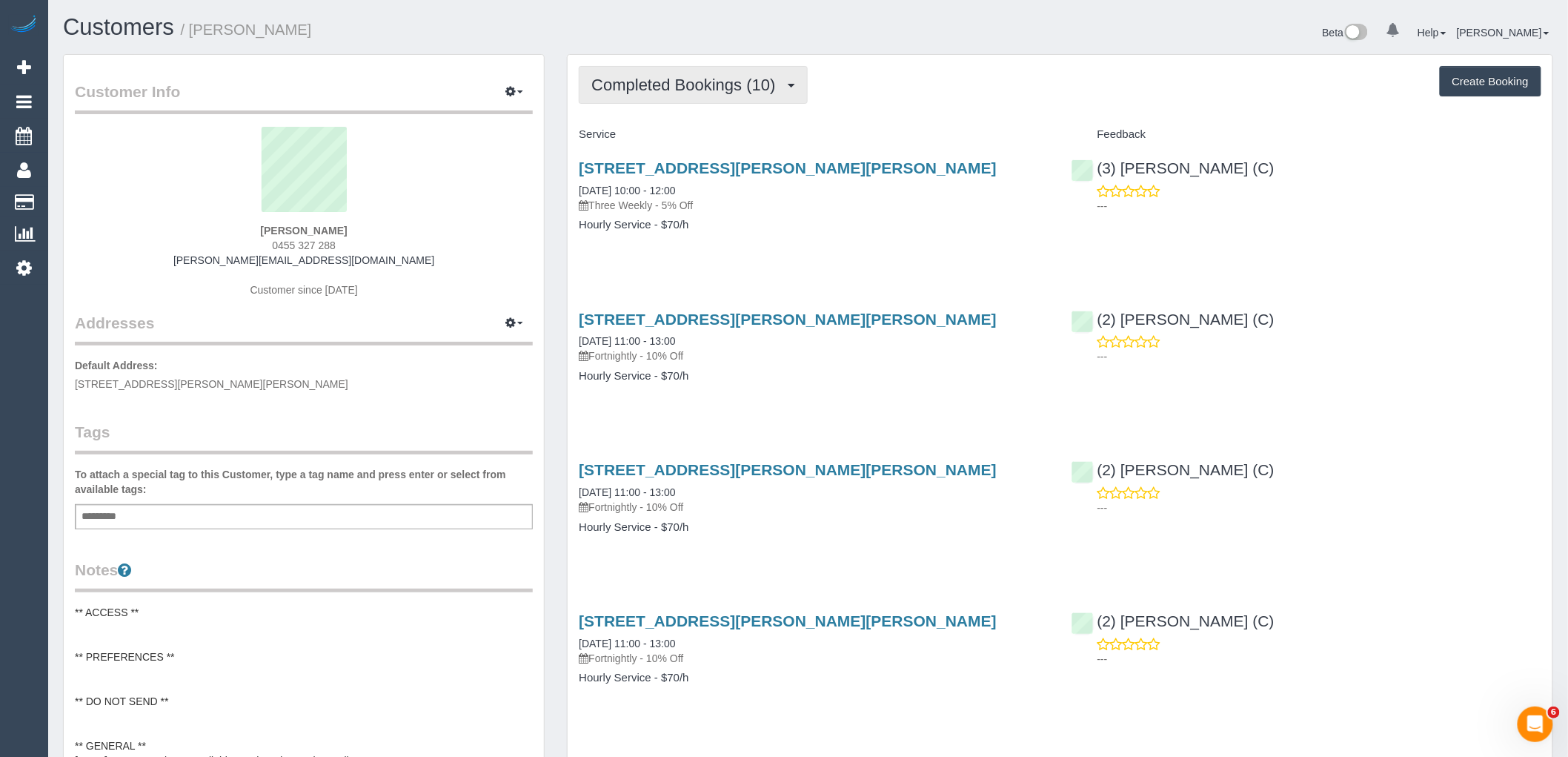
click at [700, 93] on span "Completed Bookings (10)" at bounding box center [686, 85] width 191 height 18
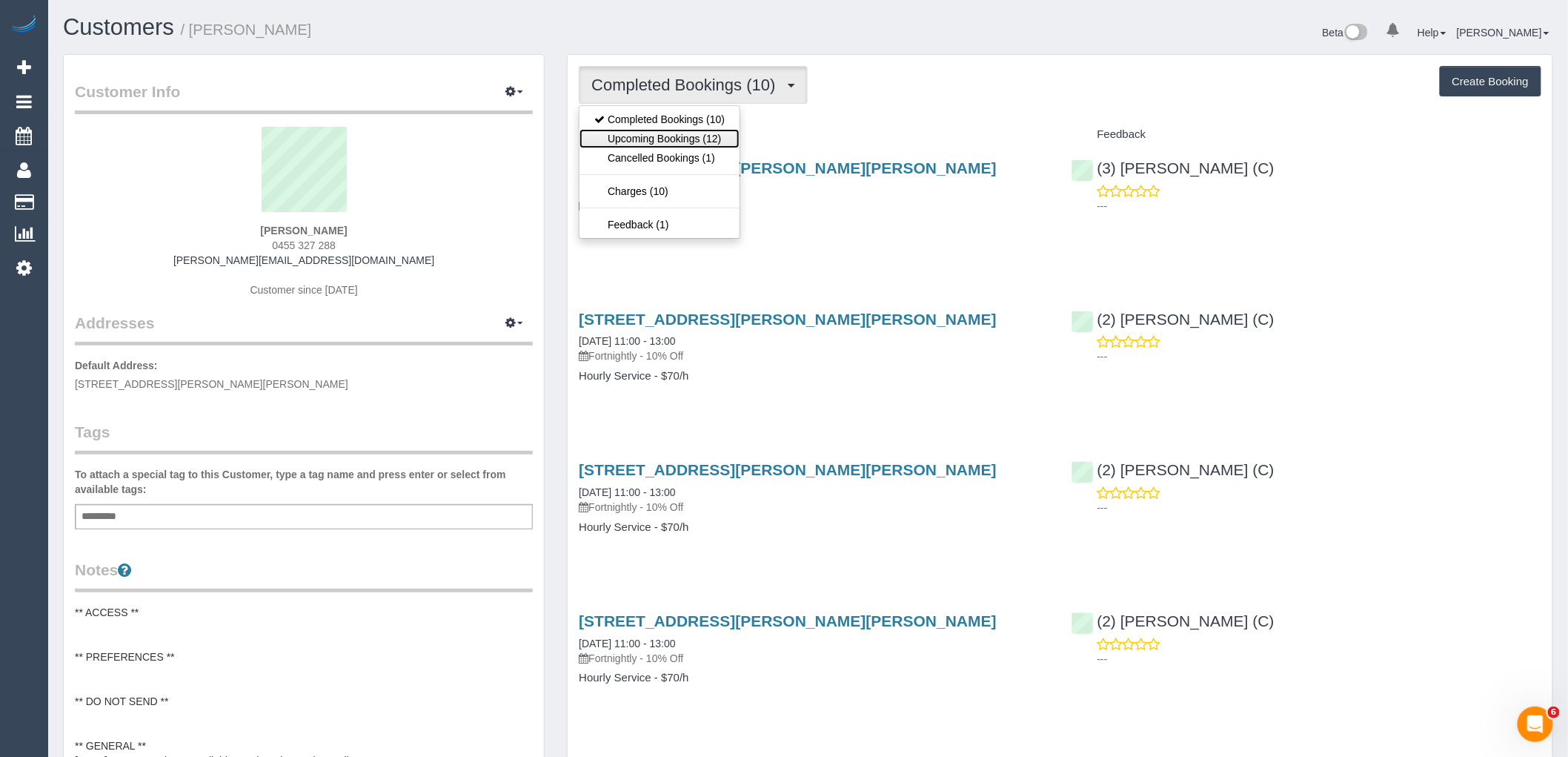
click at [698, 138] on link "Upcoming Bookings (12)" at bounding box center [659, 138] width 160 height 19
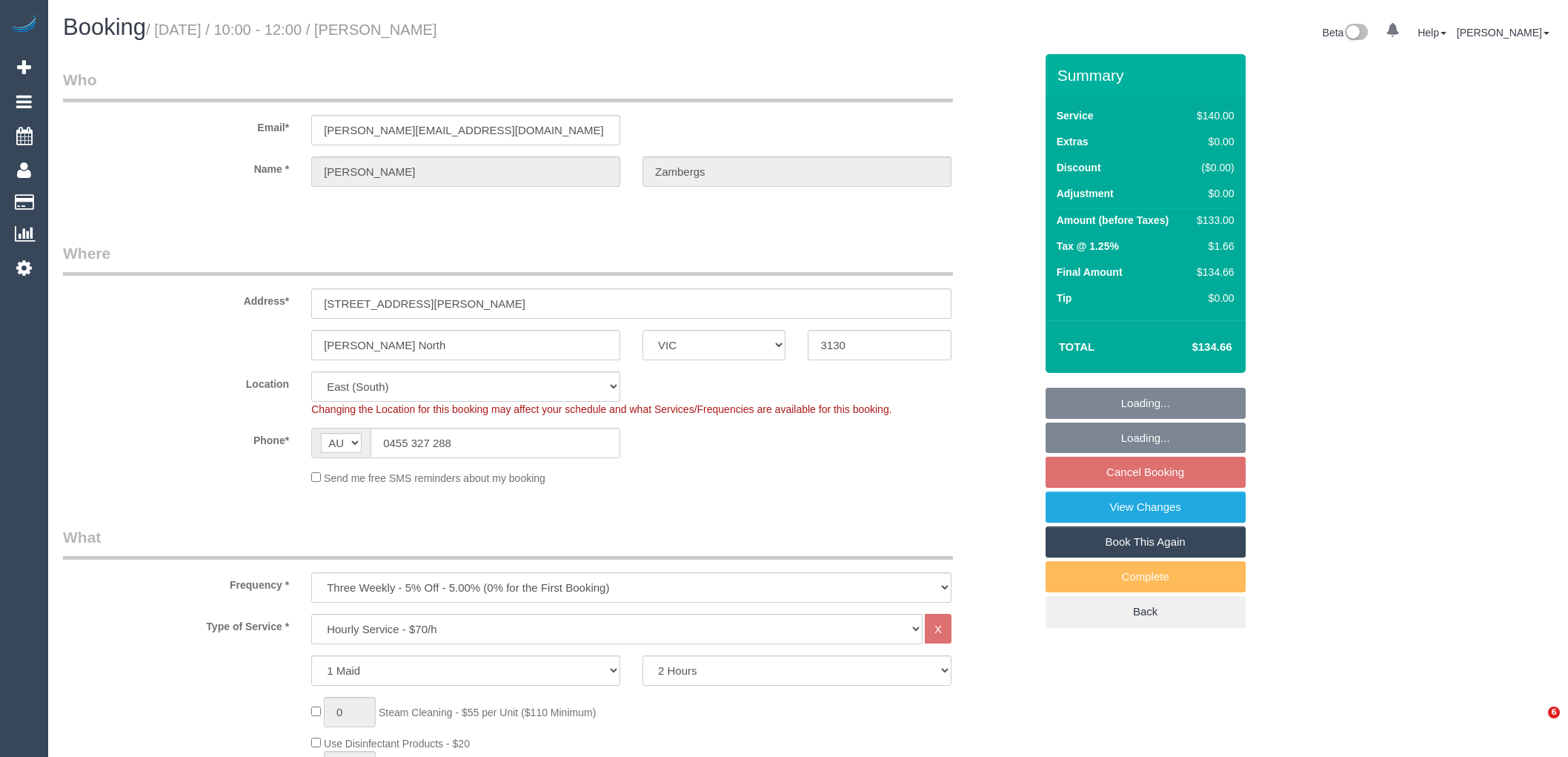
select select "VIC"
select select "number:27"
select select "number:14"
select select "number:18"
select select "number:36"
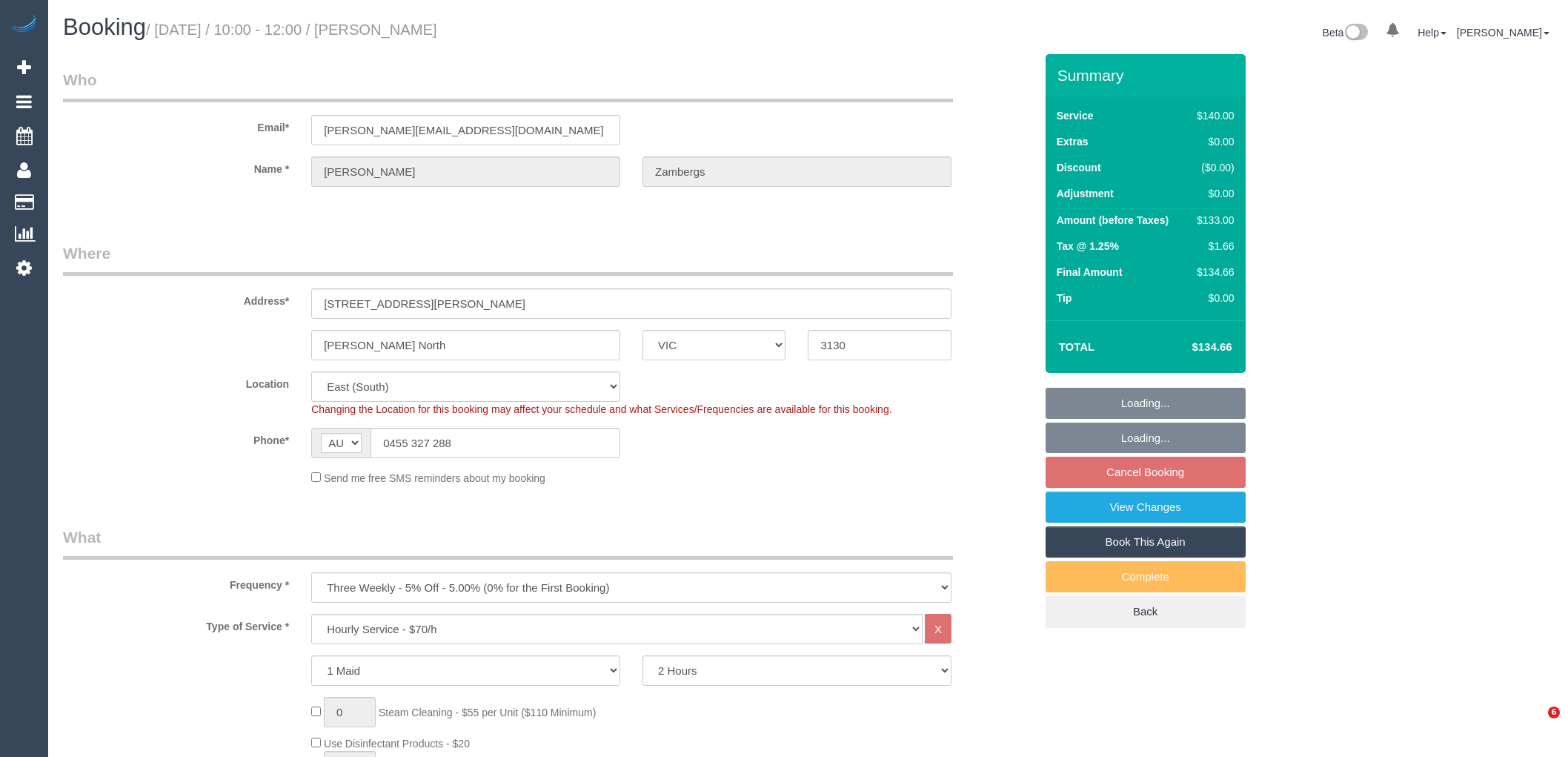
select select "number:34"
select select "number:11"
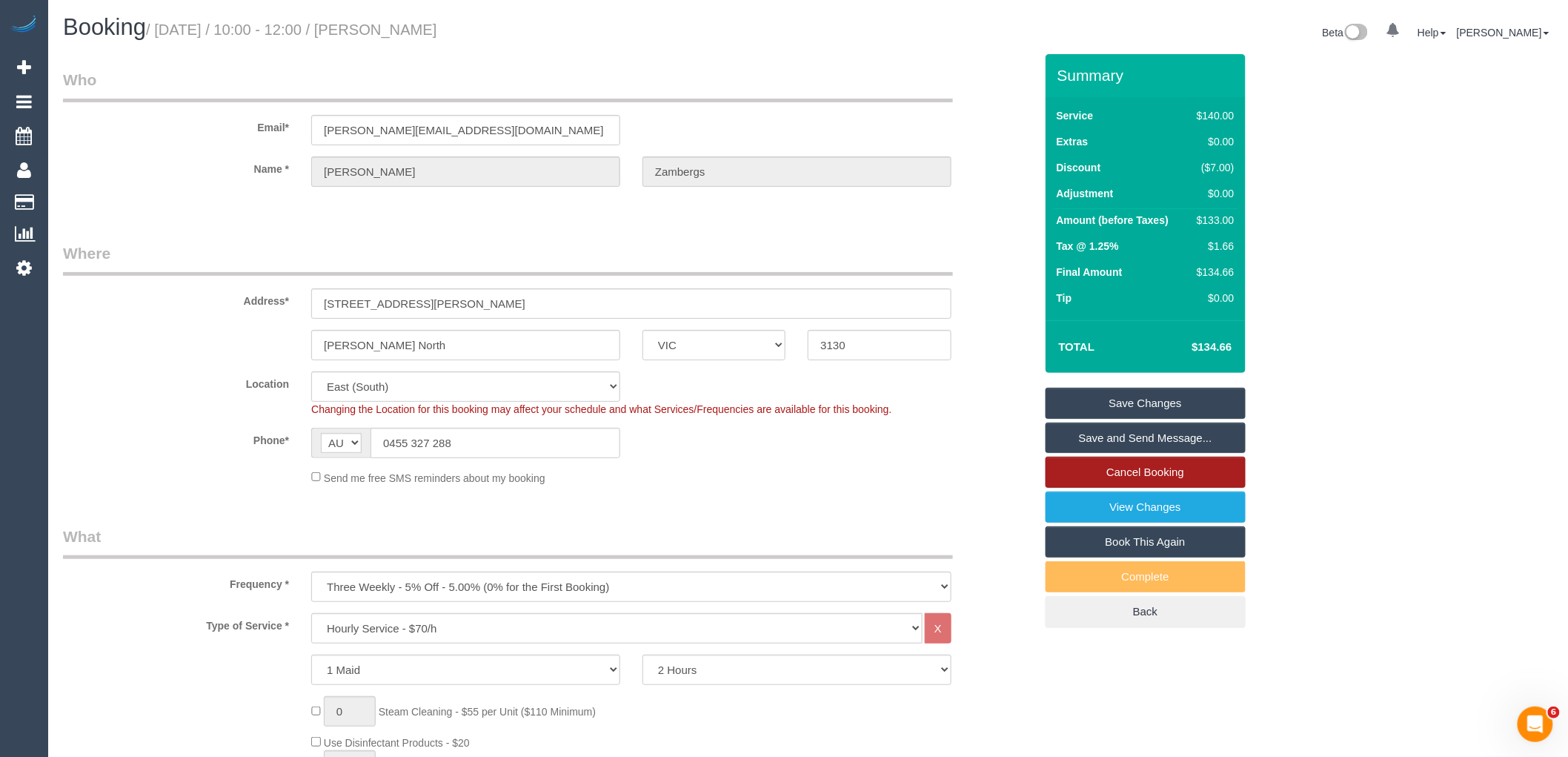
click at [1188, 468] on link "Cancel Booking" at bounding box center [1145, 472] width 200 height 31
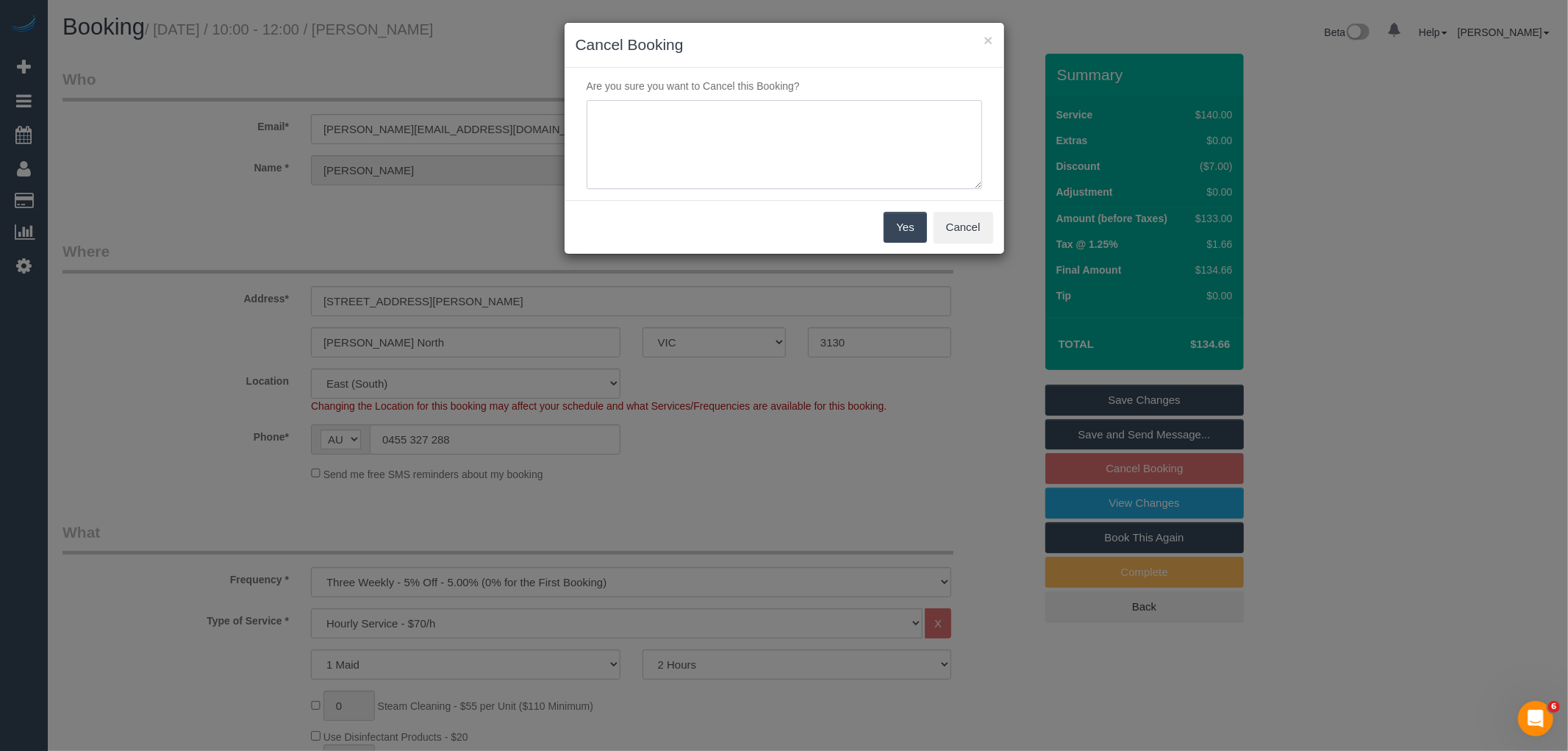
click at [781, 144] on textarea at bounding box center [784, 145] width 395 height 90
type textarea "Covid/ flu via email VC"
click at [886, 217] on button "Yes" at bounding box center [904, 227] width 42 height 31
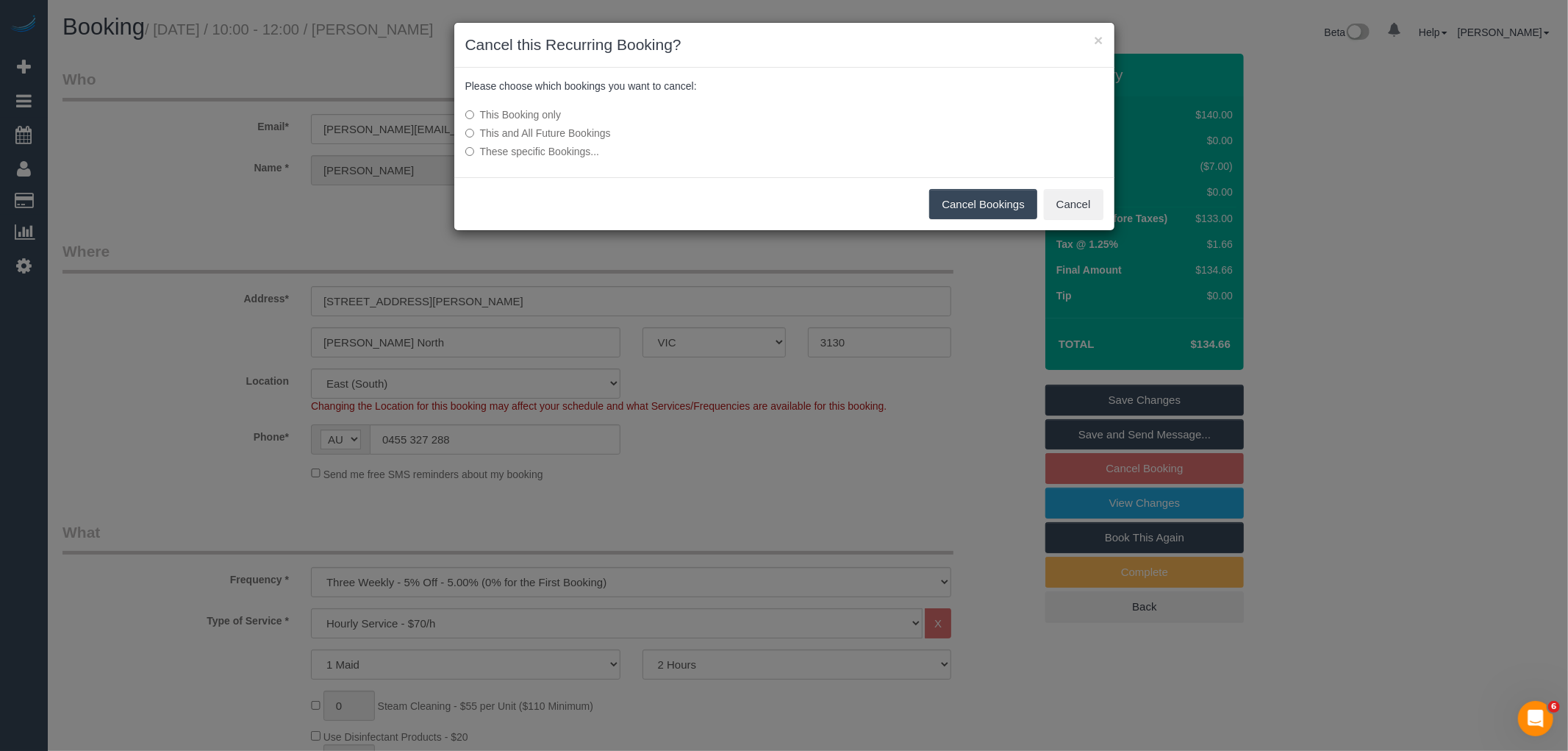
click at [979, 205] on button "Cancel Bookings" at bounding box center [983, 204] width 108 height 31
